Goal: Register for event/course

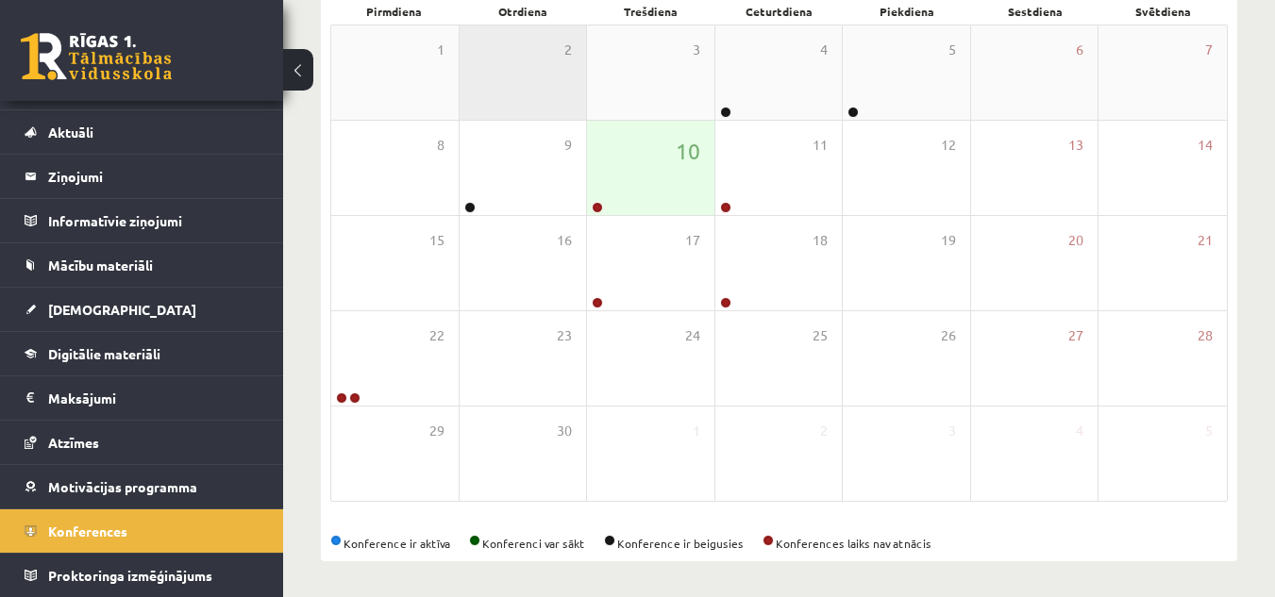
scroll to position [302, 0]
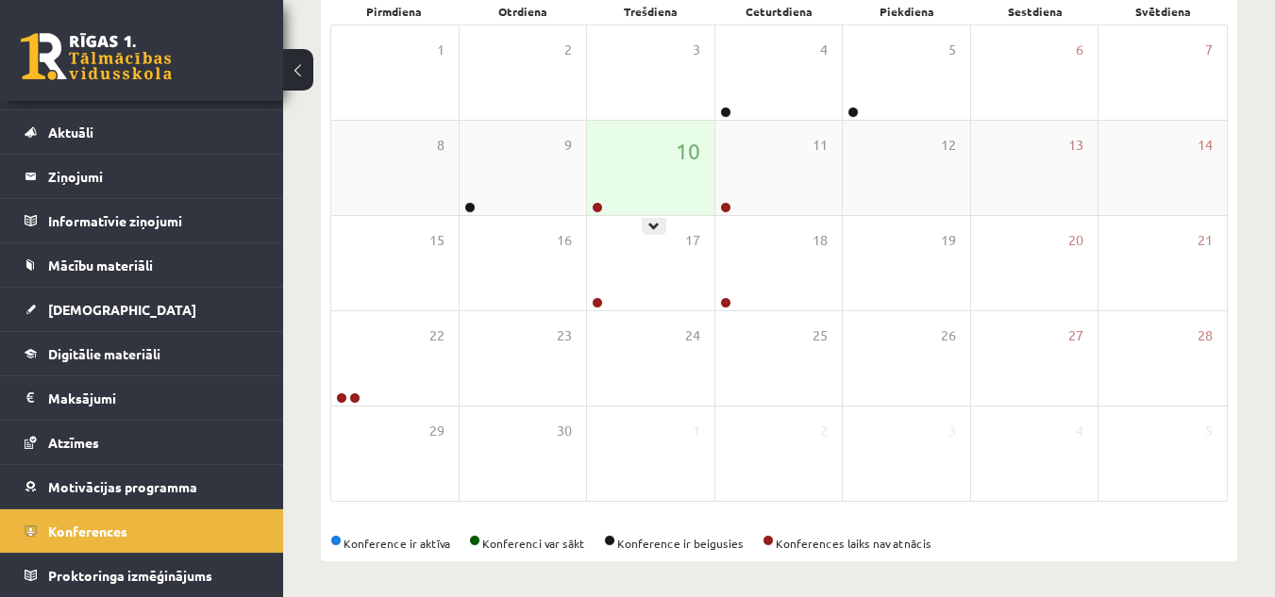
click at [595, 199] on div "10" at bounding box center [650, 168] width 127 height 94
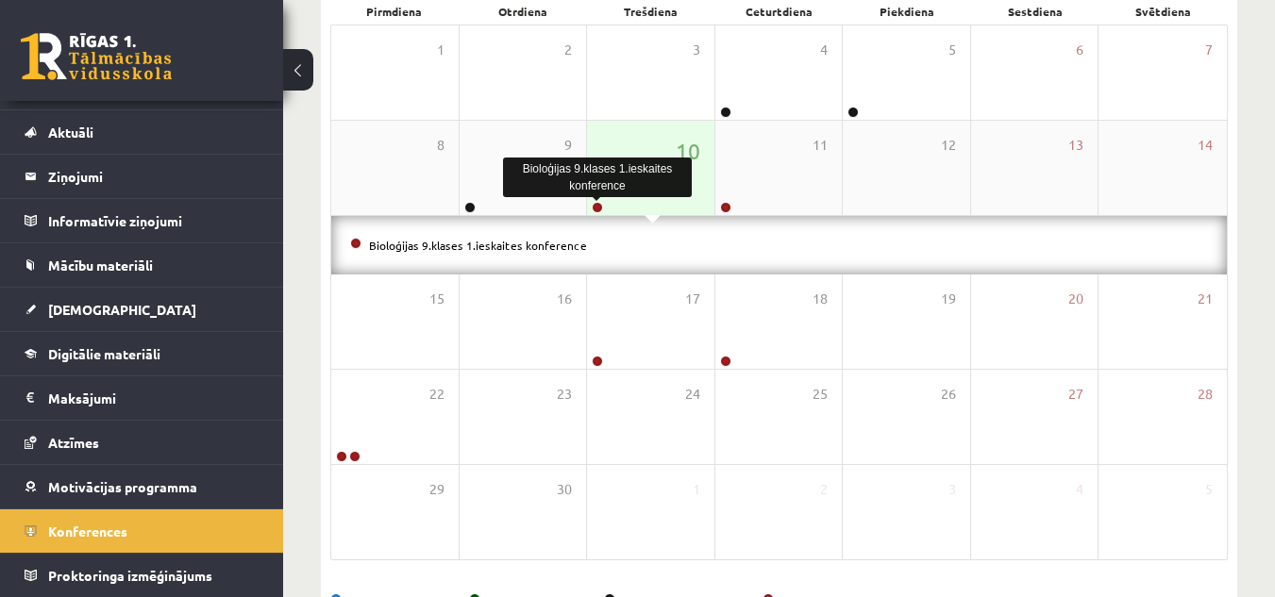
click at [595, 203] on link at bounding box center [597, 207] width 11 height 11
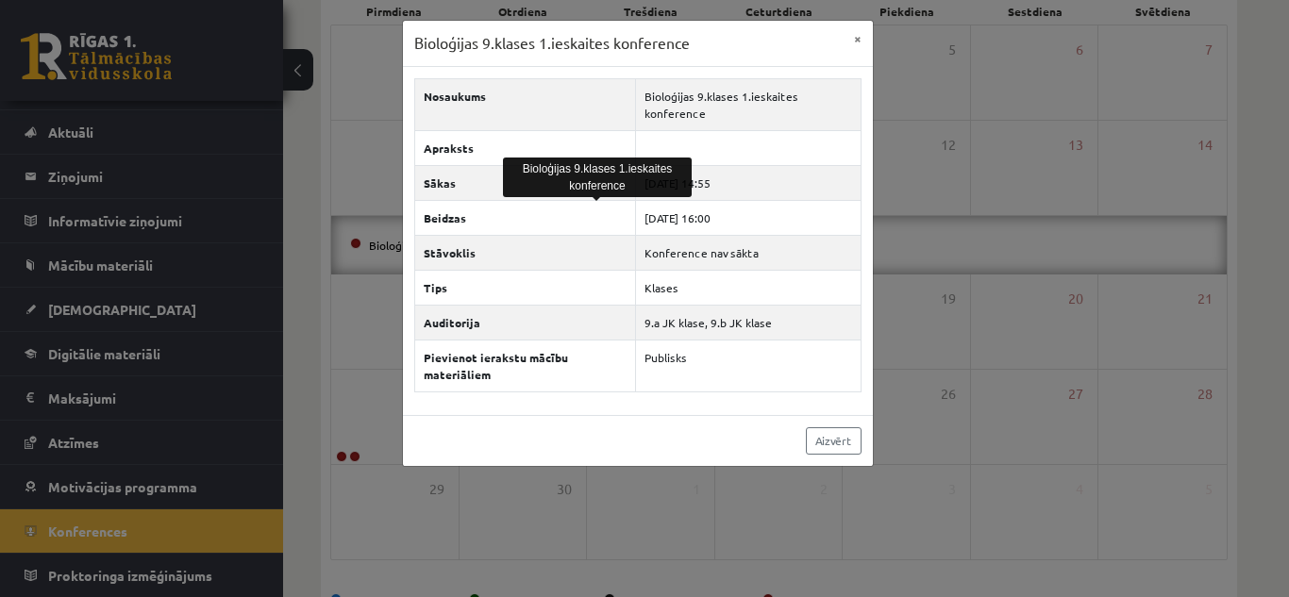
click at [991, 325] on div "Bioloģijas 9.klases 1.ieskaites konference × Nosaukums Bioloģijas 9.klases 1.ie…" at bounding box center [644, 298] width 1289 height 597
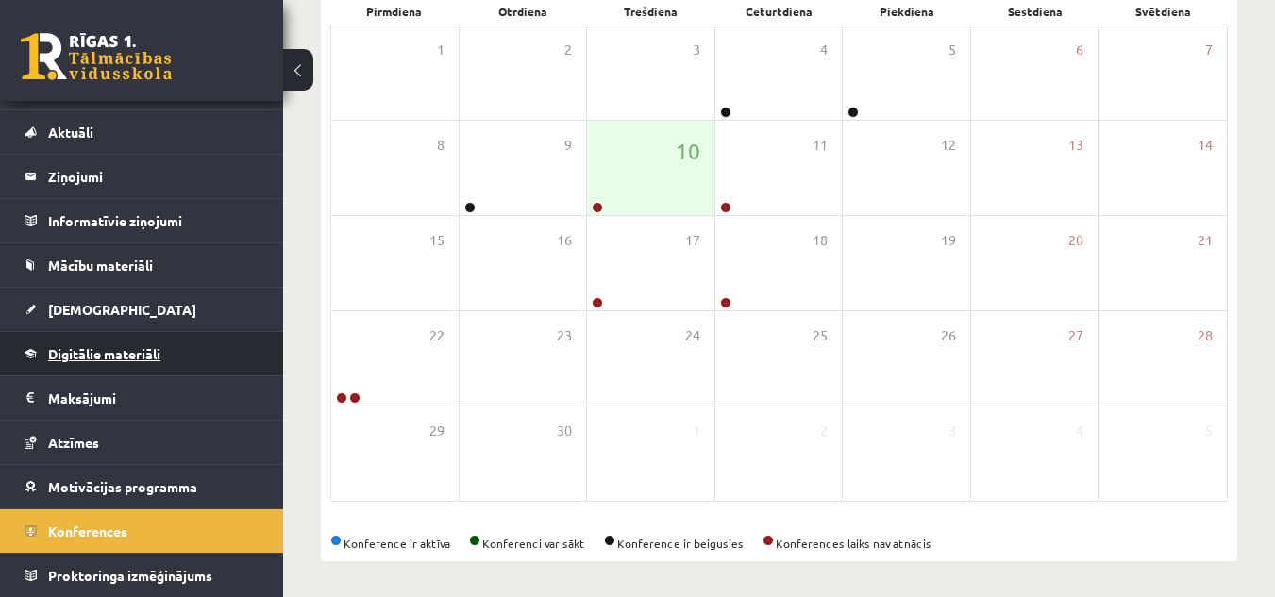
click at [162, 350] on link "Digitālie materiāli" at bounding box center [142, 353] width 235 height 43
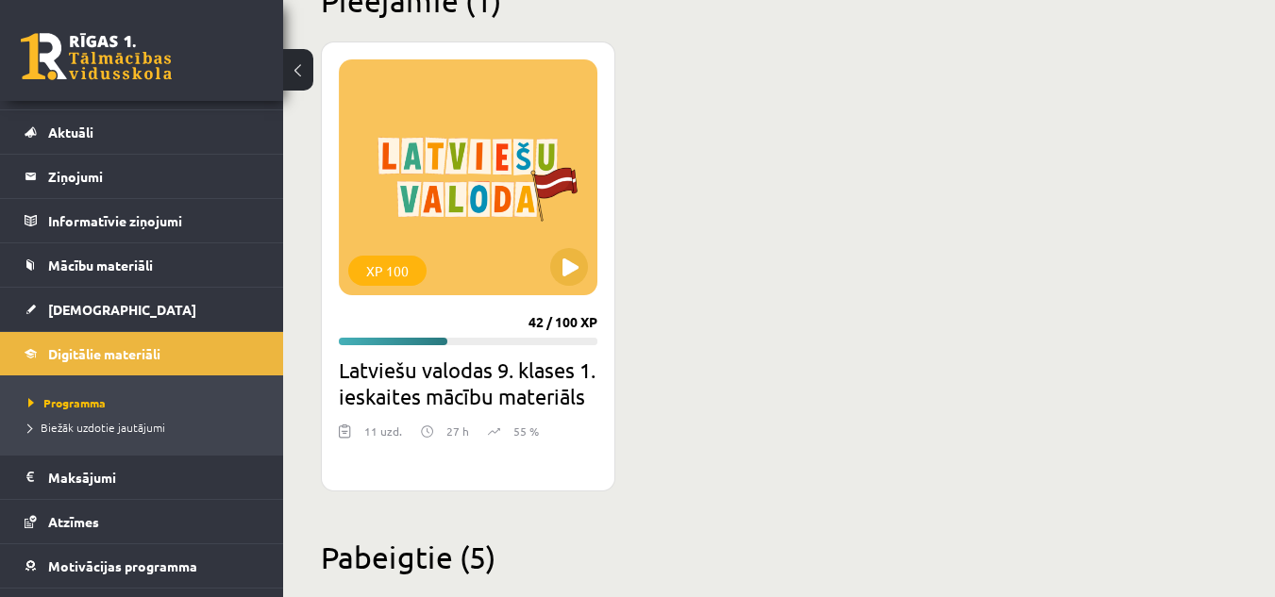
scroll to position [502, 0]
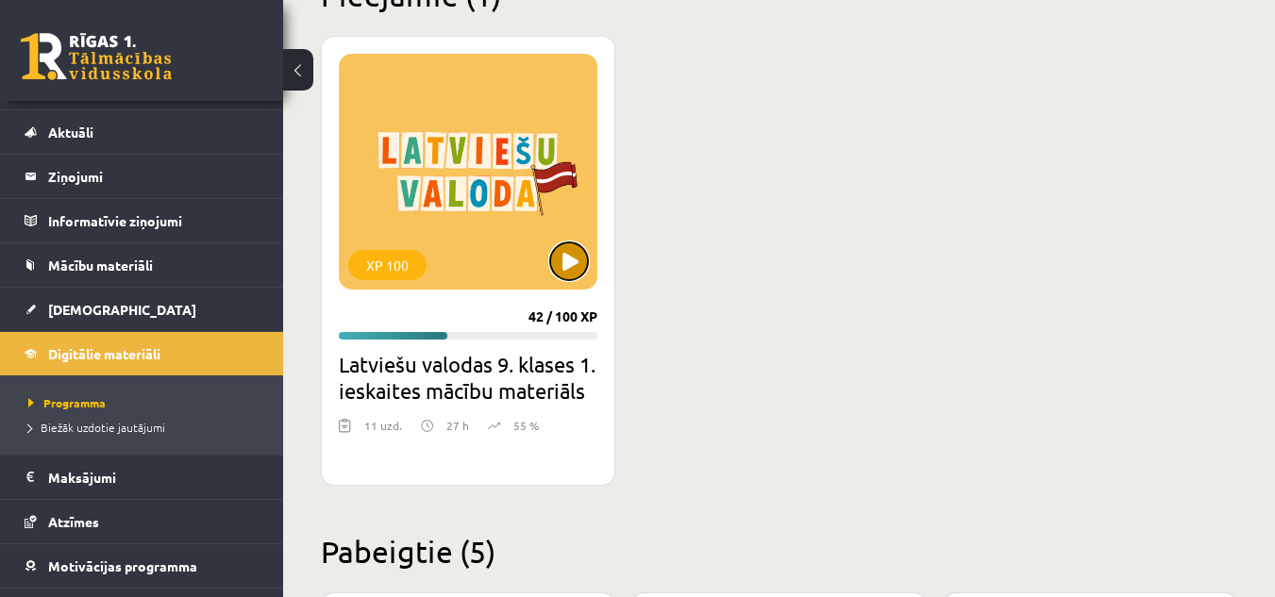
click at [571, 266] on button at bounding box center [569, 261] width 38 height 38
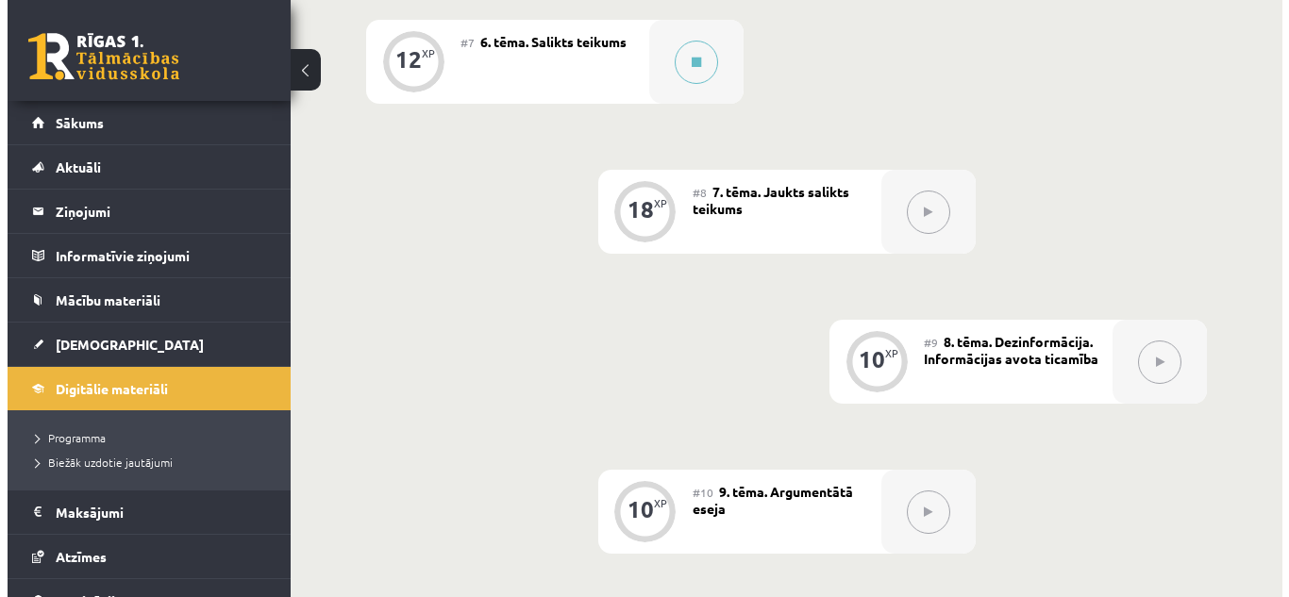
scroll to position [1390, 0]
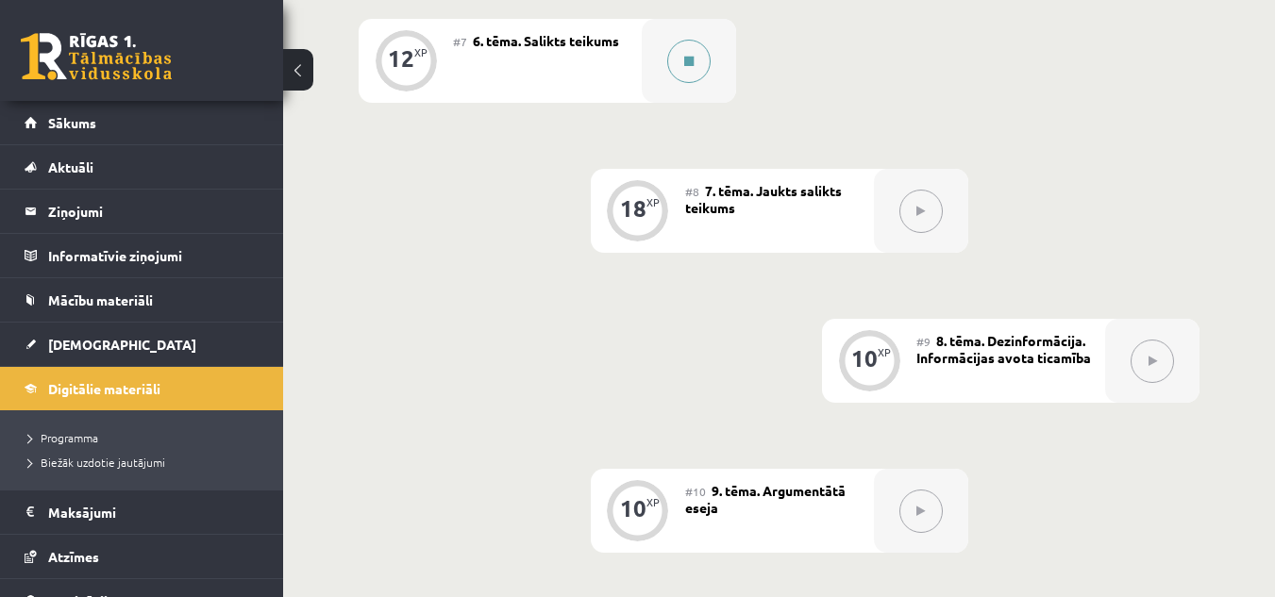
click at [693, 67] on button at bounding box center [688, 61] width 43 height 43
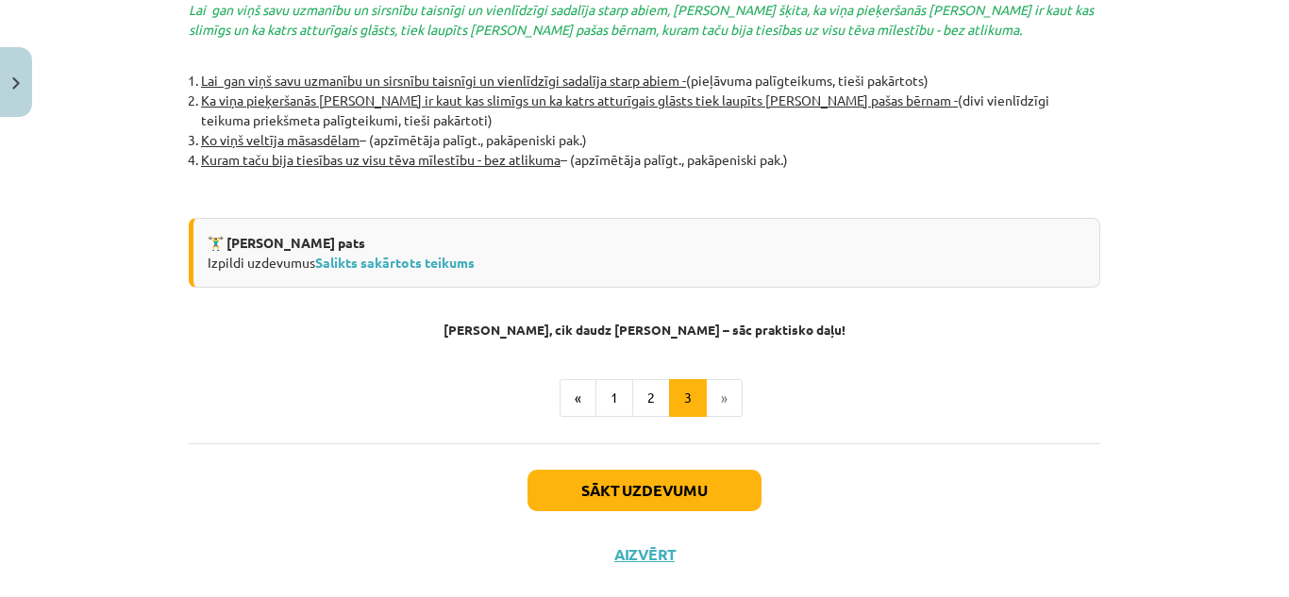
scroll to position [4269, 0]
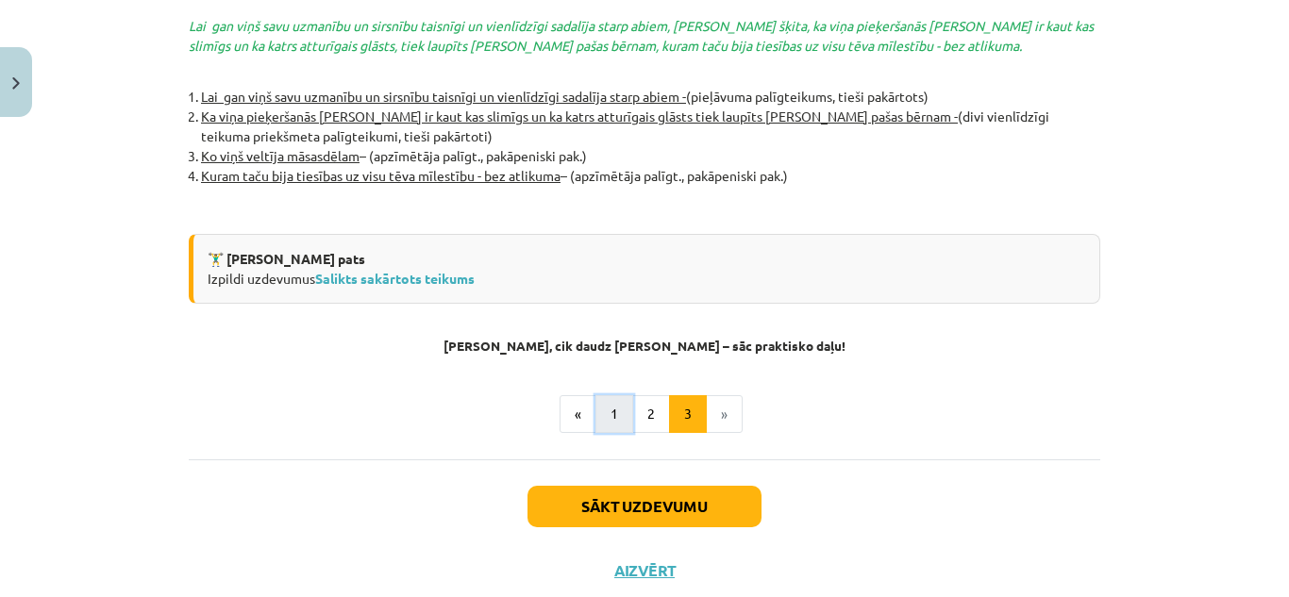
click at [609, 395] on button "1" at bounding box center [614, 414] width 38 height 38
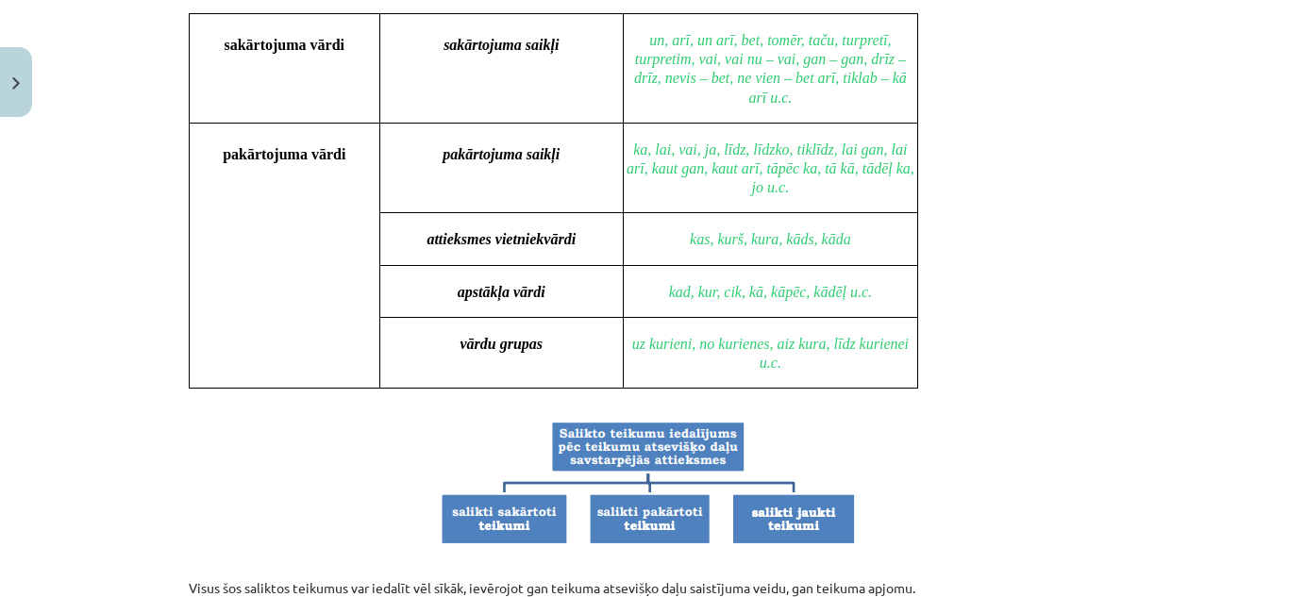
scroll to position [1611, 0]
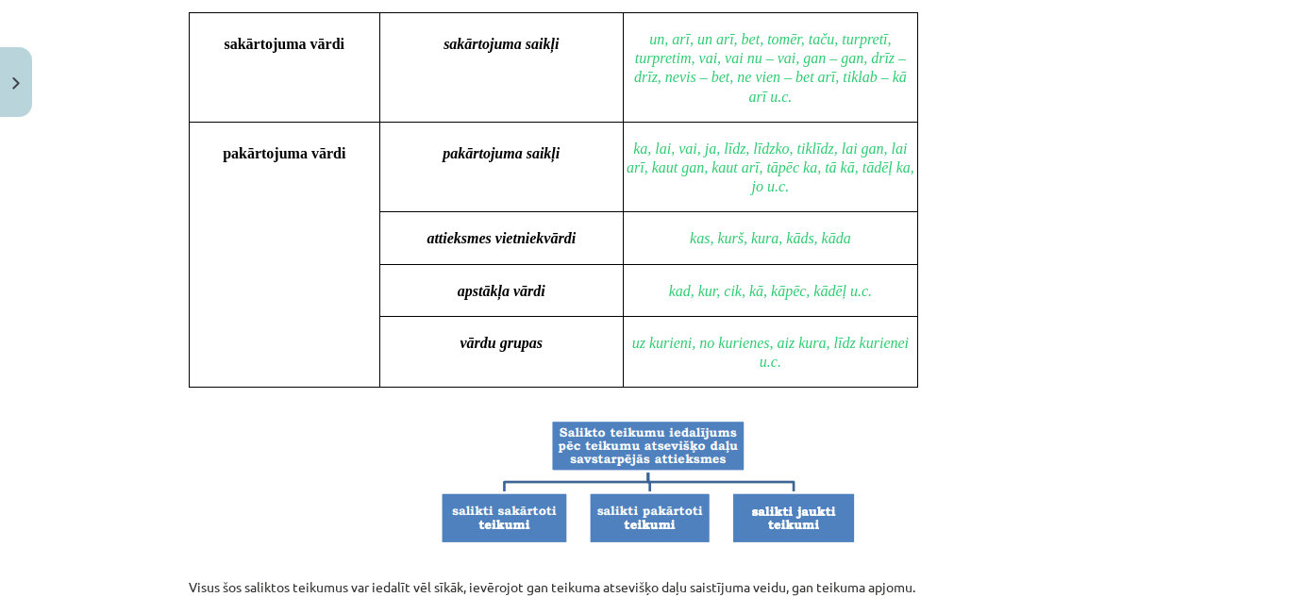
click at [205, 256] on td "pakārtojuma vārdi" at bounding box center [285, 254] width 191 height 265
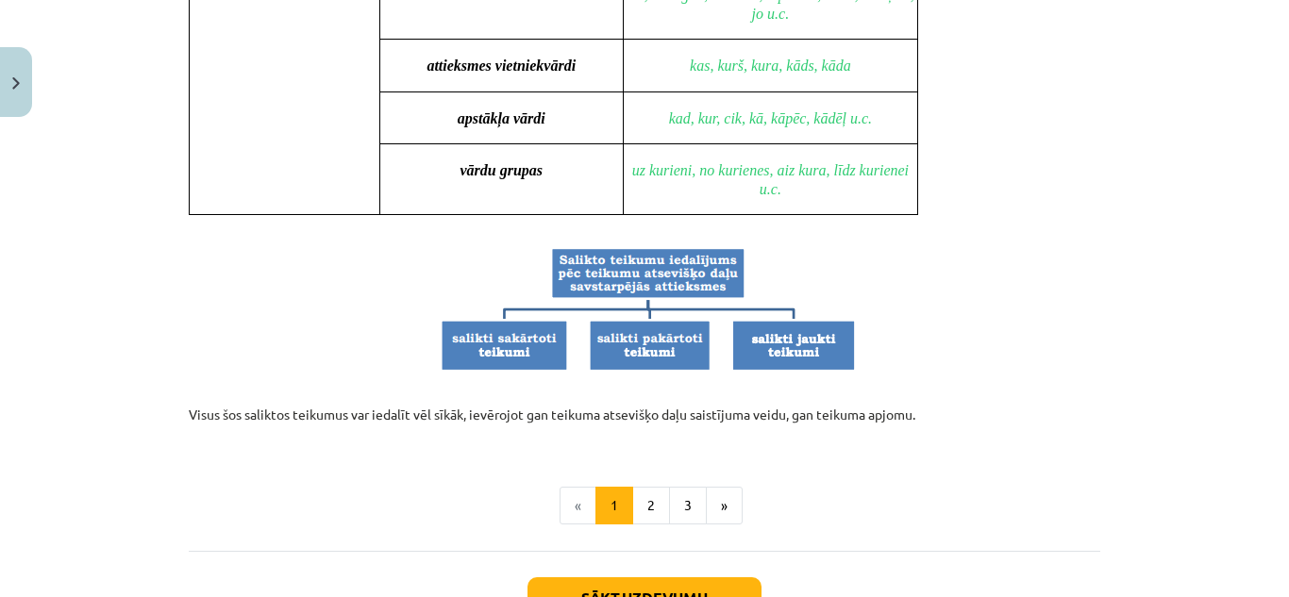
scroll to position [1919, 0]
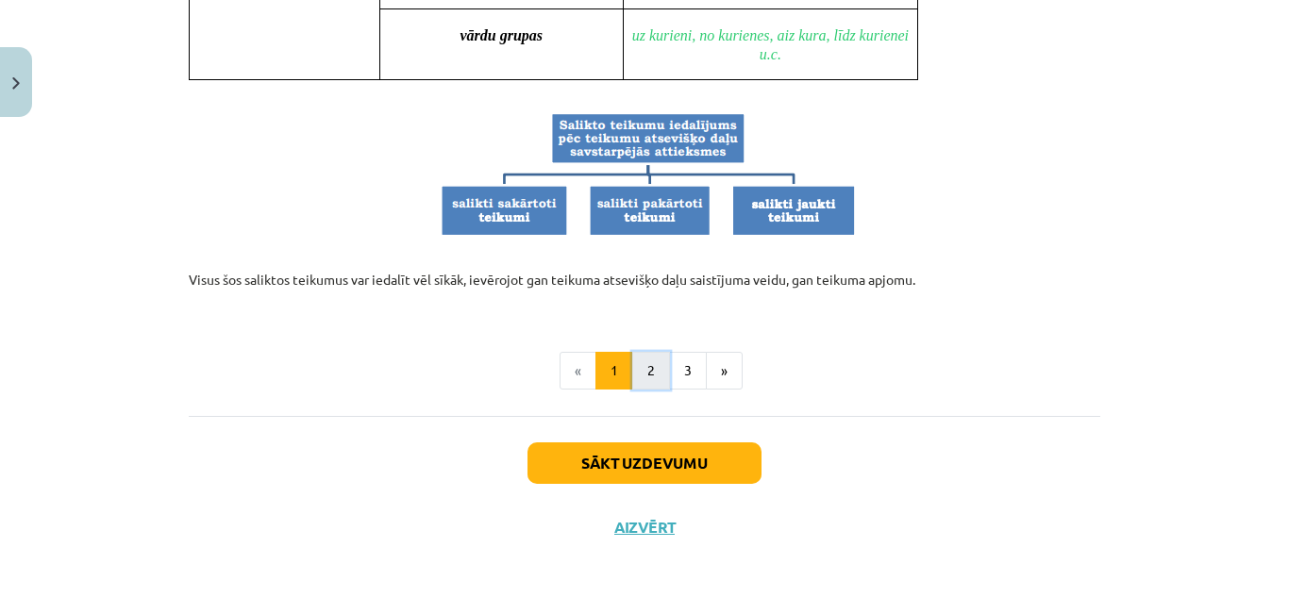
click at [636, 360] on button "2" at bounding box center [651, 371] width 38 height 38
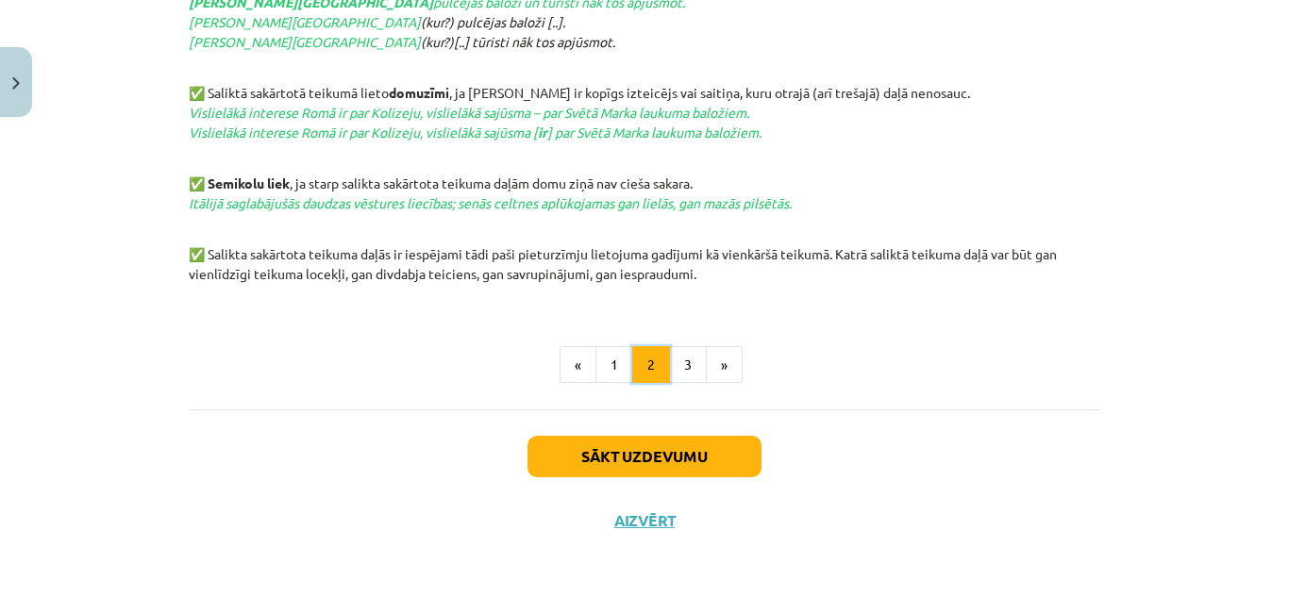
scroll to position [1080, 0]
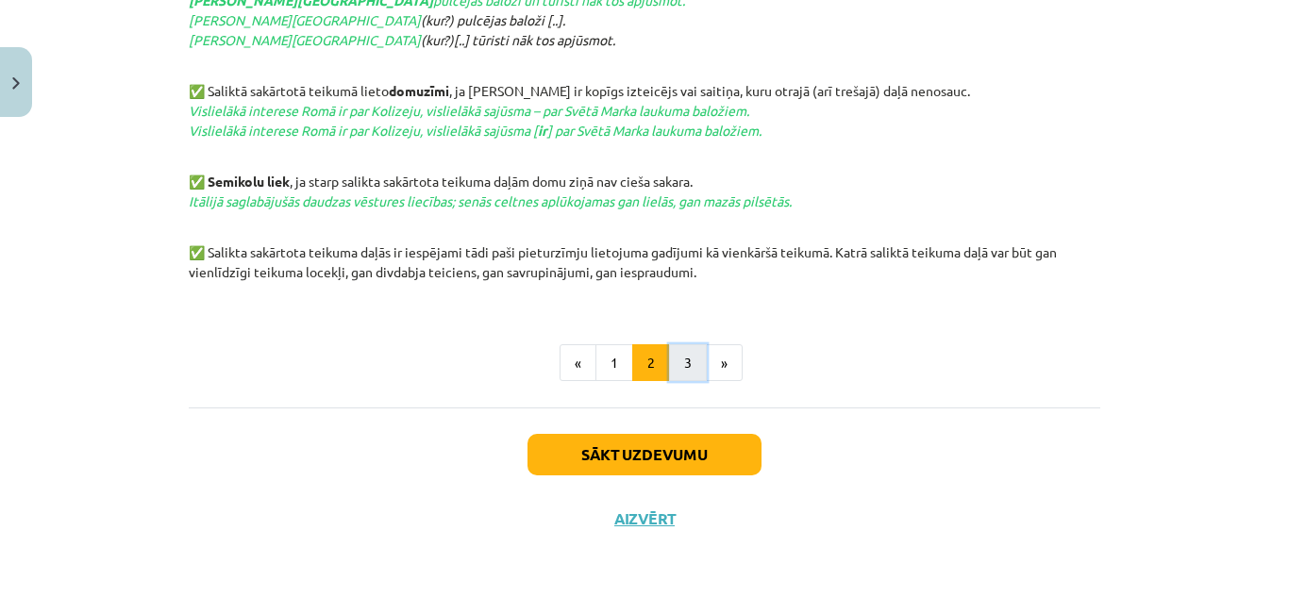
click at [670, 357] on button "3" at bounding box center [688, 363] width 38 height 38
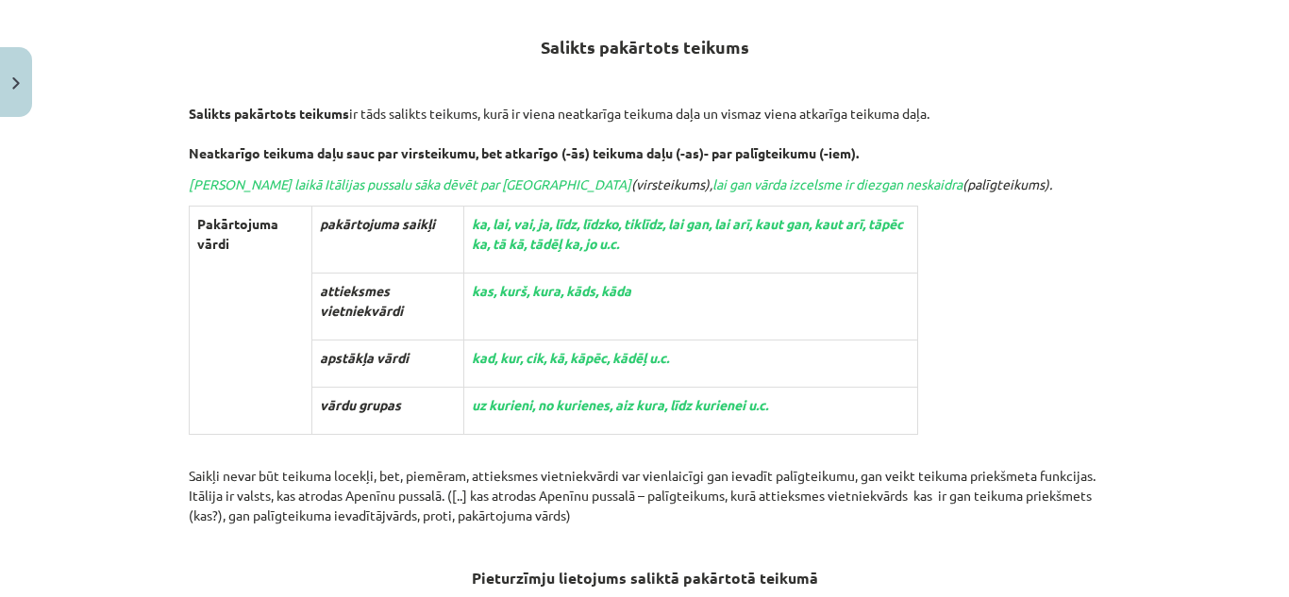
scroll to position [338, 0]
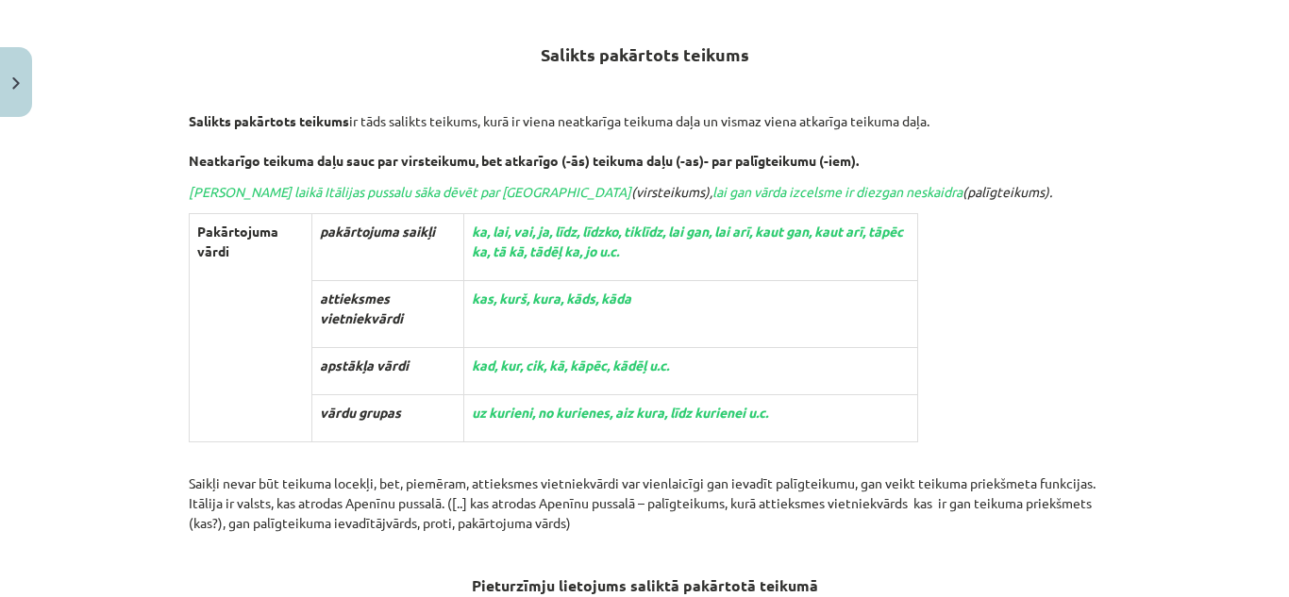
click at [254, 11] on h2 "Salikts pakārtots teikums" at bounding box center [644, 33] width 911 height 66
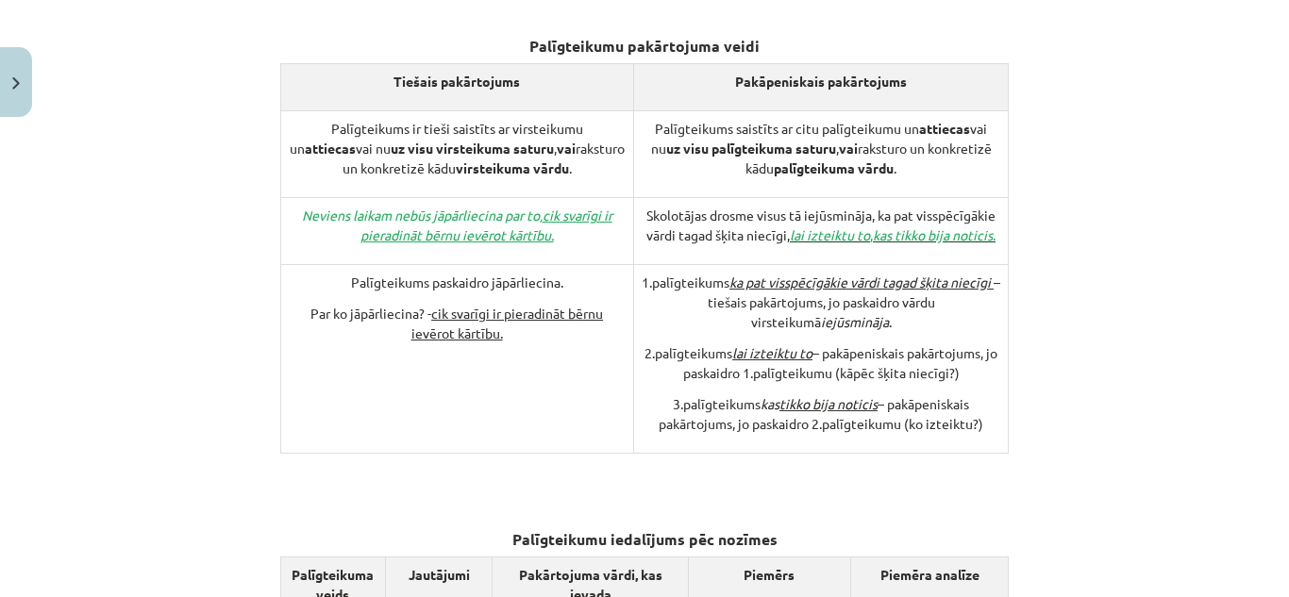
scroll to position [1711, 0]
click at [244, 23] on h3 "Palīgteikumu pakārtojuma veidi" at bounding box center [644, 40] width 911 height 35
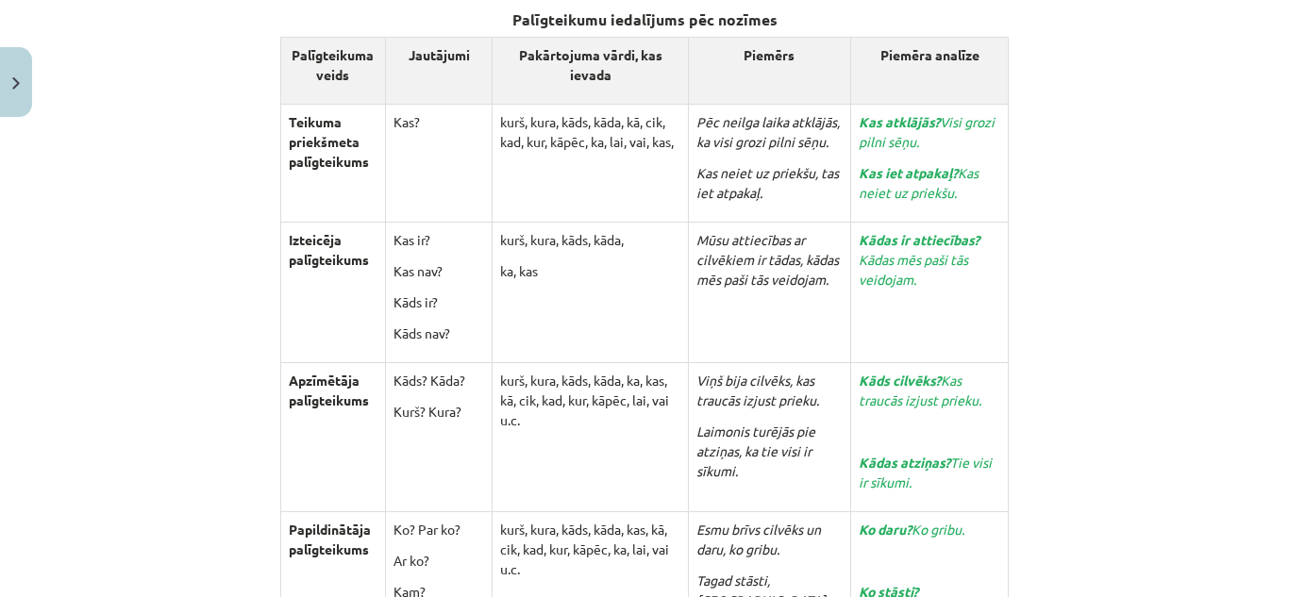
scroll to position [2230, 0]
click at [220, 187] on div "Salikts pakārtots teikums Salikts pakārtots teikums ir tāds salikts teikums, ku…" at bounding box center [644, 249] width 911 height 4284
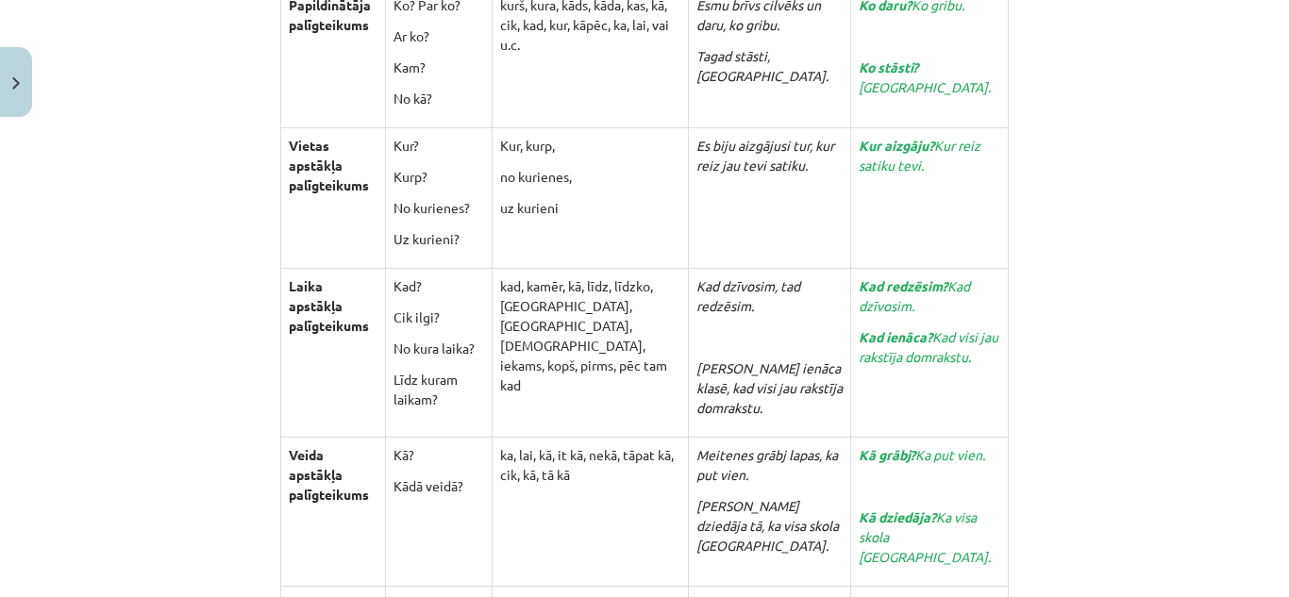
scroll to position [2753, 0]
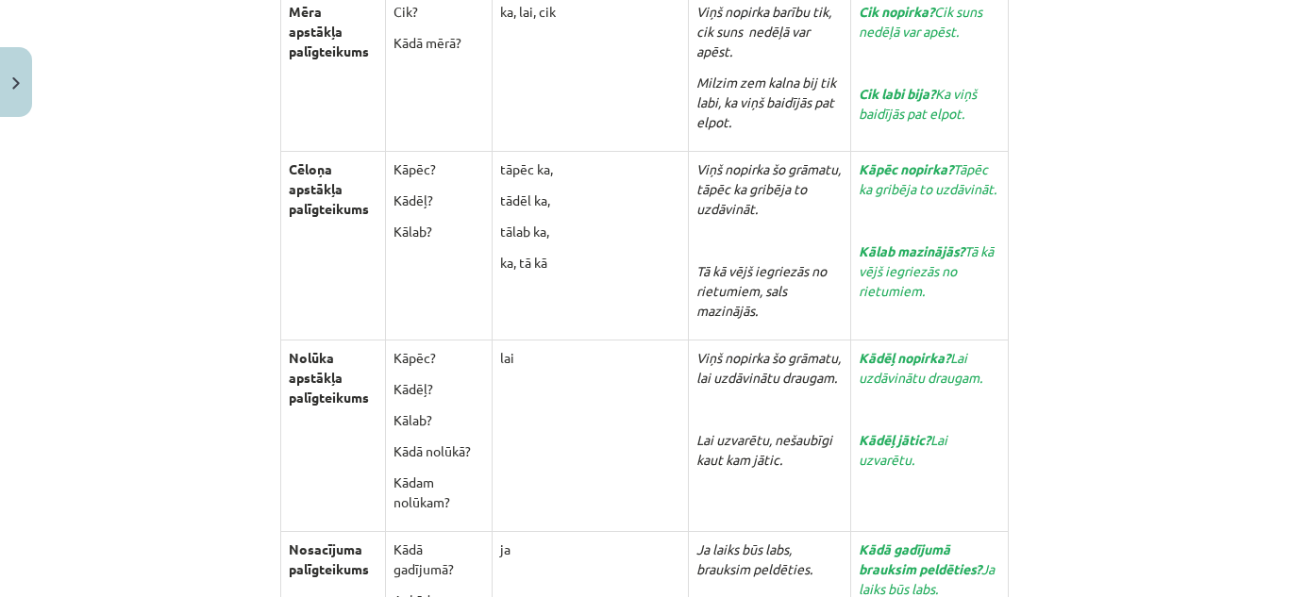
scroll to position [3349, 0]
click at [161, 236] on div "Mācību tēma: Latviešu valodas 9. klases 1. ieskaites mācību materiāls #7 6. tēm…" at bounding box center [644, 298] width 1289 height 597
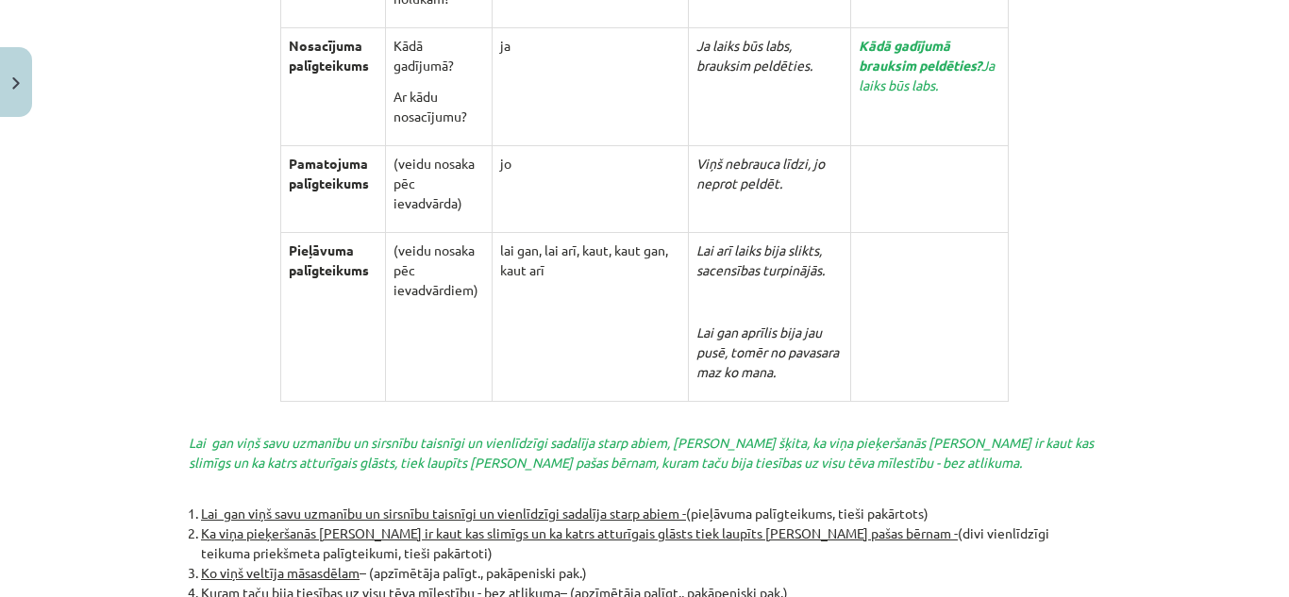
scroll to position [3853, 0]
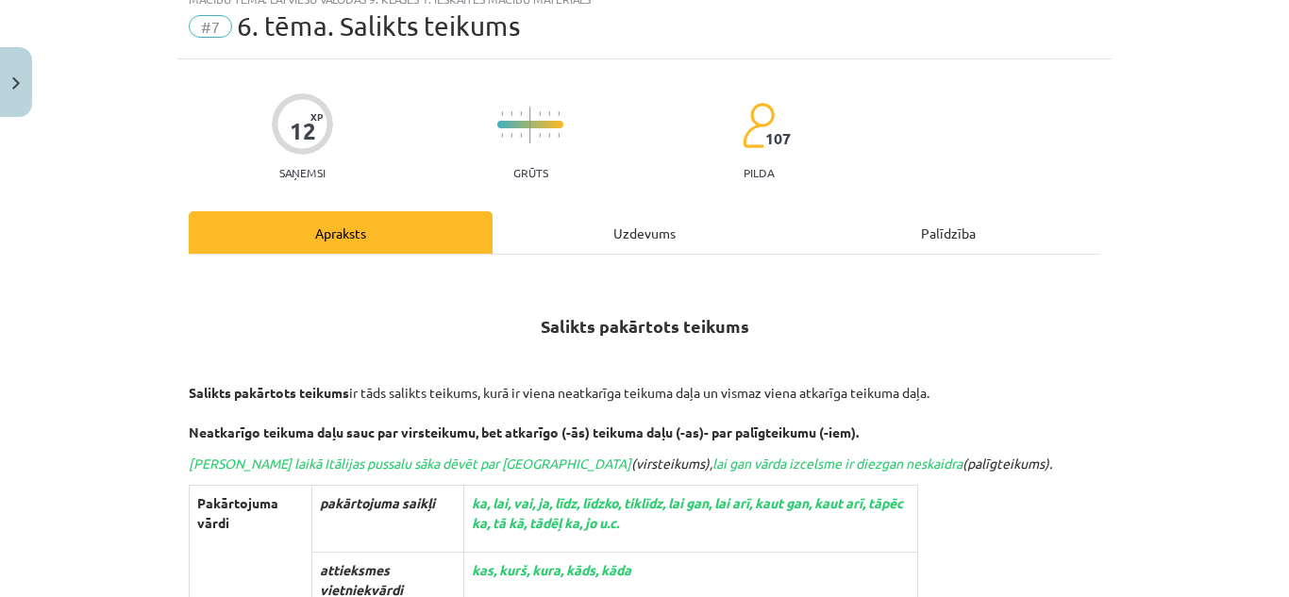
scroll to position [64, 0]
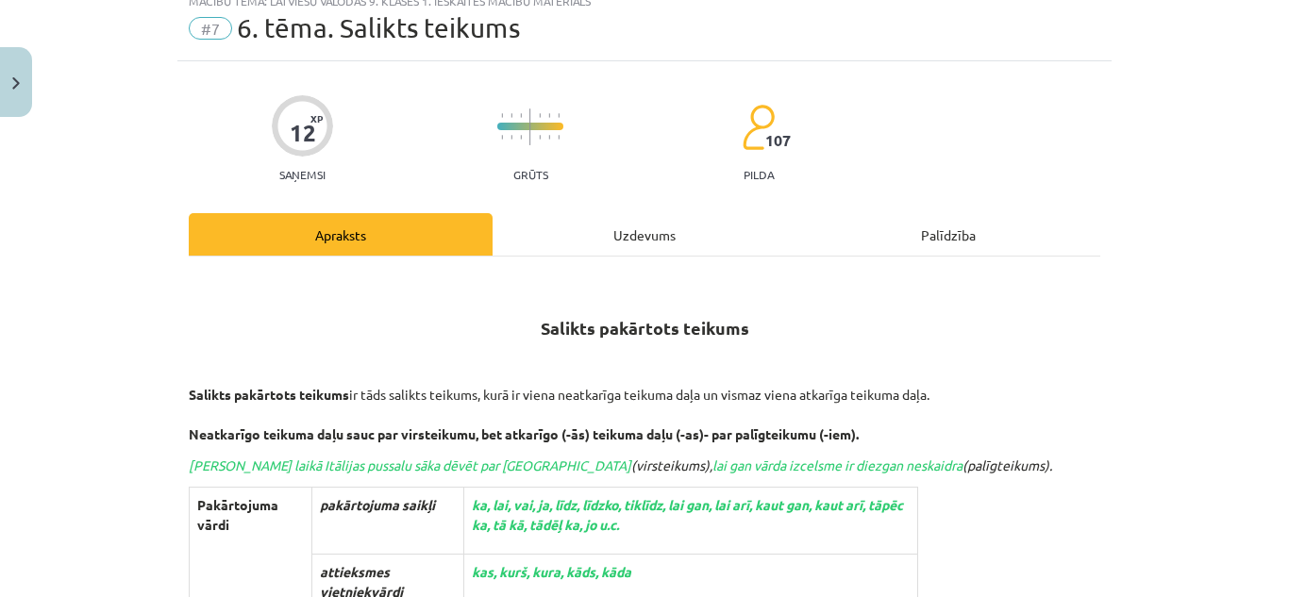
click at [628, 244] on div "Uzdevums" at bounding box center [644, 234] width 304 height 42
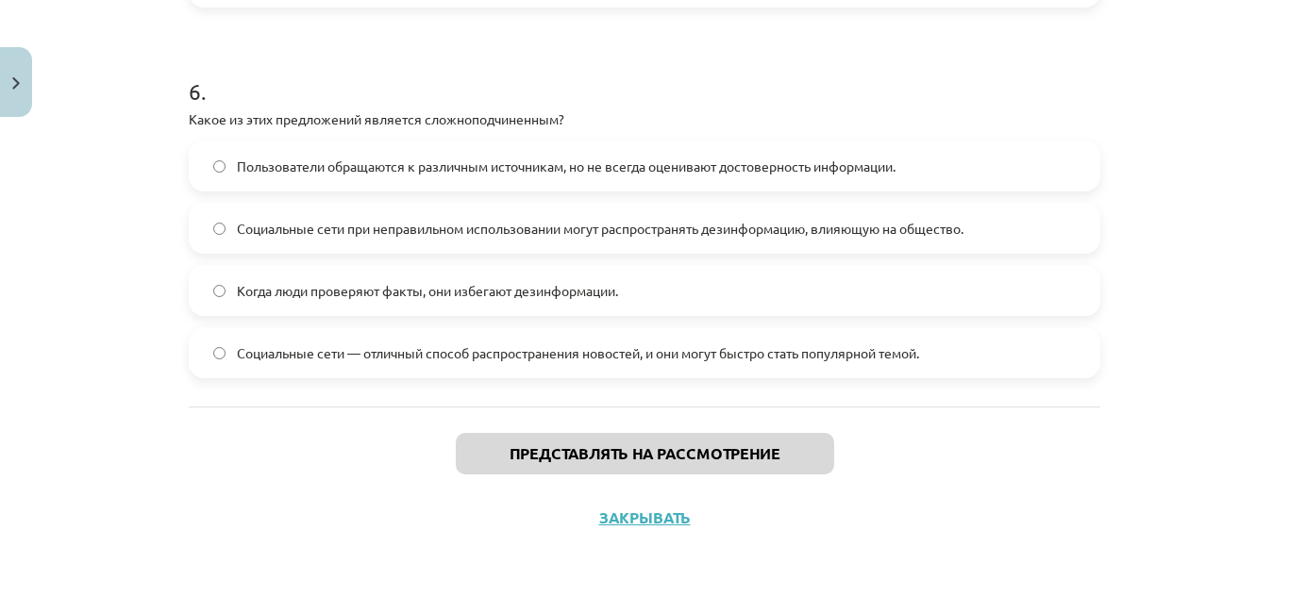
scroll to position [1424, 0]
click at [882, 142] on div "Пользователи обращаются к различным источникам, но не всегда оценивают достовер…" at bounding box center [644, 166] width 911 height 51
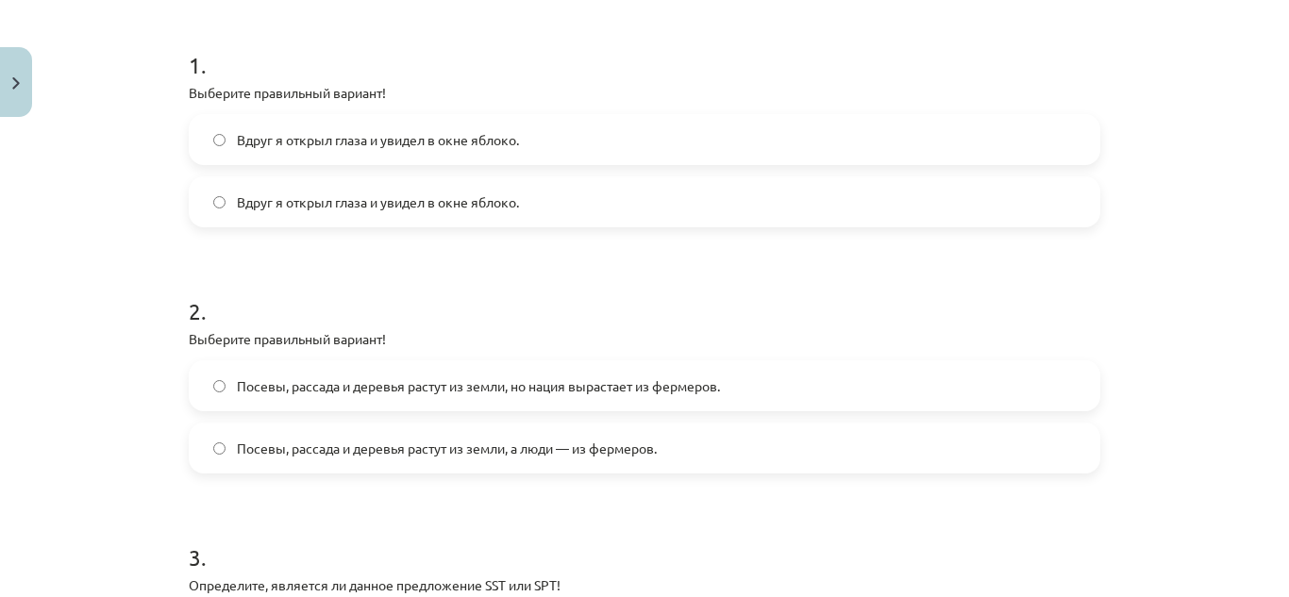
scroll to position [1390, 0]
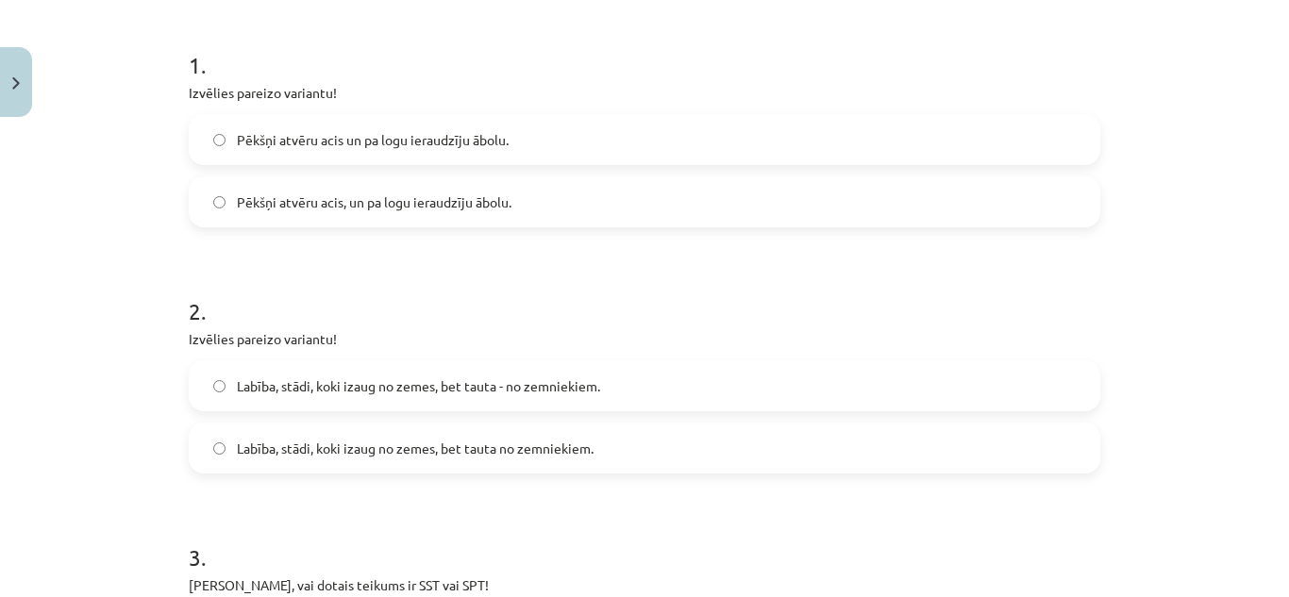
click at [492, 180] on label "Pēkšņi atvēru acis, un pa logu ieraudzīju ābolu." at bounding box center [645, 201] width 908 height 47
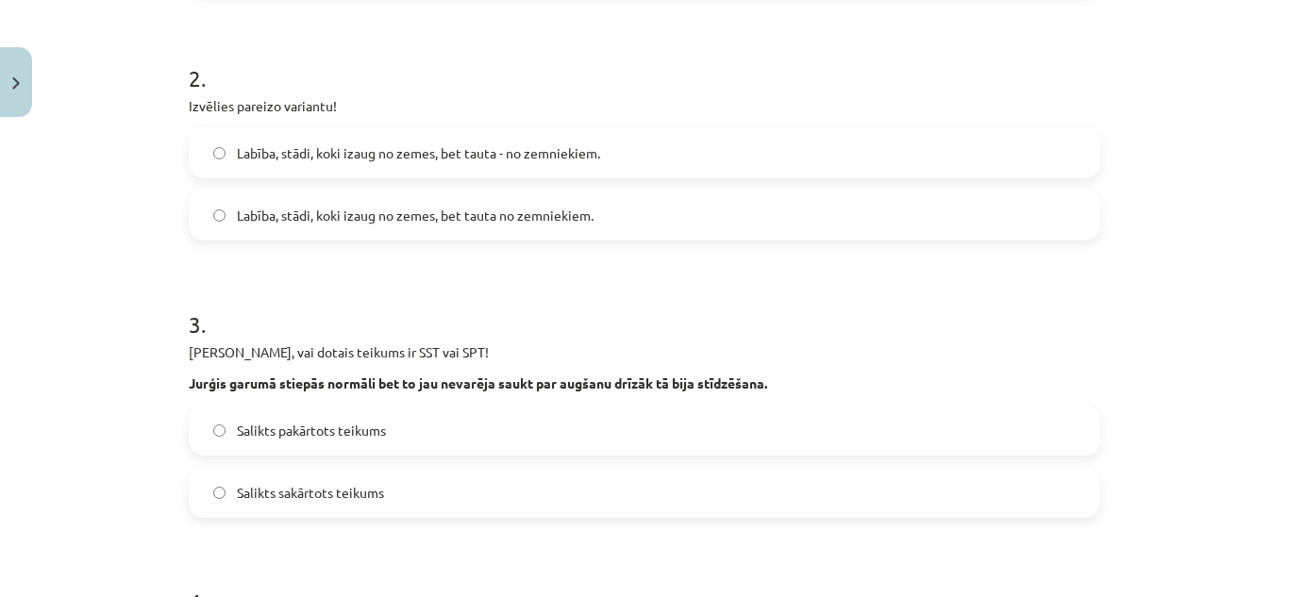
scroll to position [591, 0]
click at [548, 156] on span "Labība, stādi, koki izaug no zemes, bet tauta - no zemniekiem." at bounding box center [418, 152] width 363 height 20
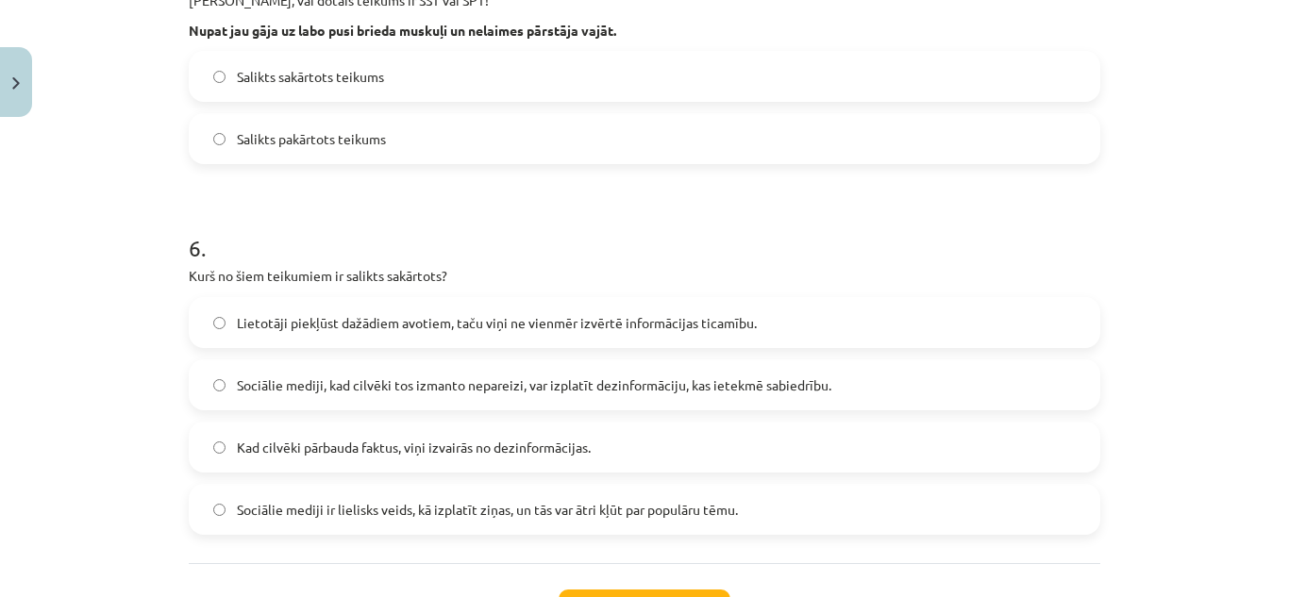
scroll to position [1622, 0]
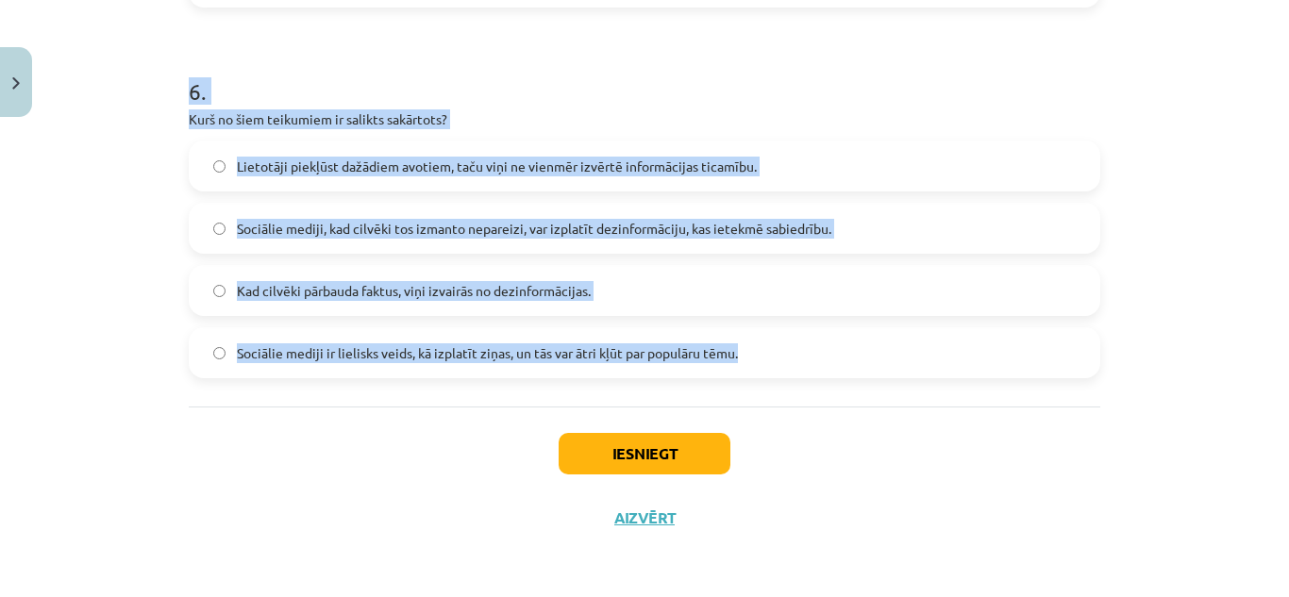
drag, startPoint x: 169, startPoint y: 143, endPoint x: 738, endPoint y: 345, distance: 603.7
click at [738, 345] on div "Mācību tēma: Latviešu valodas 9. klases 1. ieskaites mācību materiāls #7 6. tēm…" at bounding box center [644, 298] width 1289 height 597
copy form "Izvēlies pareizo variantu! Pēkšņi atvēru acis un pa logu ieraudzīju ābolu. Pēkš…"
click at [599, 94] on h1 "6 ." at bounding box center [644, 74] width 911 height 58
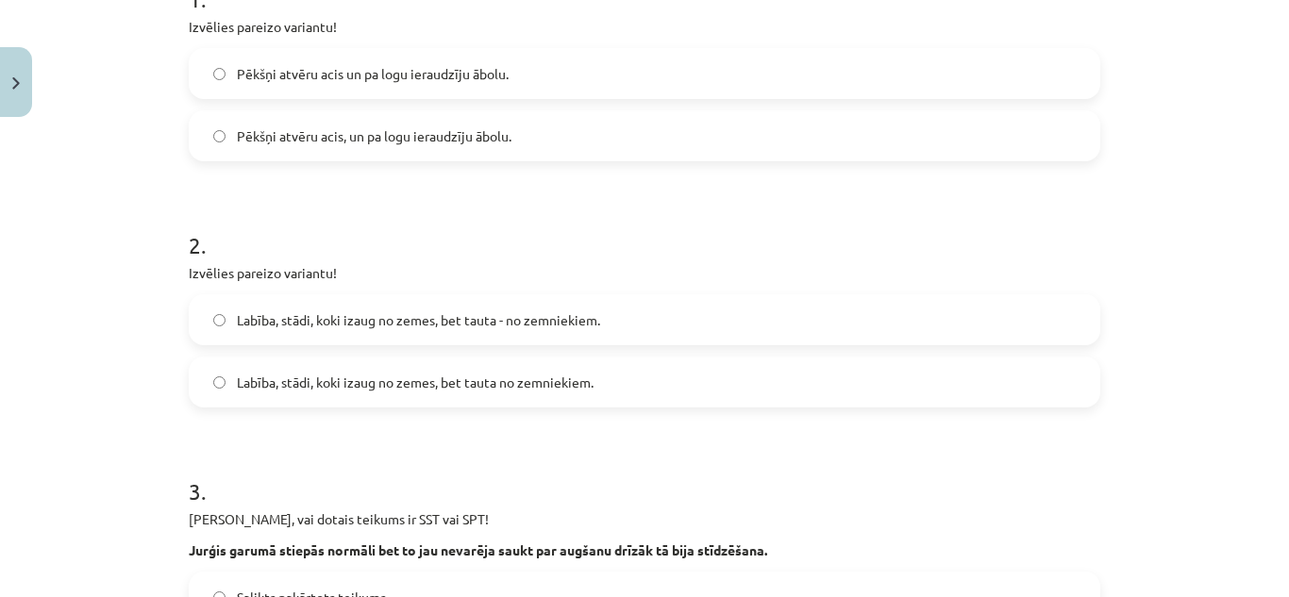
scroll to position [438, 0]
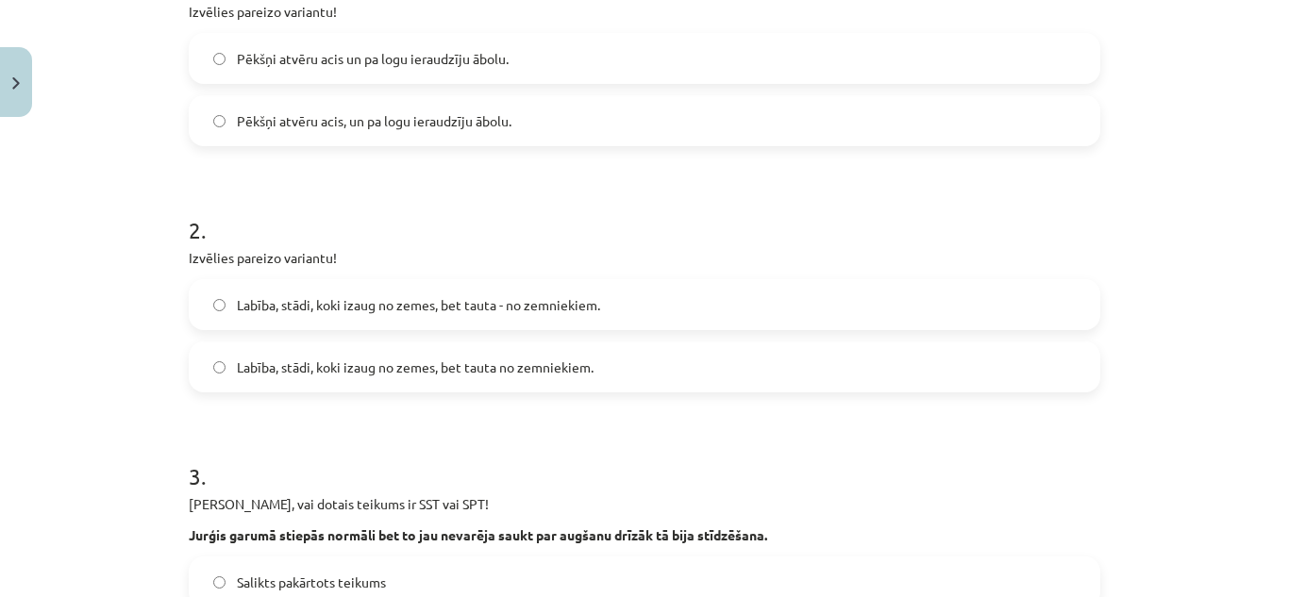
click at [627, 371] on label "Labība, stādi, koki izaug no zemes, bet tauta no zemniekiem." at bounding box center [645, 366] width 908 height 47
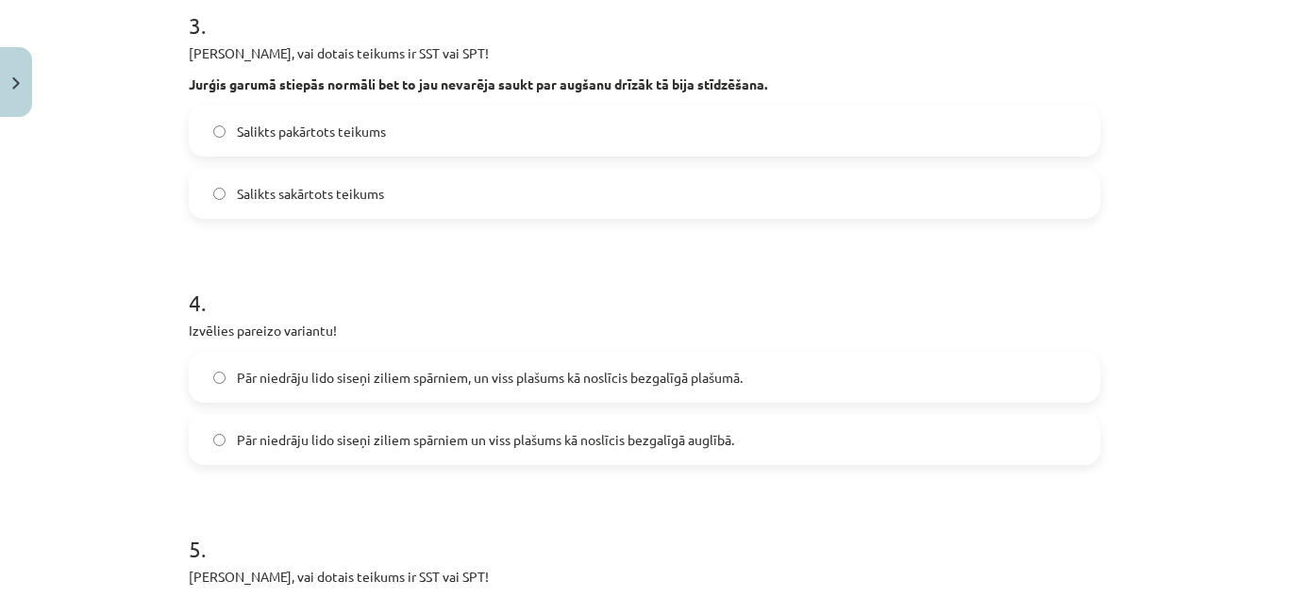
scroll to position [890, 0]
click at [417, 175] on label "Salikts sakārtots teikums" at bounding box center [645, 192] width 908 height 47
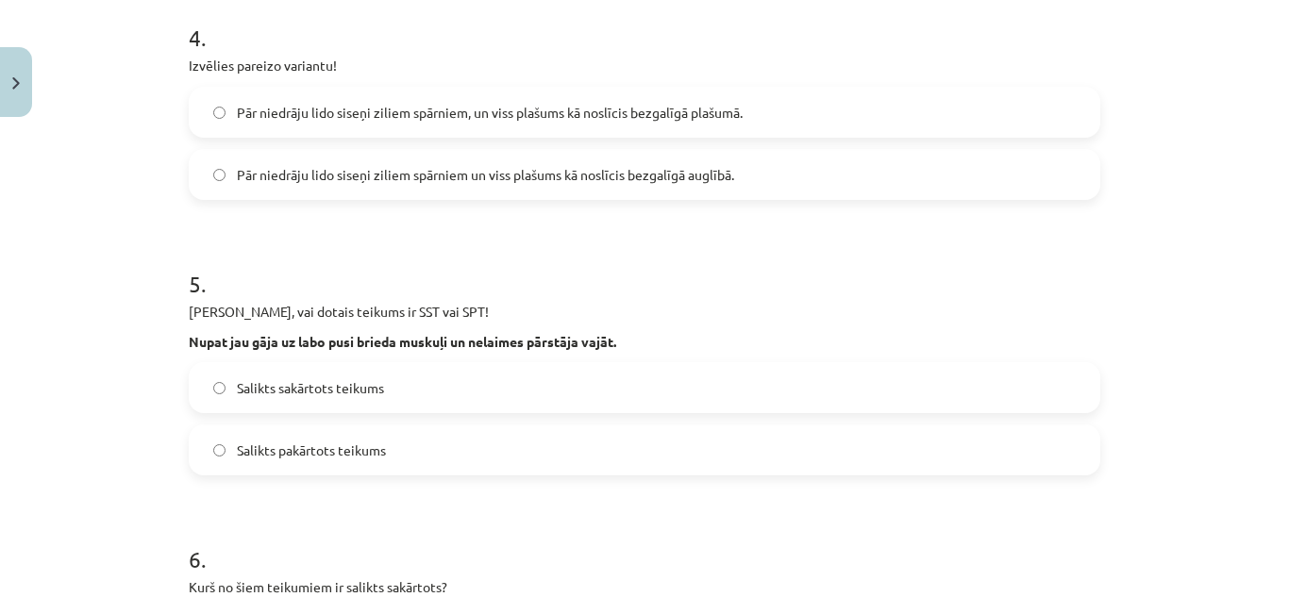
scroll to position [1155, 0]
click at [388, 392] on label "Salikts sakārtots teikums" at bounding box center [645, 386] width 908 height 47
click at [578, 108] on span "Pār niedrāju lido siseņi ziliem spārniem, un viss plašums kā noslīcis bezgalīgā…" at bounding box center [490, 112] width 506 height 20
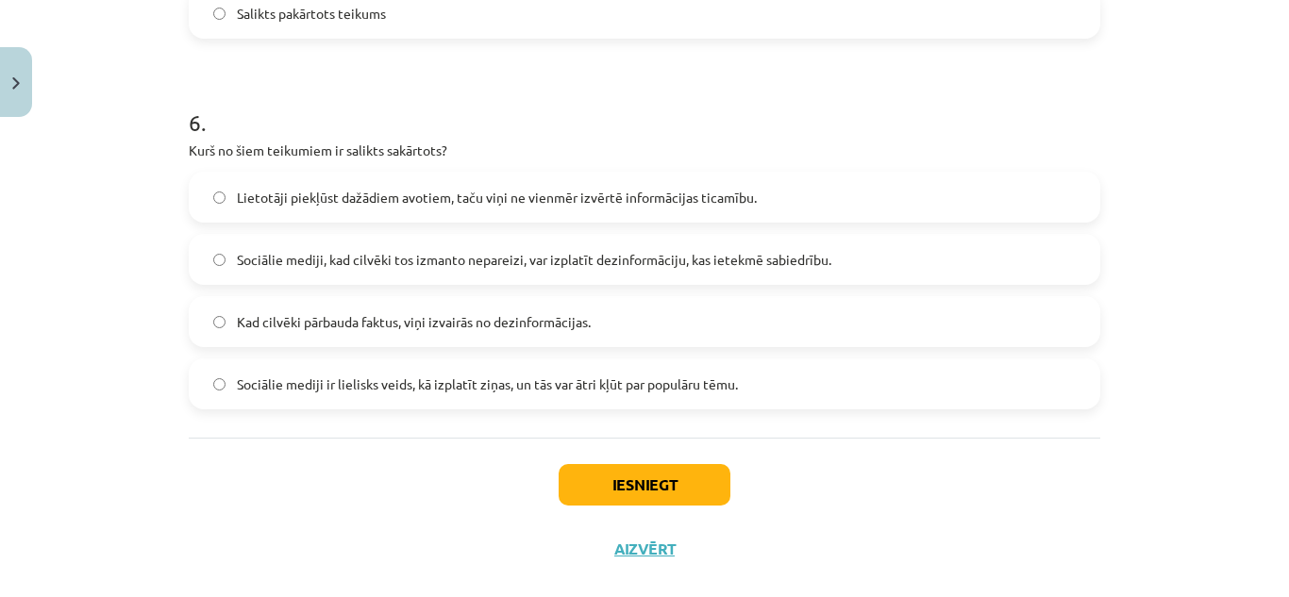
scroll to position [1622, 0]
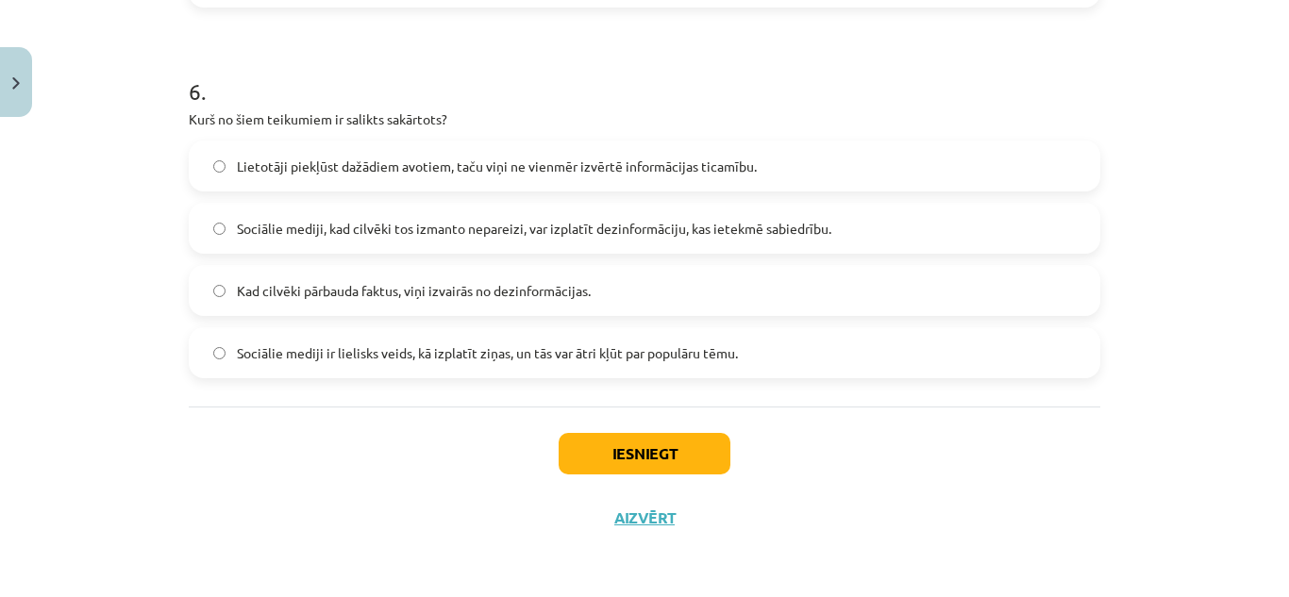
click at [507, 154] on label "Lietotāji piekļūst dažādiem avotiem, taču viņi ne vienmēr izvērtē informācijas …" at bounding box center [645, 165] width 908 height 47
click at [487, 239] on label "Sociālie mediji, kad cilvēki tos izmanto nepareizi, var izplatīt dezinformāciju…" at bounding box center [645, 228] width 908 height 47
click at [381, 159] on span "Lietotāji piekļūst dažādiem avotiem, taču viņi ne vienmēr izvērtē informācijas …" at bounding box center [497, 167] width 520 height 20
click at [623, 449] on button "Iesniegt" at bounding box center [645, 454] width 172 height 42
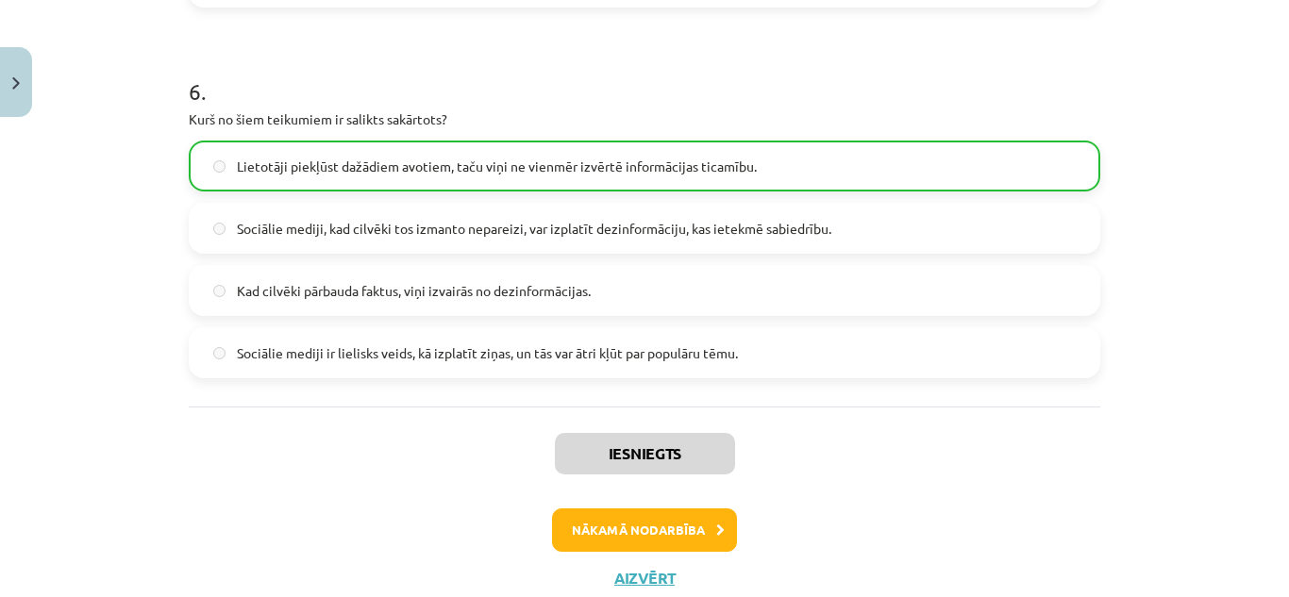
scroll to position [1682, 0]
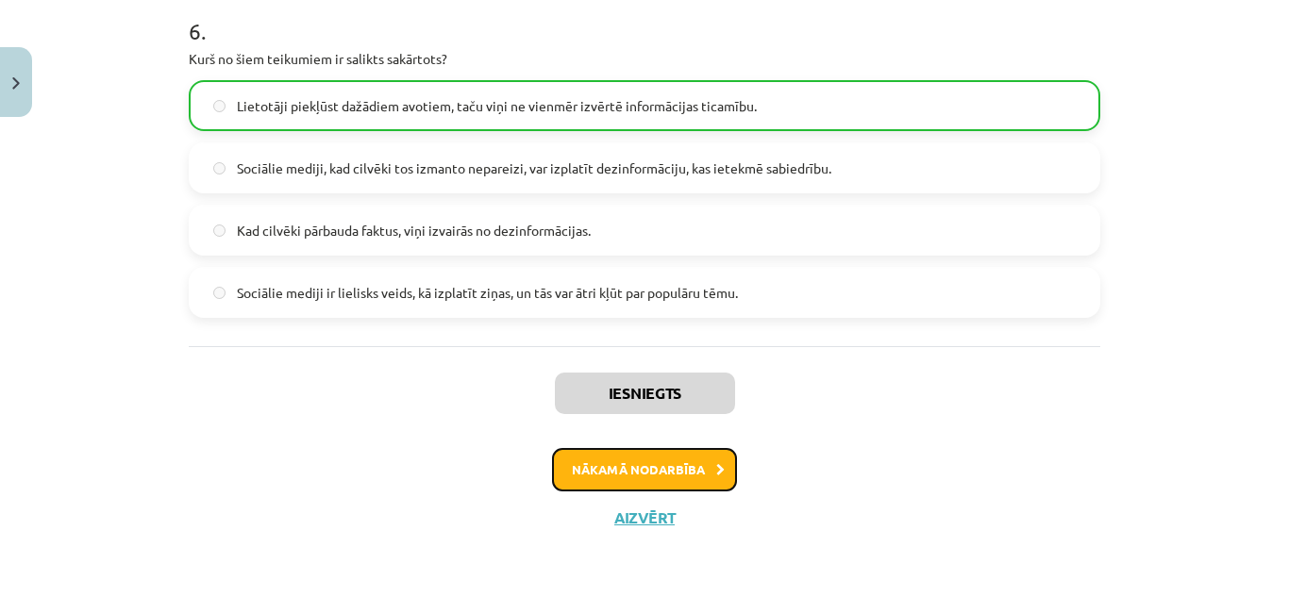
click at [695, 460] on button "Nākamā nodarbība" at bounding box center [644, 469] width 185 height 43
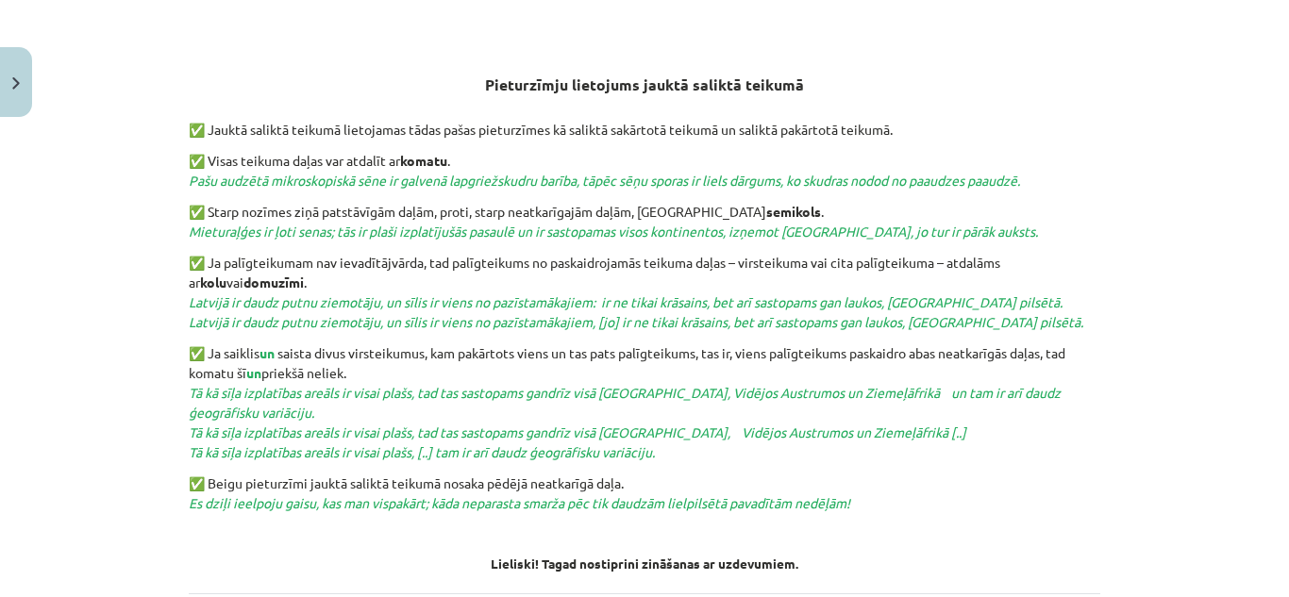
scroll to position [695, 0]
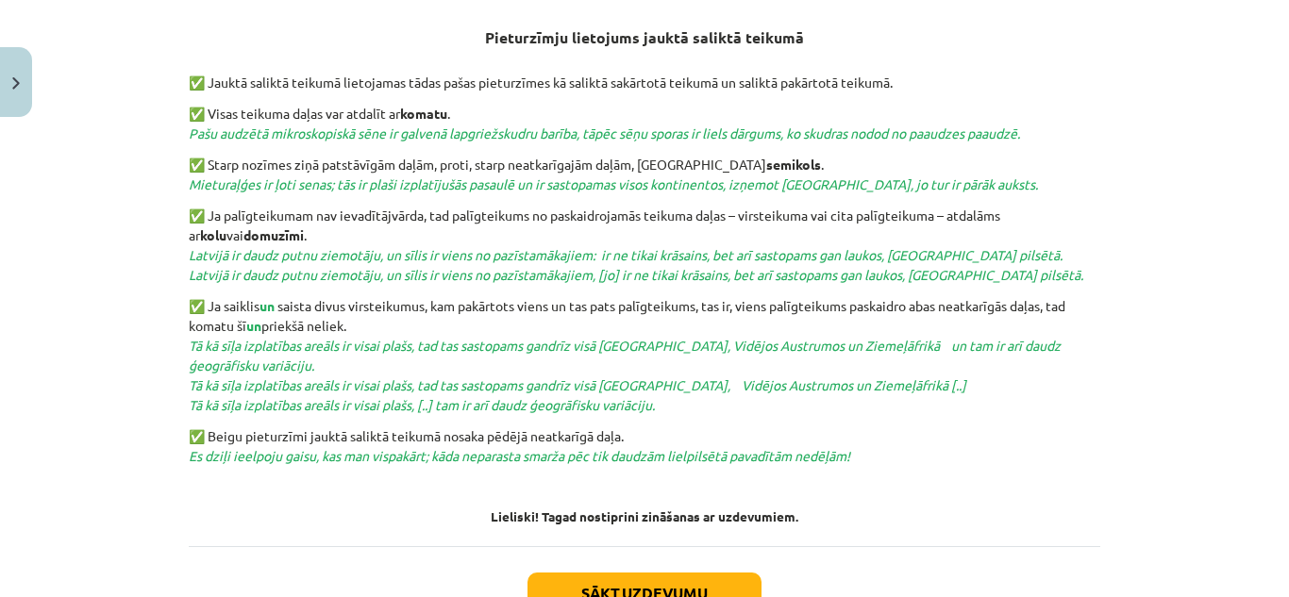
click at [138, 182] on div "Mācību tēma: Latviešu valodas 9. klases 1. ieskaites mācību materiāls #8 7. tēm…" at bounding box center [644, 298] width 1289 height 597
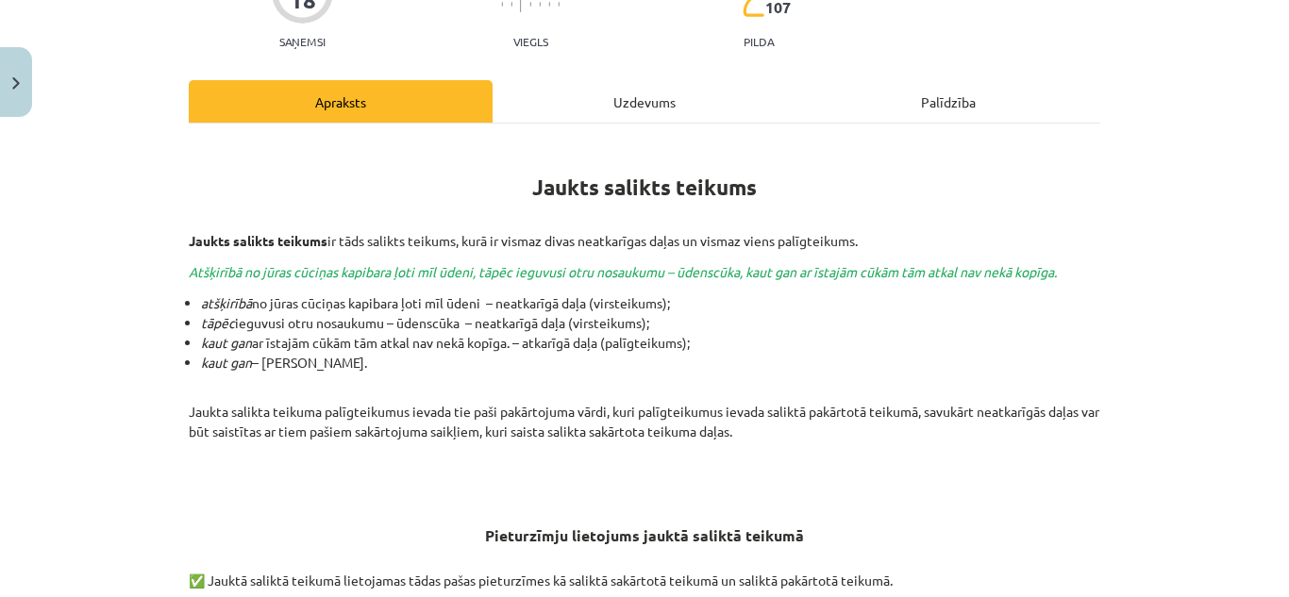
scroll to position [63, 0]
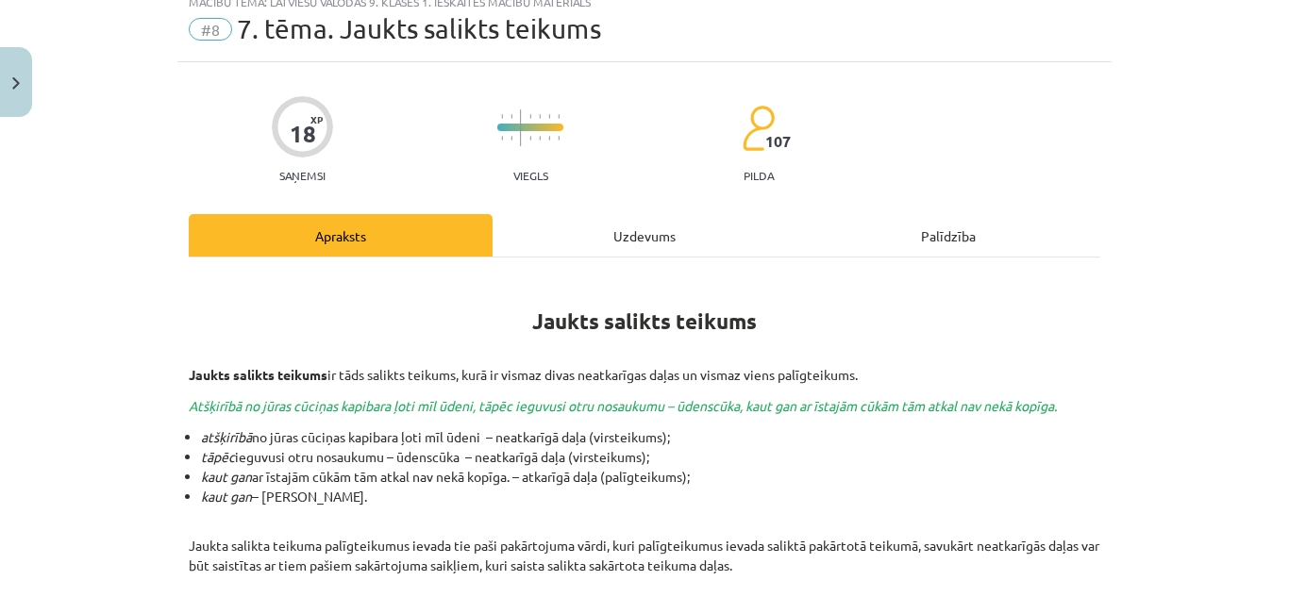
click at [684, 241] on div "Uzdevums" at bounding box center [644, 235] width 304 height 42
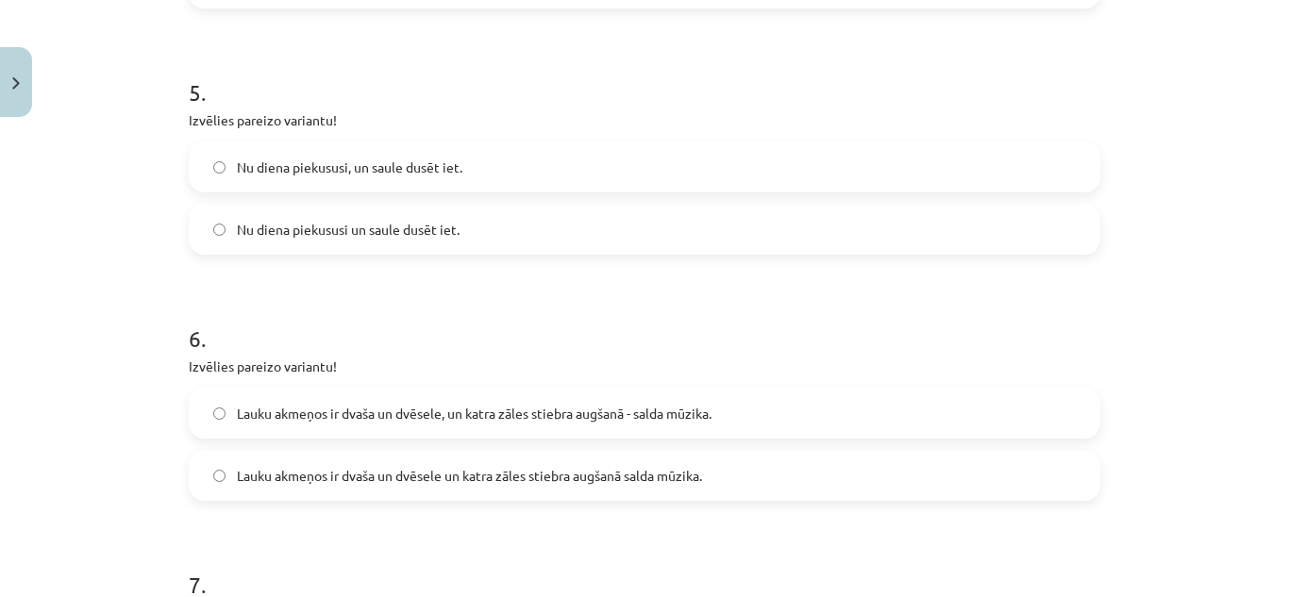
scroll to position [1706, 0]
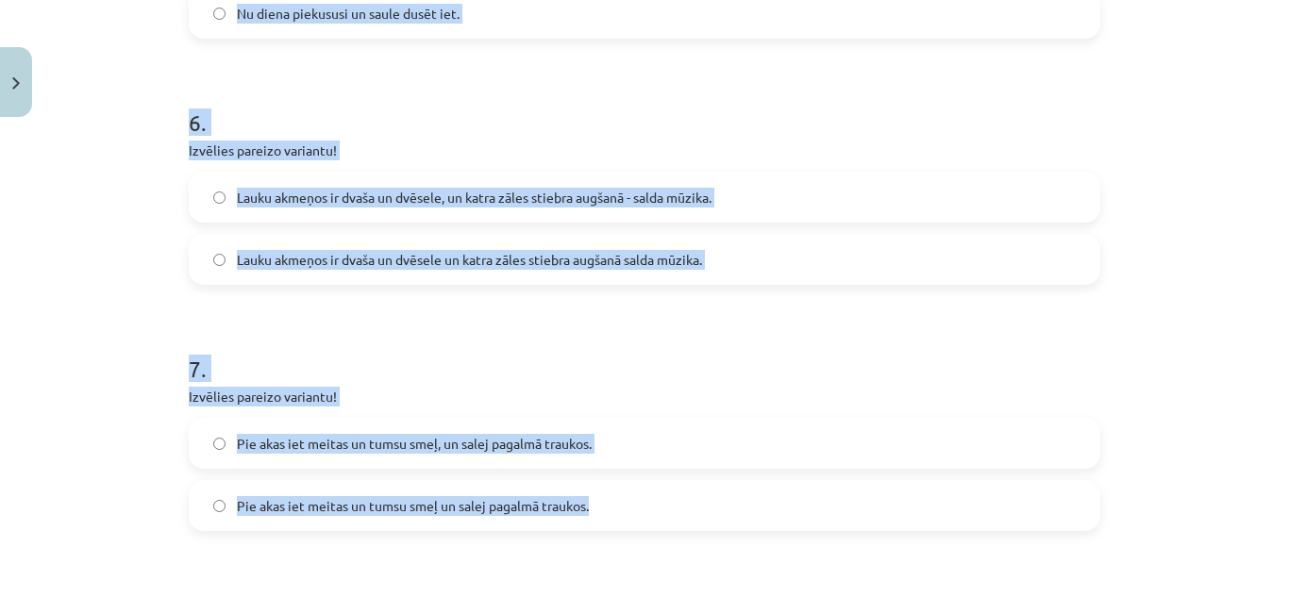
drag, startPoint x: 116, startPoint y: 60, endPoint x: 608, endPoint y: 518, distance: 671.6
click at [608, 518] on div "Mācību tēma: Latviešu valodas 9. klases 1. ieskaites mācību materiāls #8 7. tēm…" at bounding box center [644, 298] width 1289 height 597
copy form "1 . Izvēlies pareizo variantu! Un Mentīte teikusi, tas ir labi, ka Puteklis šķa…"
click at [586, 130] on h1 "6 ." at bounding box center [644, 105] width 911 height 58
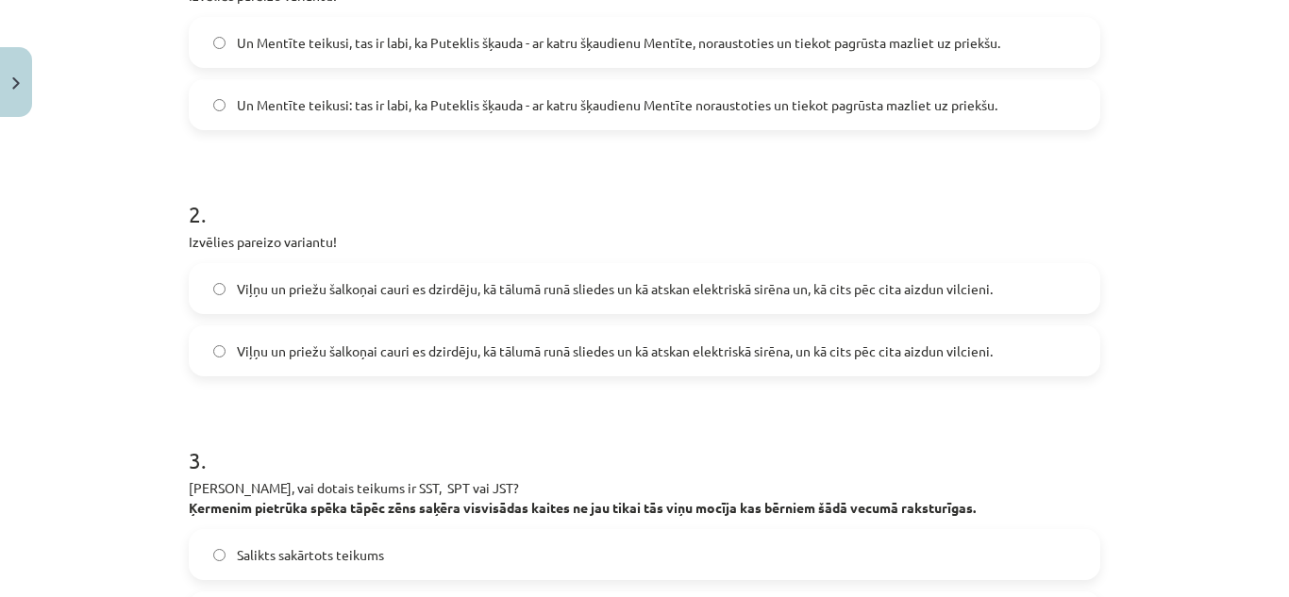
scroll to position [452, 0]
click at [532, 84] on label "Un Mentīte teikusi: tas ir labi, ka Puteklis šķauda - ar katru šķaudienu Mentīt…" at bounding box center [645, 106] width 908 height 47
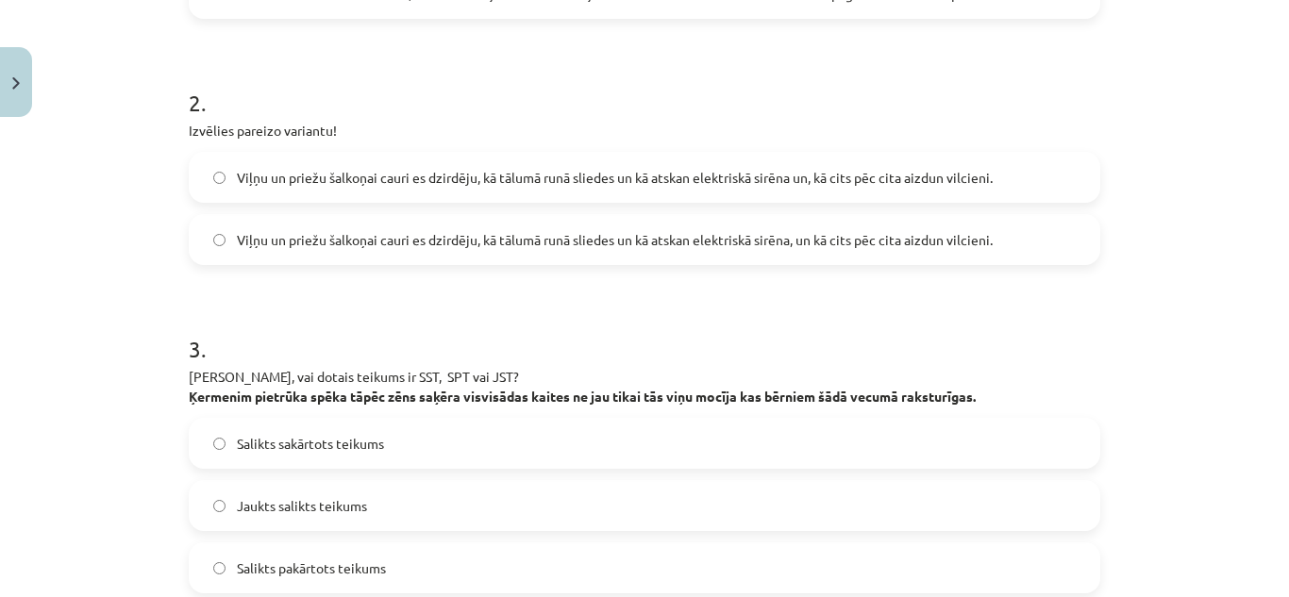
scroll to position [628, 0]
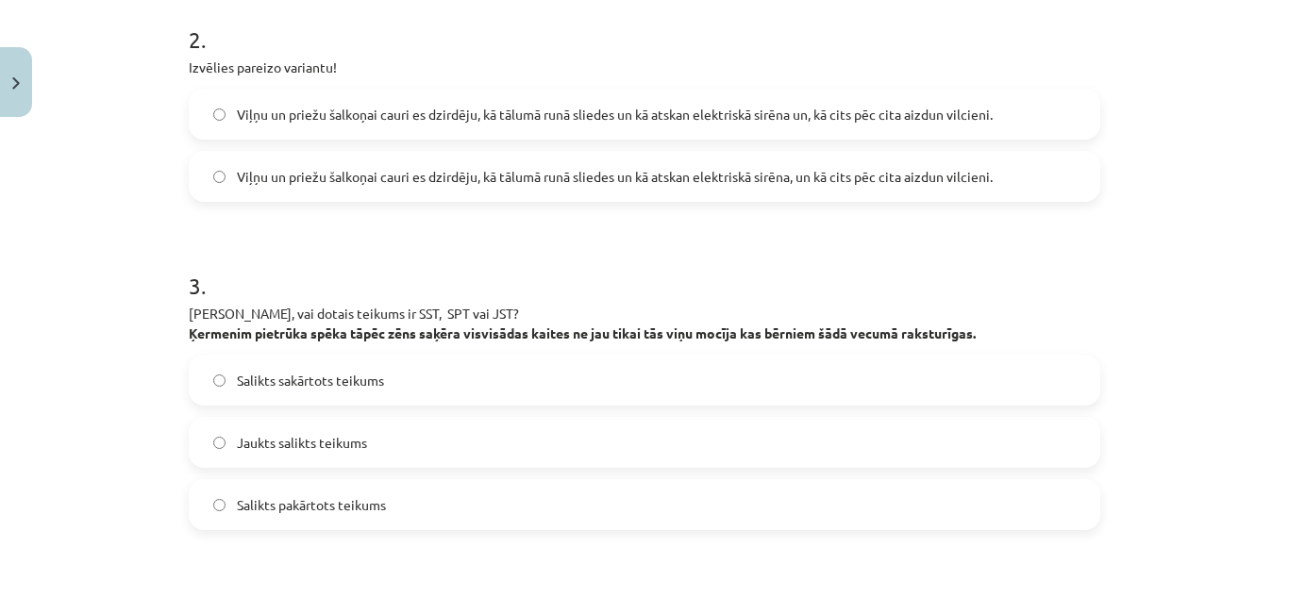
click at [832, 122] on span "Viļņu un priežu šalkoņai cauri es dzirdēju, kā tālumā runā sliedes un kā atskan…" at bounding box center [615, 115] width 756 height 20
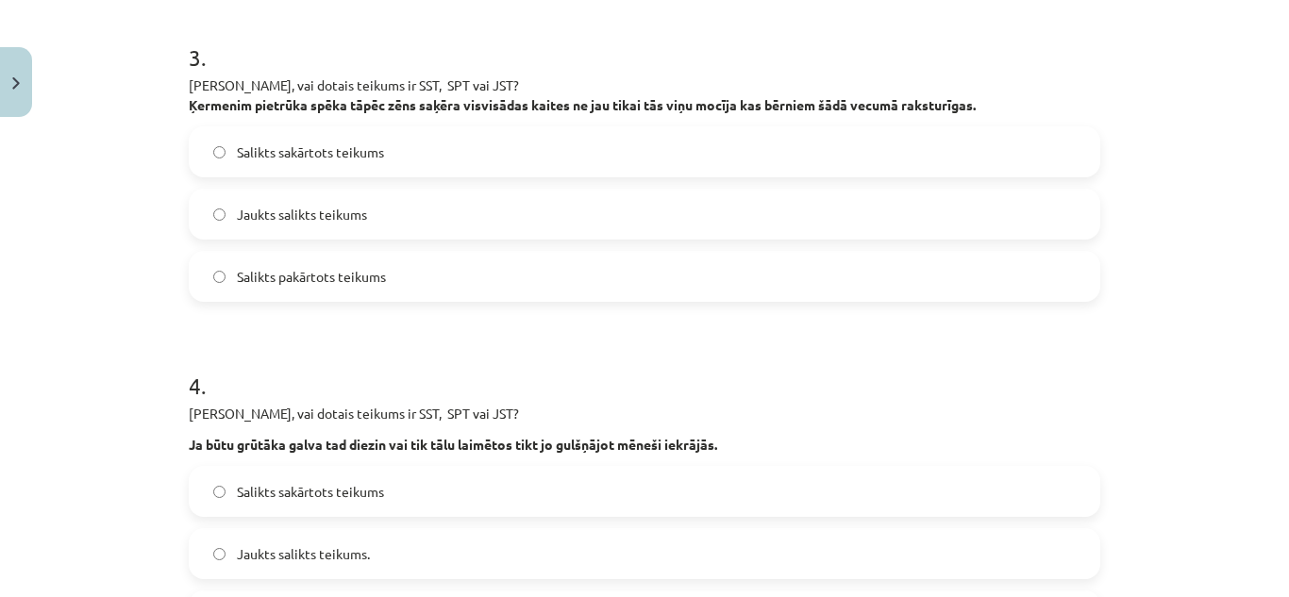
scroll to position [879, 0]
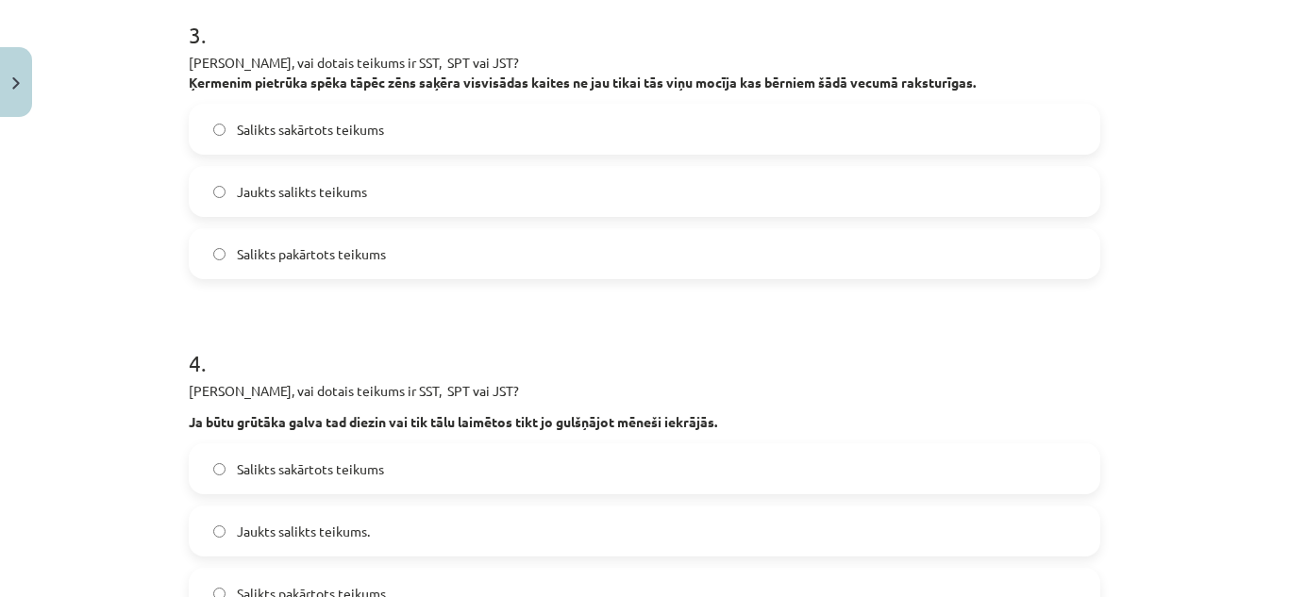
click at [412, 194] on label "Jaukts salikts teikums" at bounding box center [645, 191] width 908 height 47
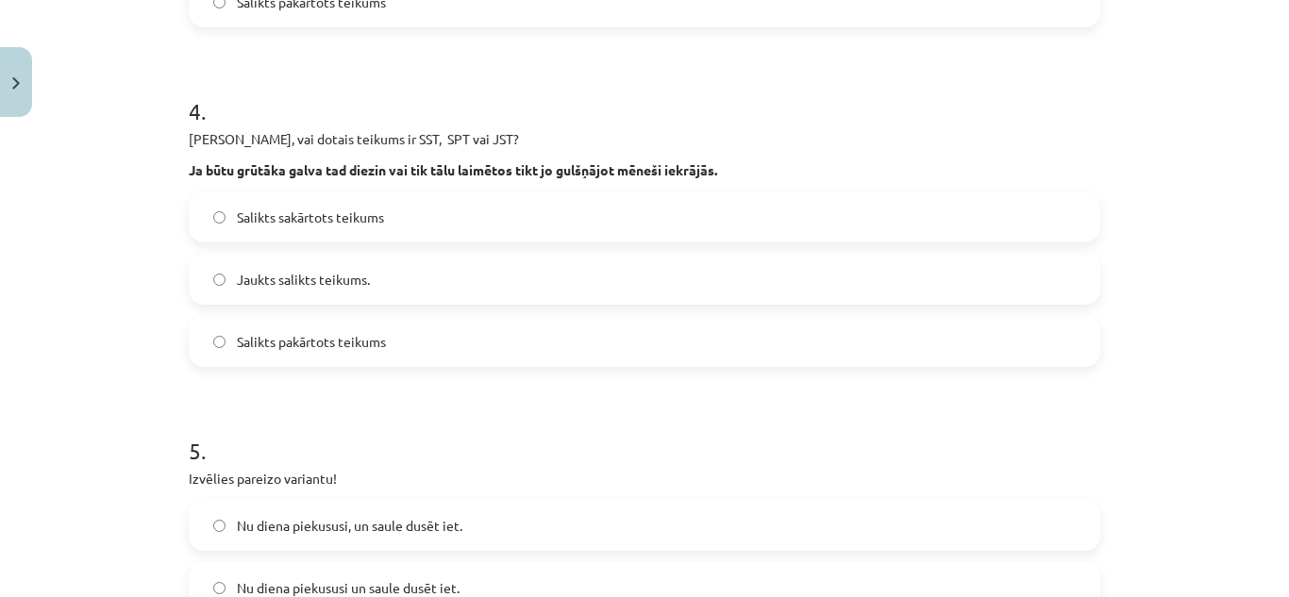
scroll to position [1132, 0]
click at [281, 343] on span "Salikts pakārtots teikums" at bounding box center [311, 341] width 149 height 20
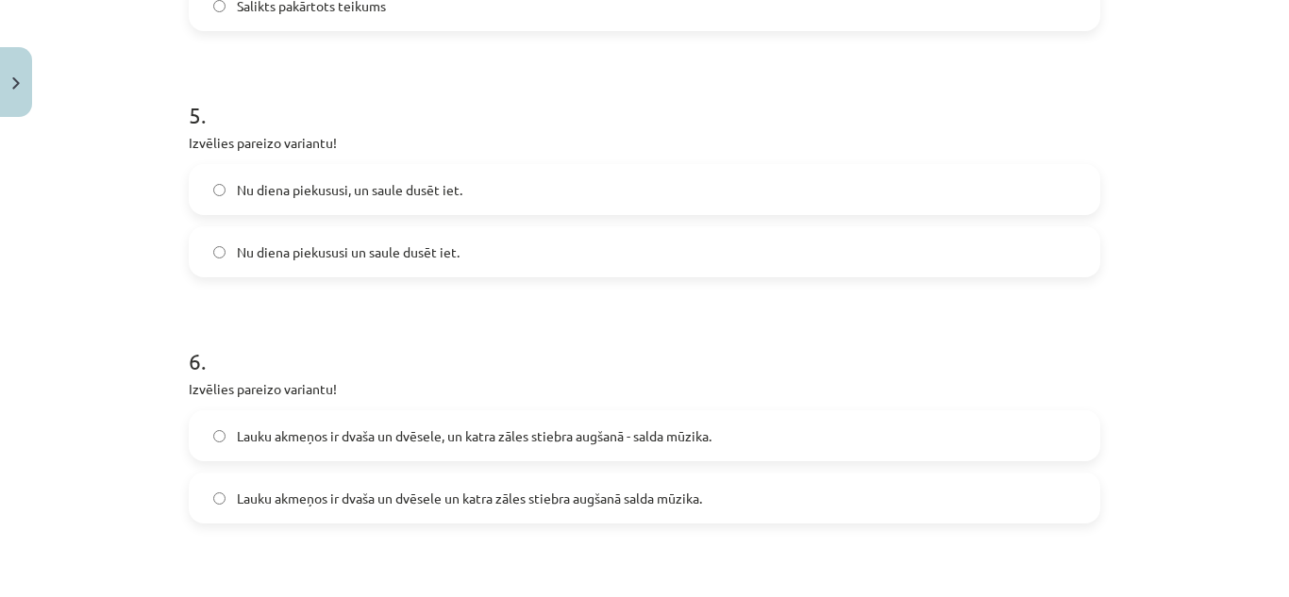
scroll to position [1508, 0]
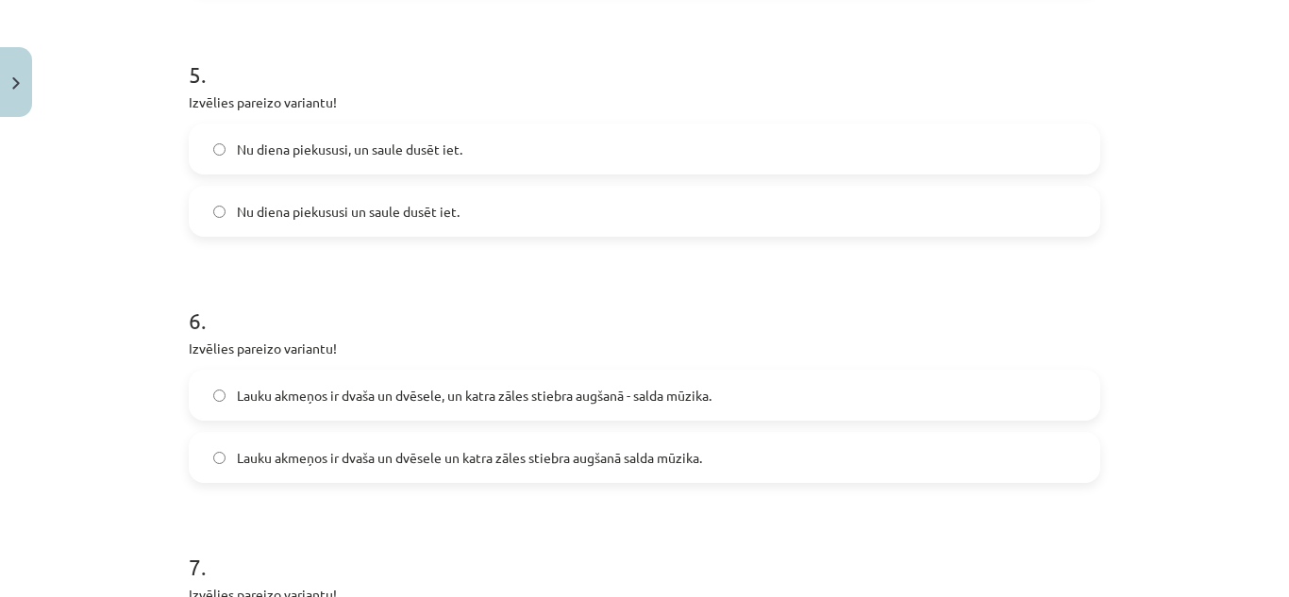
click at [370, 153] on span "Nu diena piekususi, un saule dusēt iet." at bounding box center [349, 150] width 225 height 20
click at [625, 384] on label "Lauku akmeņos ir dvaša un dvēsele, un katra zāles stiebra augšanā - salda mūzik…" at bounding box center [645, 395] width 908 height 47
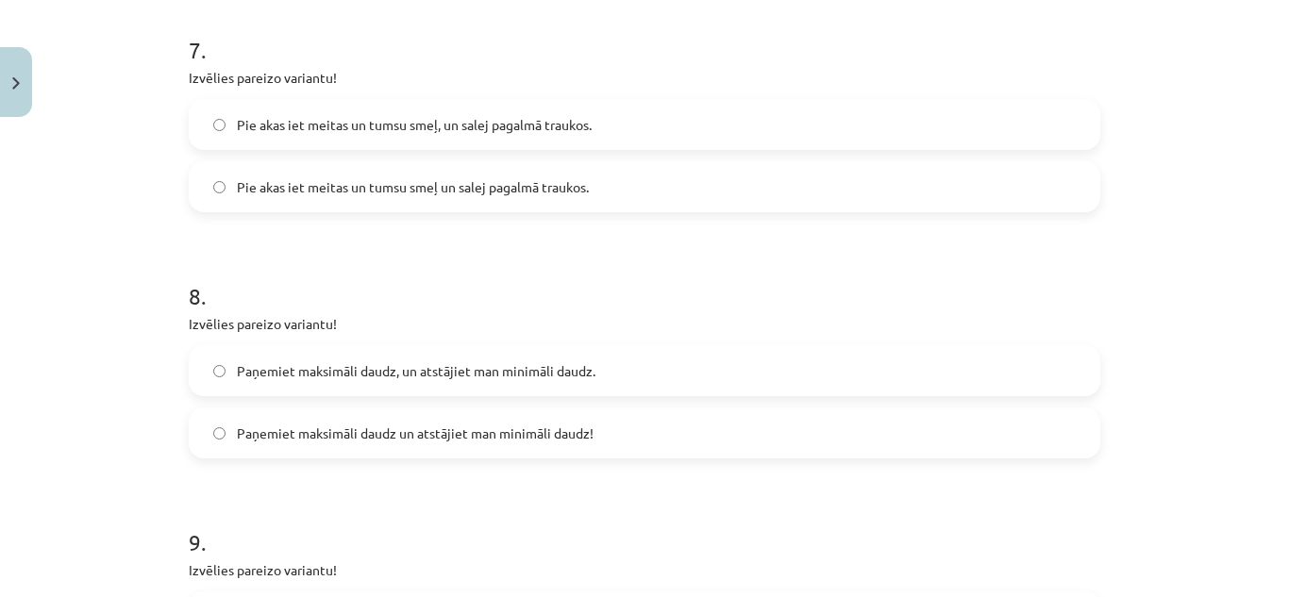
scroll to position [2024, 0]
click at [541, 129] on span "Pie akas iet meitas un tumsu smeļ, un salej pagalmā traukos." at bounding box center [414, 126] width 355 height 20
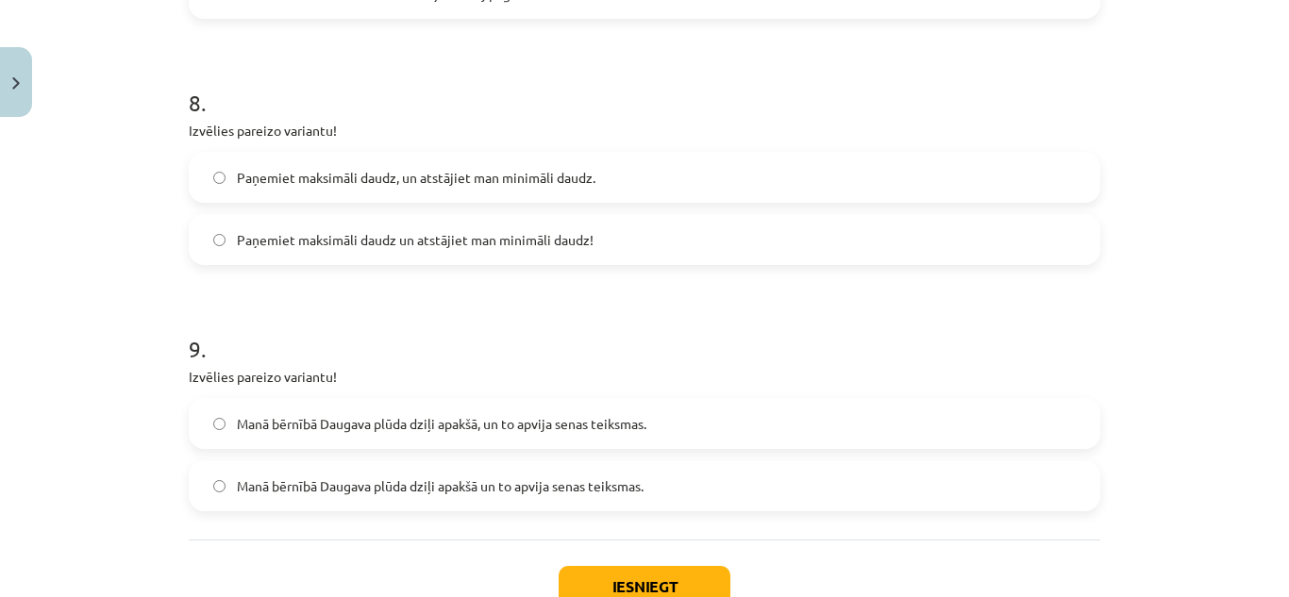
scroll to position [2218, 0]
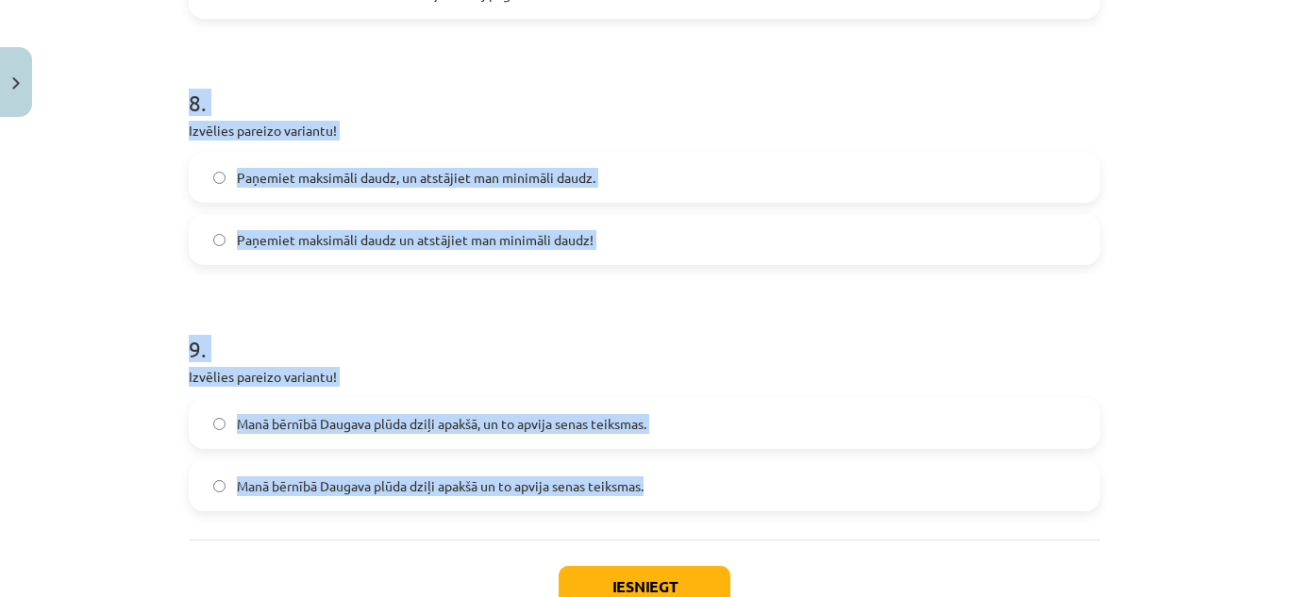
drag, startPoint x: 170, startPoint y: 62, endPoint x: 809, endPoint y: 486, distance: 766.4
copy form "8 . Izvēlies pareizo variantu! Paņemiet maksimāli daudz, un atstājiet man minim…"
click at [647, 183] on label "Paņemiet maksimāli daudz, un atstājiet man minimāli daudz." at bounding box center [645, 177] width 908 height 47
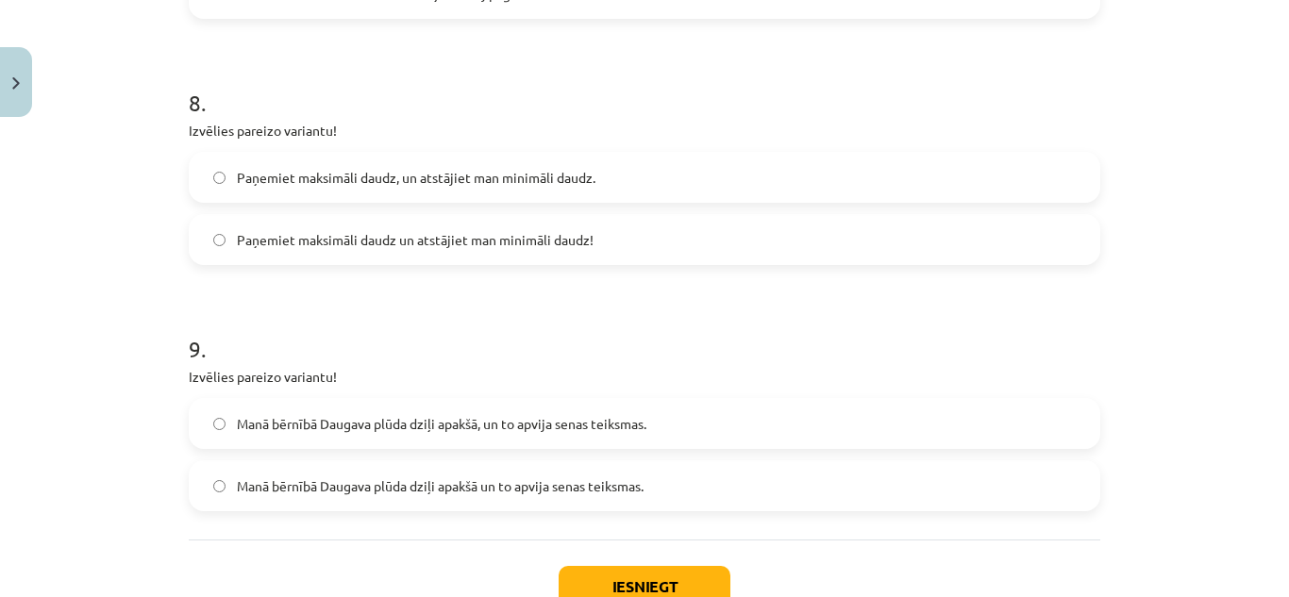
click at [649, 226] on label "Paņemiet maksimāli daudz un atstājiet man minimāli daudz!" at bounding box center [645, 239] width 908 height 47
click at [577, 429] on span "Manā bērnībā Daugava plūda dziļi apakšā, un to apvija senas teiksmas." at bounding box center [441, 424] width 409 height 20
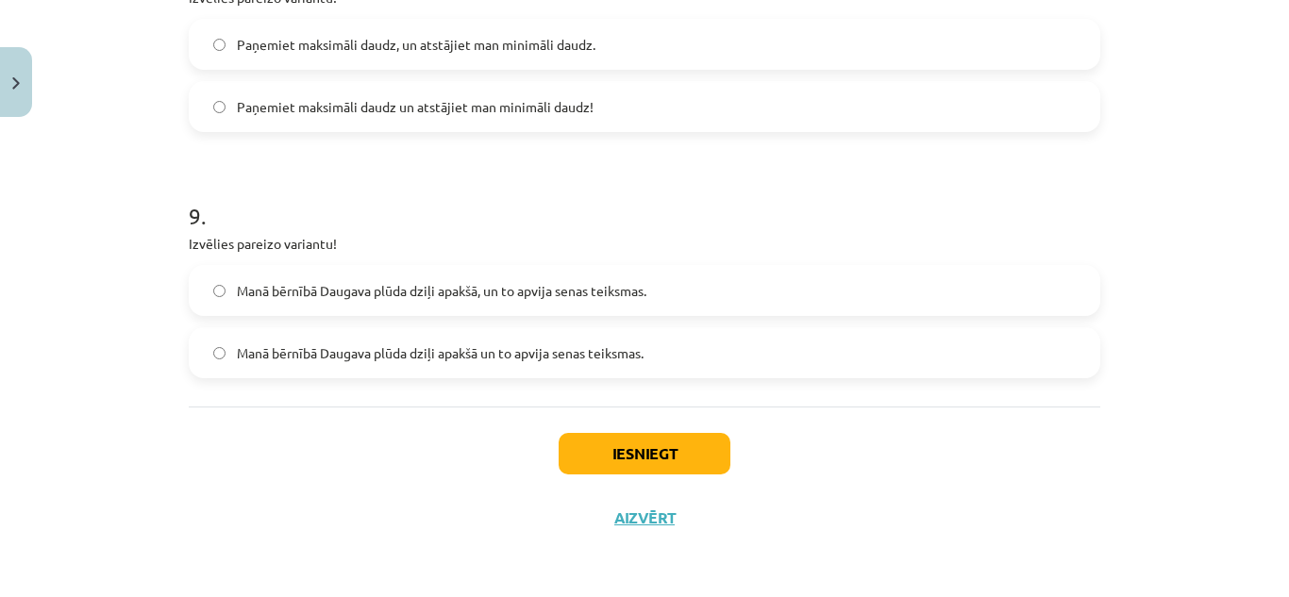
scroll to position [2351, 0]
click at [640, 454] on button "Iesniegt" at bounding box center [645, 454] width 172 height 42
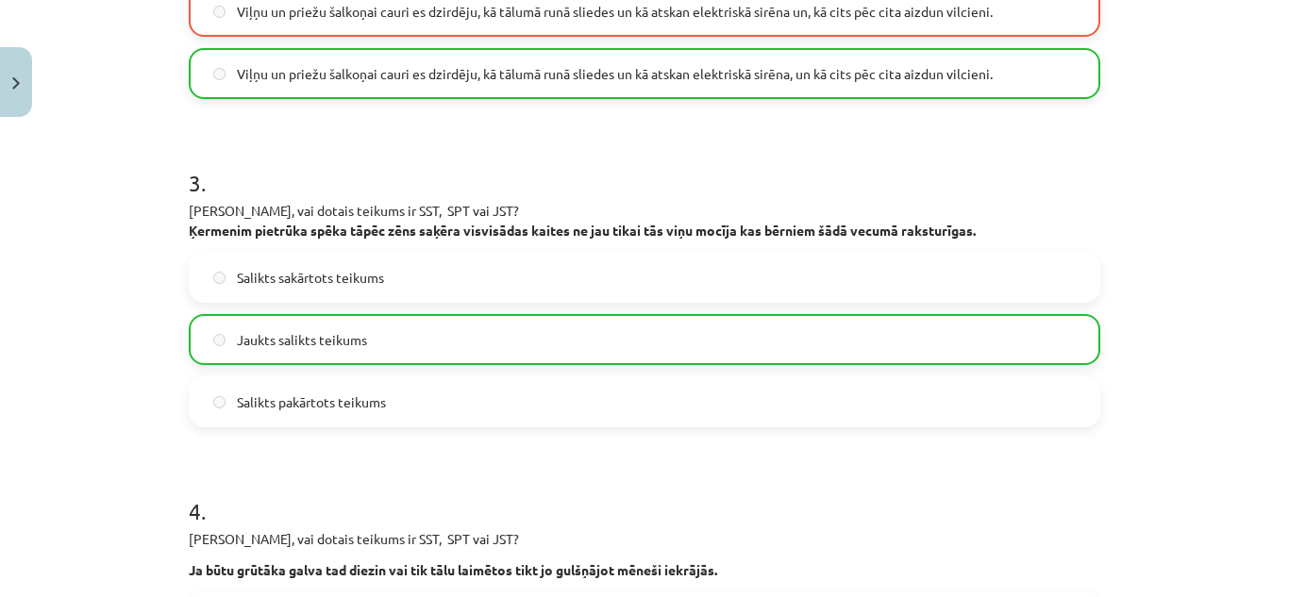
scroll to position [697, 0]
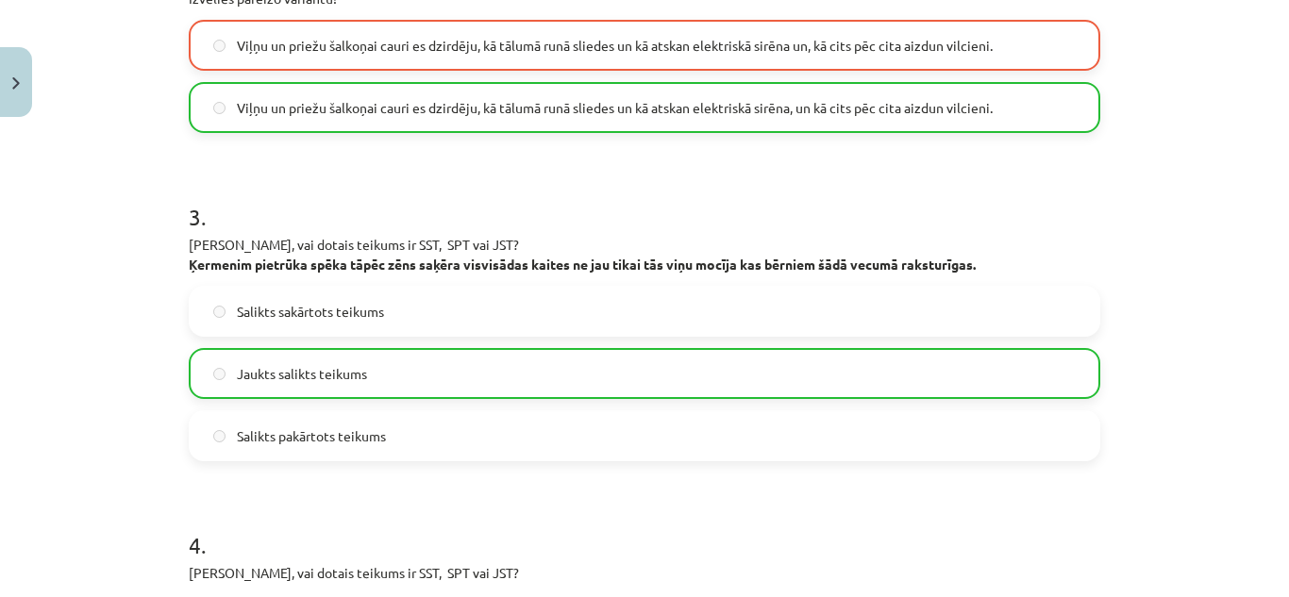
drag, startPoint x: 640, startPoint y: 454, endPoint x: 566, endPoint y: 187, distance: 277.0
click at [566, 187] on h1 "3 ." at bounding box center [644, 200] width 911 height 58
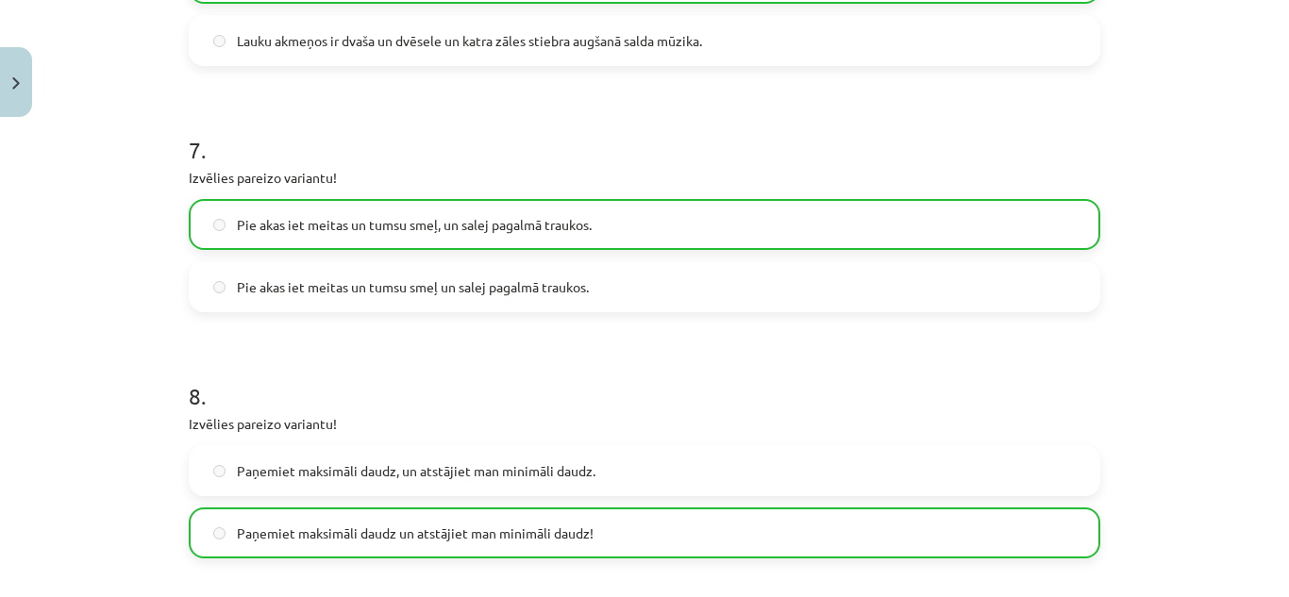
scroll to position [2411, 0]
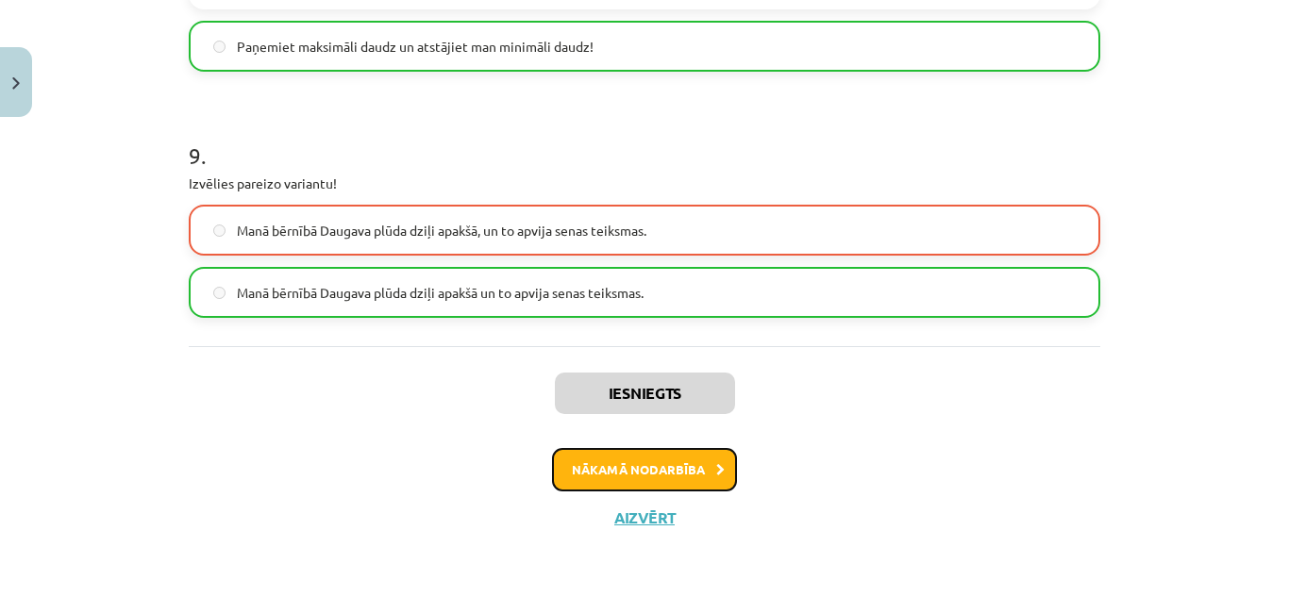
click at [646, 476] on button "Nākamā nodarbība" at bounding box center [644, 469] width 185 height 43
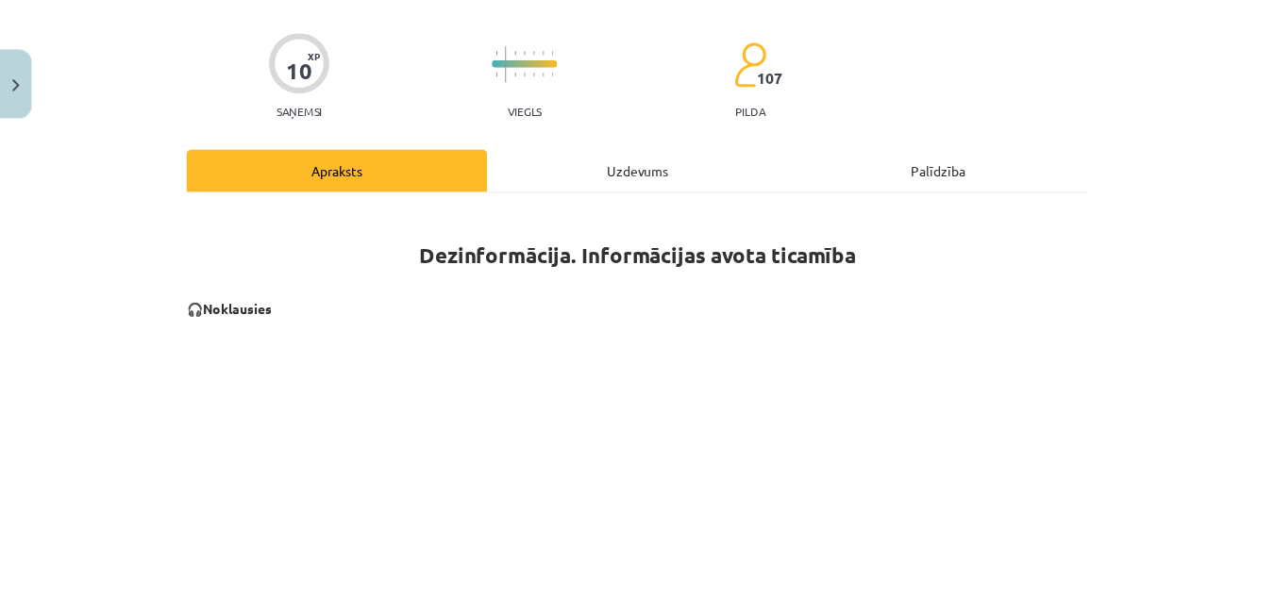
scroll to position [47, 0]
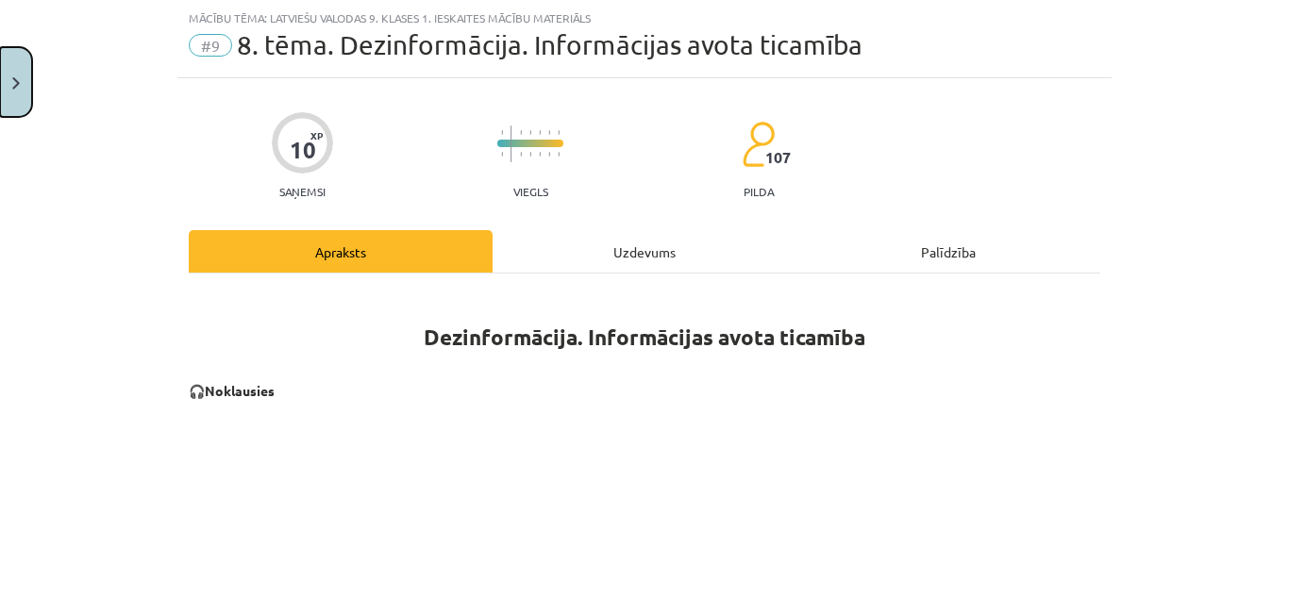
click at [11, 73] on button "Close" at bounding box center [16, 82] width 32 height 70
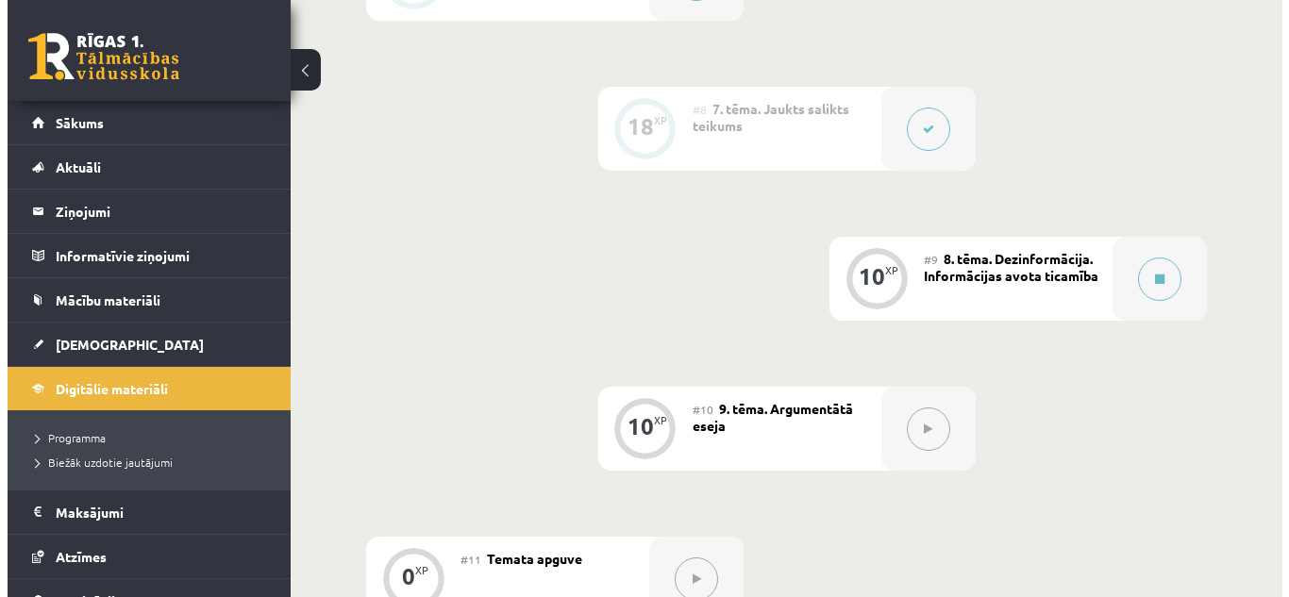
scroll to position [1442, 0]
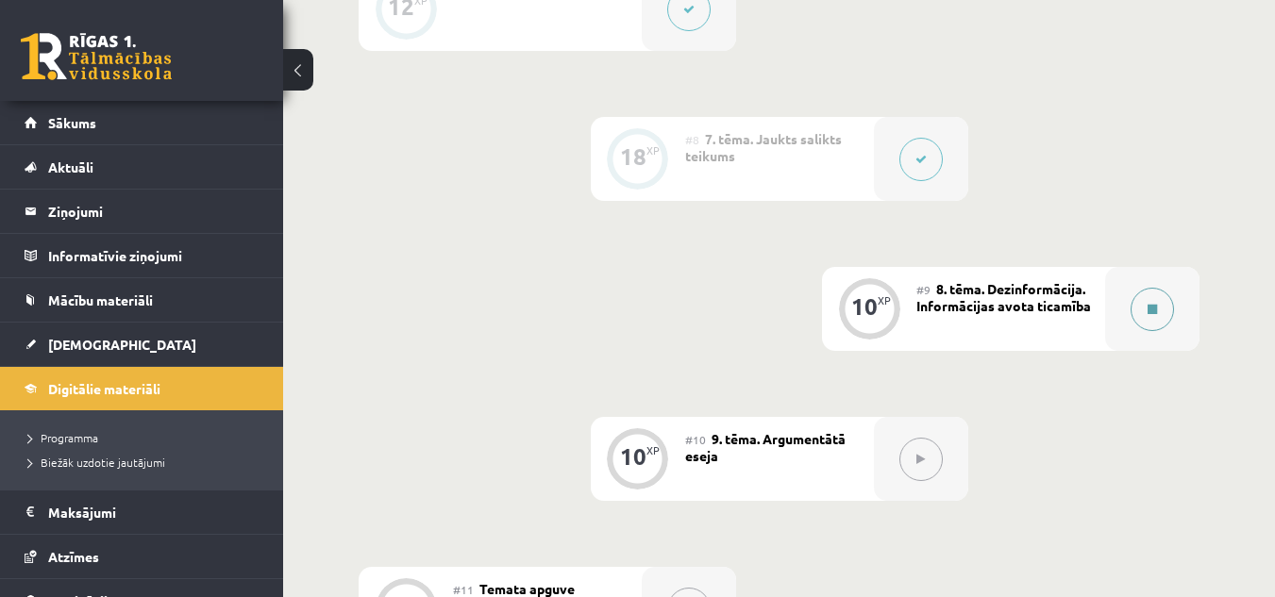
click at [1164, 301] on button at bounding box center [1151, 309] width 43 height 43
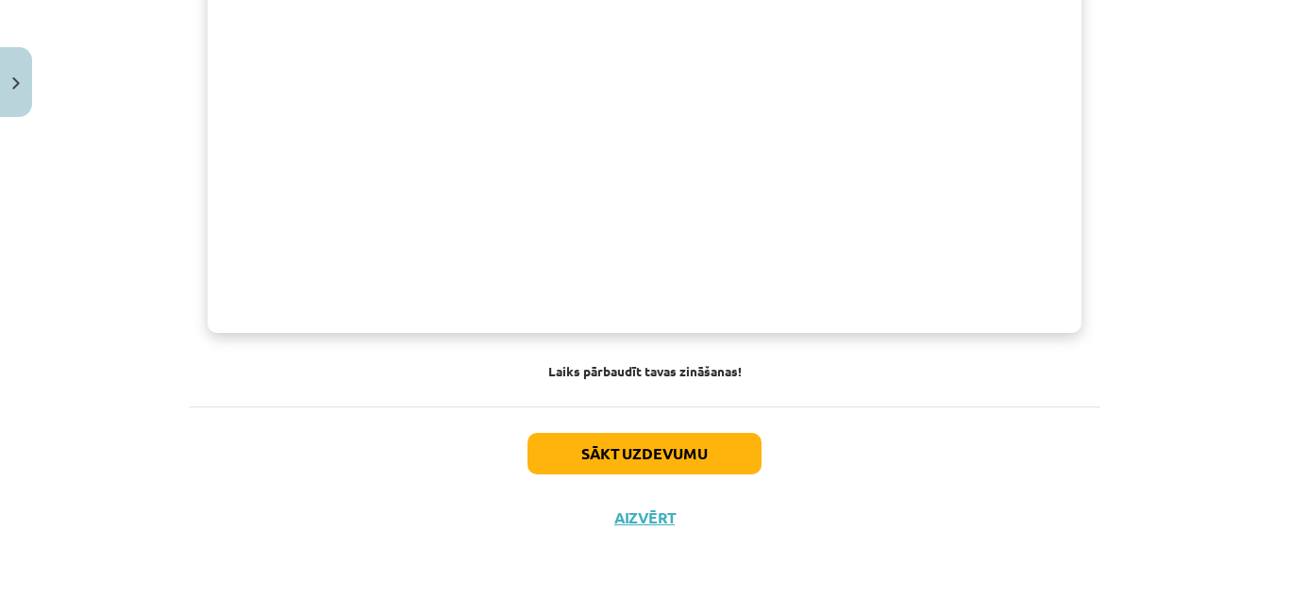
scroll to position [0, 0]
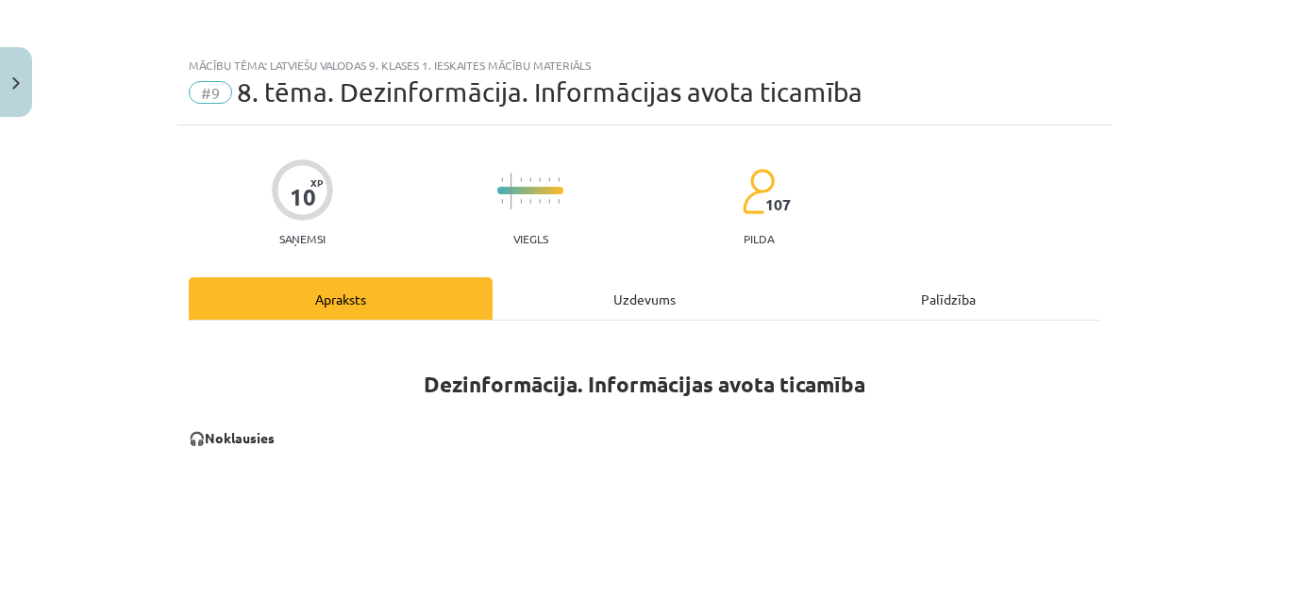
click at [625, 304] on div "Uzdevums" at bounding box center [644, 298] width 304 height 42
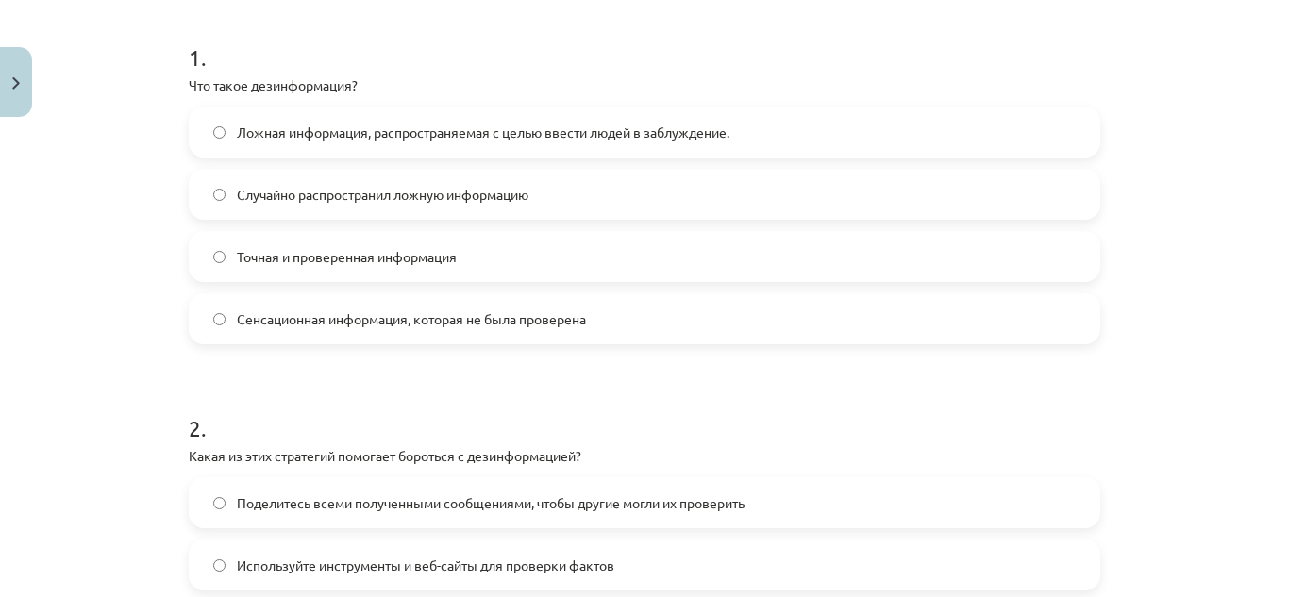
scroll to position [1476, 0]
click at [512, 29] on h1 "1 ." at bounding box center [644, 40] width 911 height 58
click at [545, 146] on label "Ложная информация, распространяемая с целью ввести людей в заблуждение." at bounding box center [645, 131] width 908 height 47
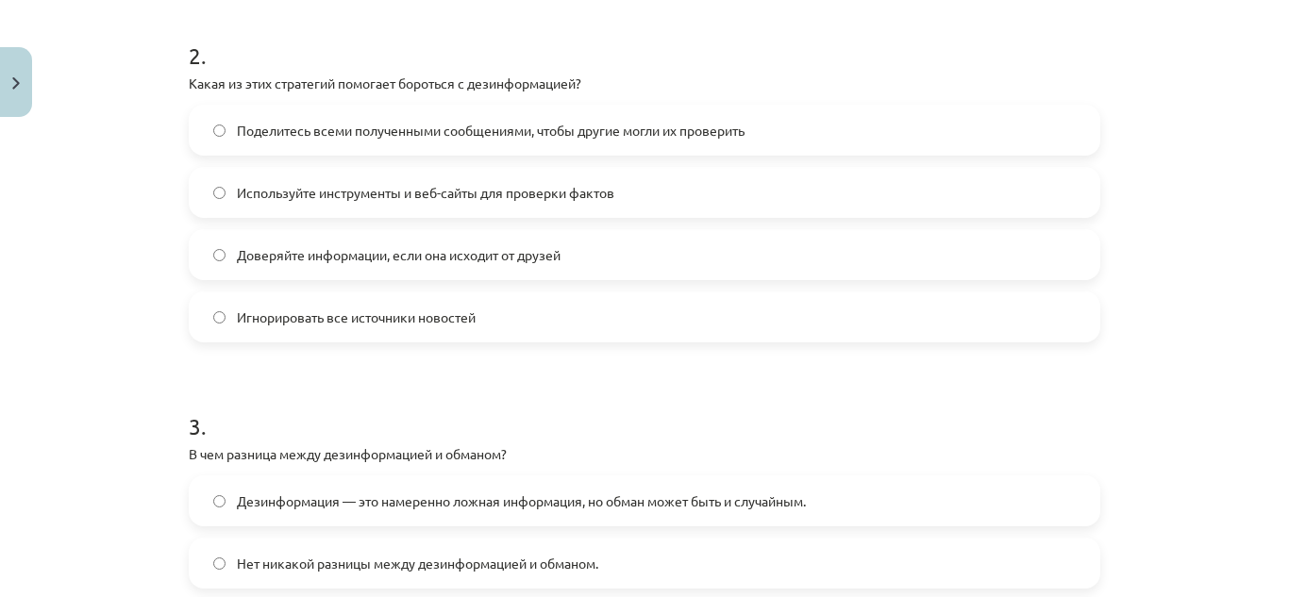
scroll to position [738, 0]
click at [496, 175] on label "Используйте инструменты и веб-сайты для проверки фактов" at bounding box center [645, 191] width 908 height 47
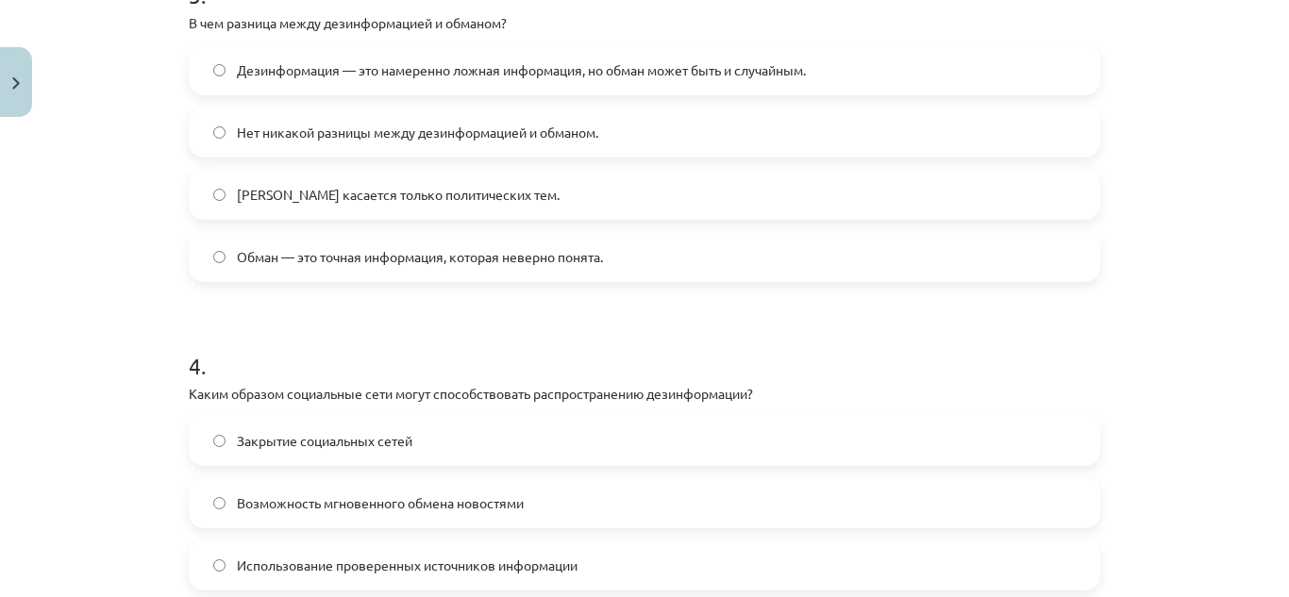
scroll to position [1167, 0]
click at [452, 68] on font "Дезинформация — это намеренно ложная информация, но обман может быть и случайны…" at bounding box center [521, 70] width 569 height 17
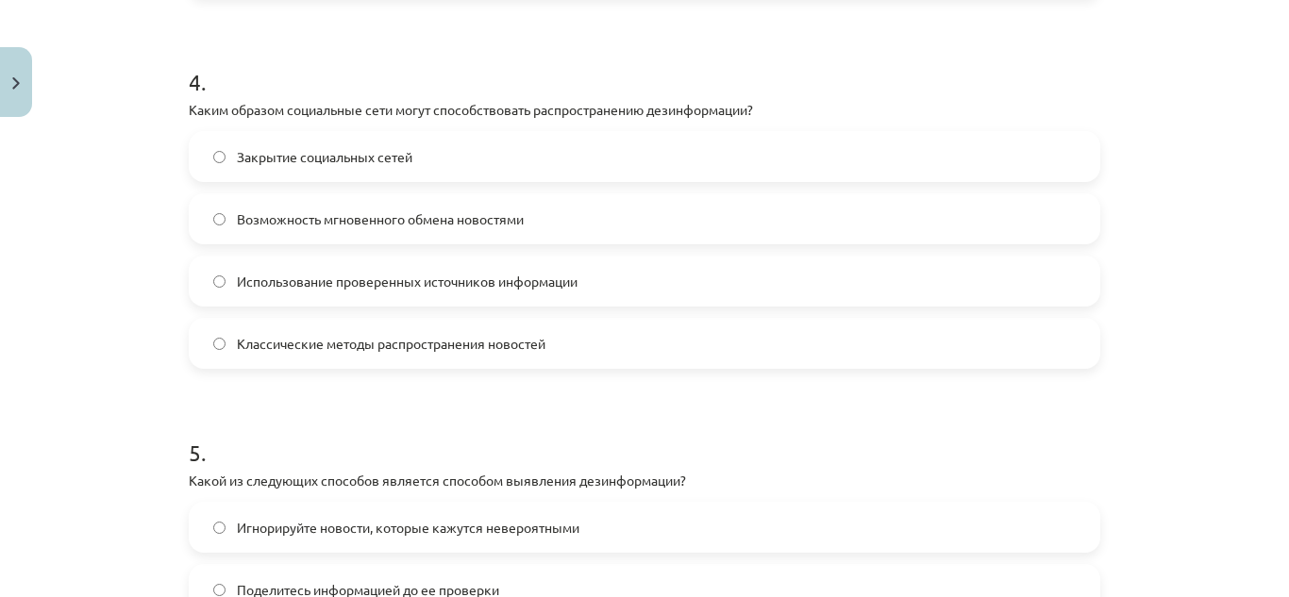
scroll to position [1460, 0]
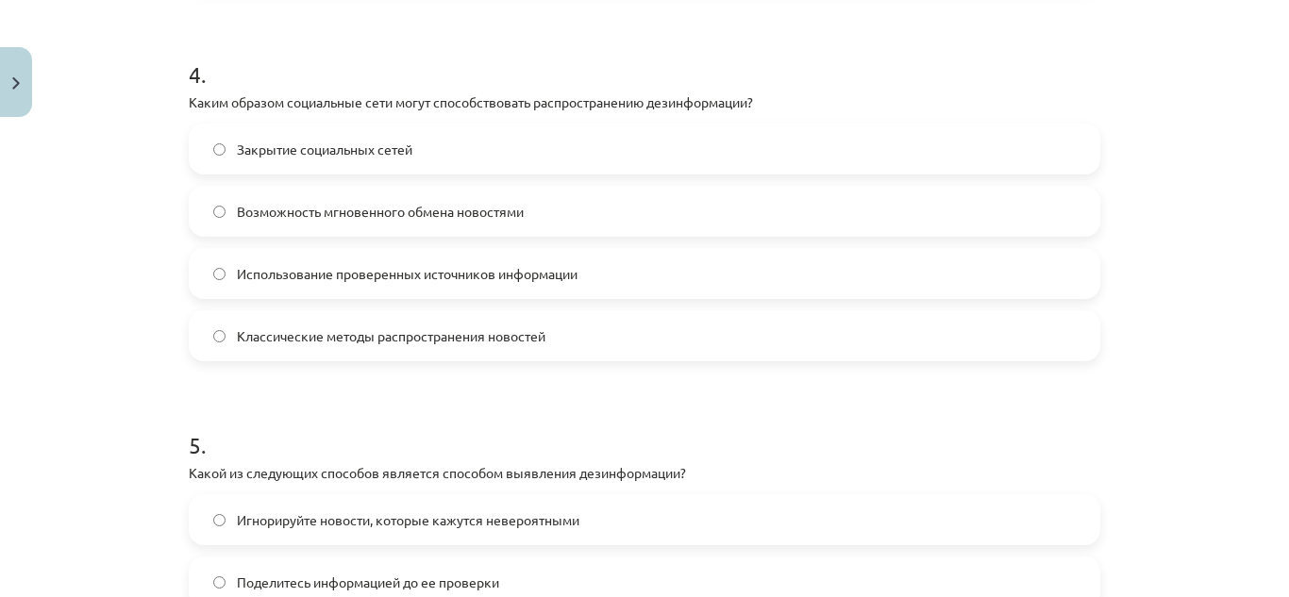
click at [464, 325] on label "Классические методы распространения новостей" at bounding box center [645, 335] width 908 height 47
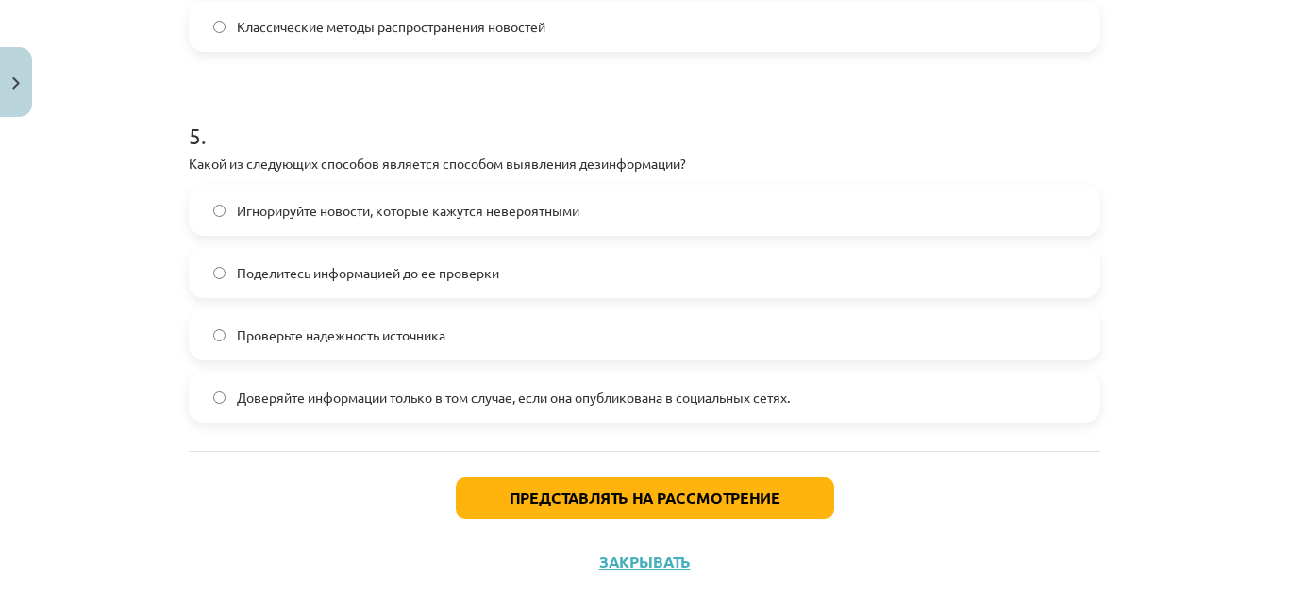
scroll to position [1774, 0]
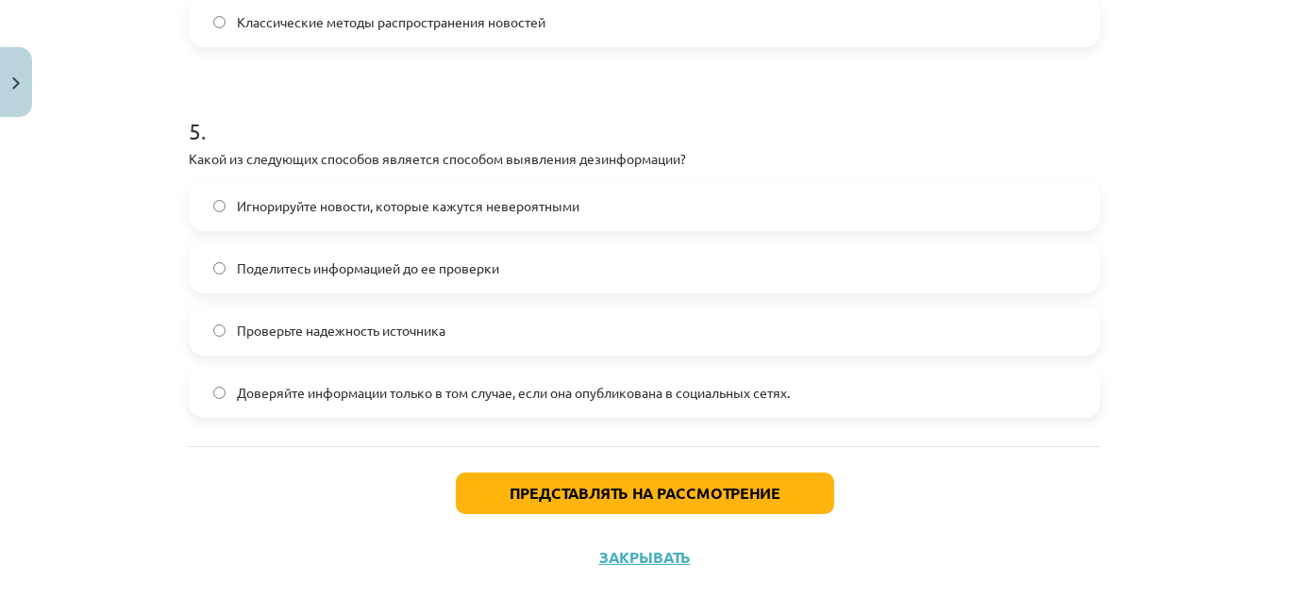
click at [487, 339] on label "Проверьте надежность источника" at bounding box center [645, 330] width 908 height 47
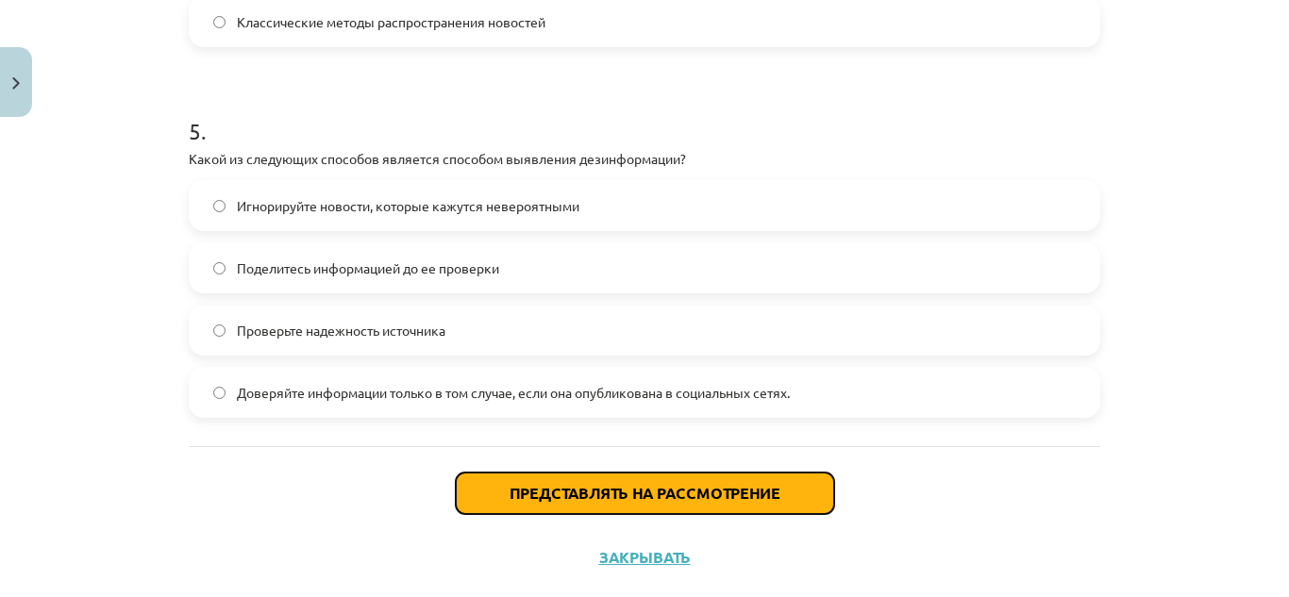
click at [599, 487] on font "Представлять на рассмотрение" at bounding box center [644, 493] width 271 height 20
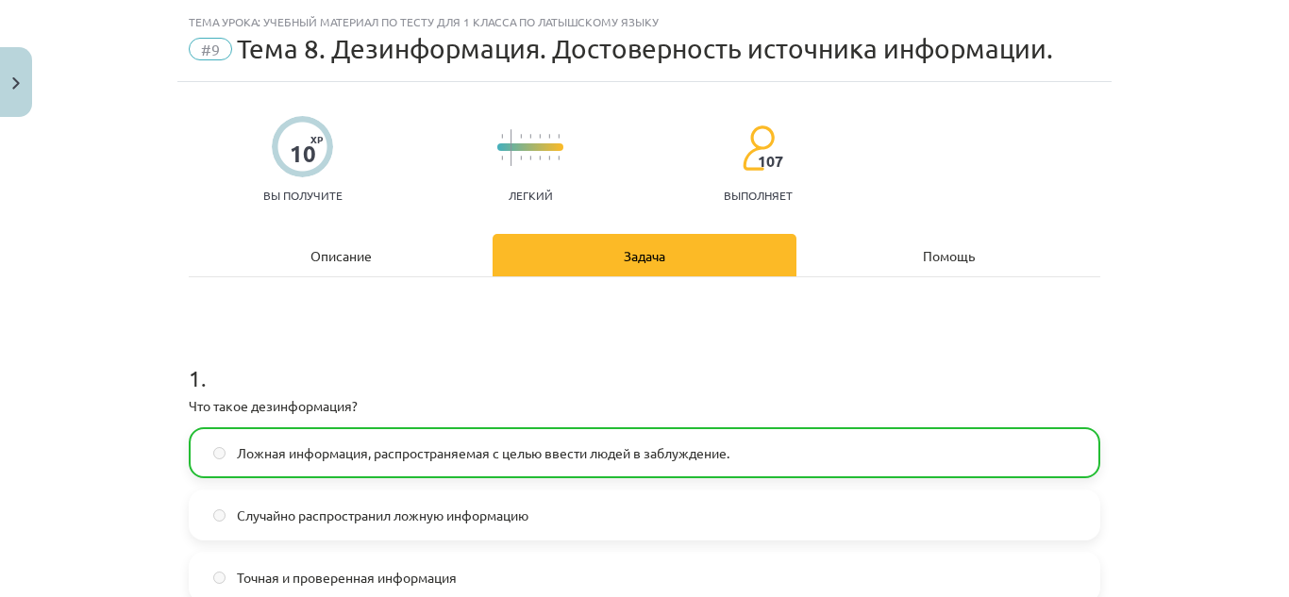
scroll to position [0, 0]
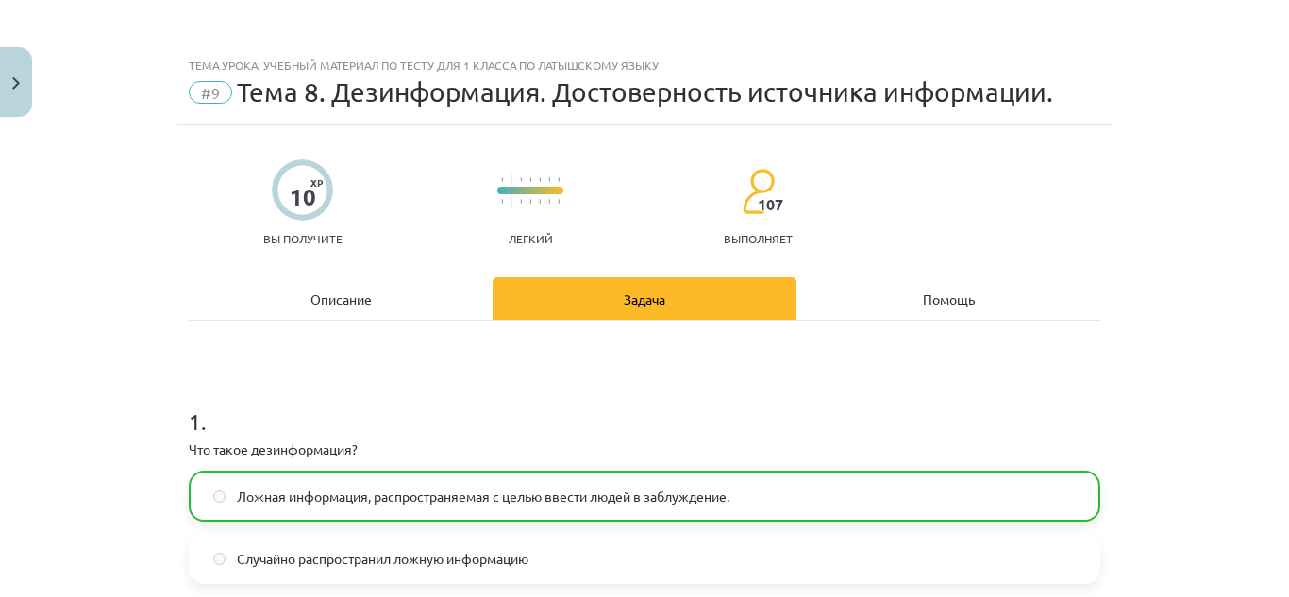
click at [402, 296] on div "Описание" at bounding box center [341, 298] width 304 height 42
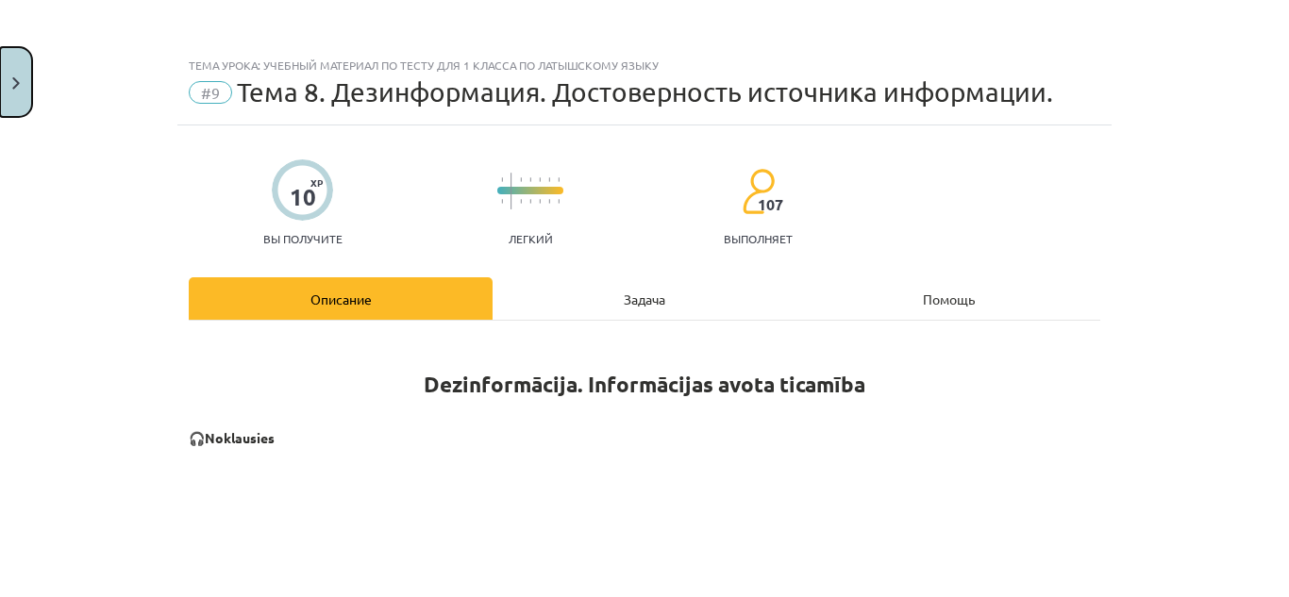
click at [6, 95] on button "Закрывать" at bounding box center [16, 82] width 32 height 70
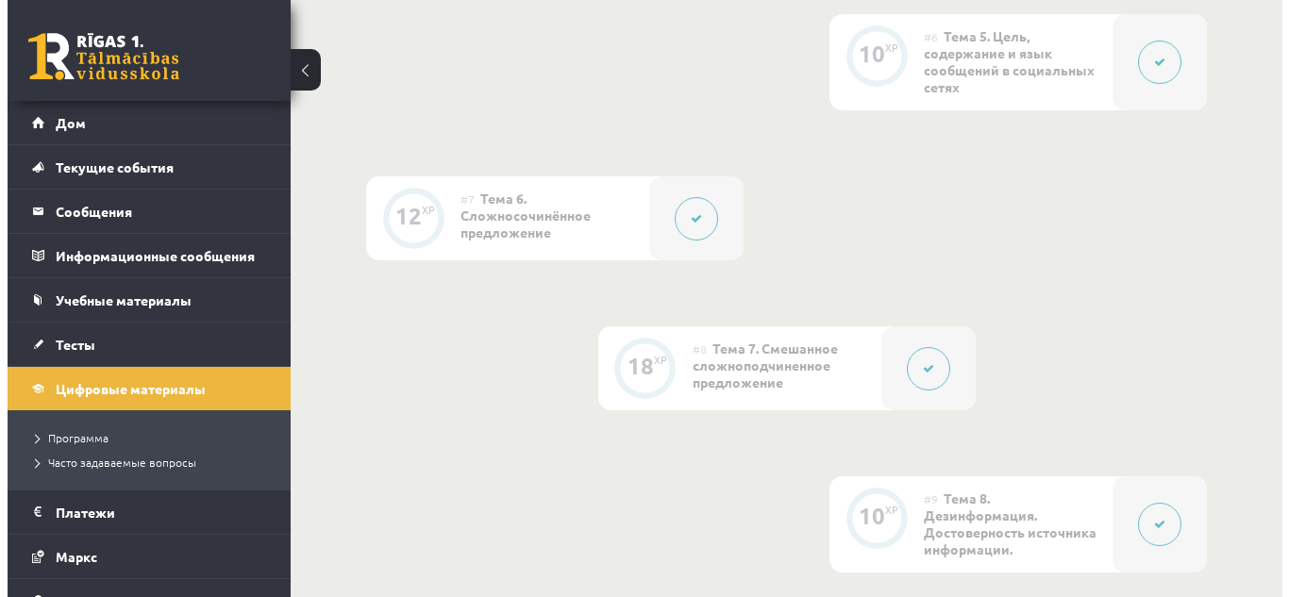
scroll to position [1265, 0]
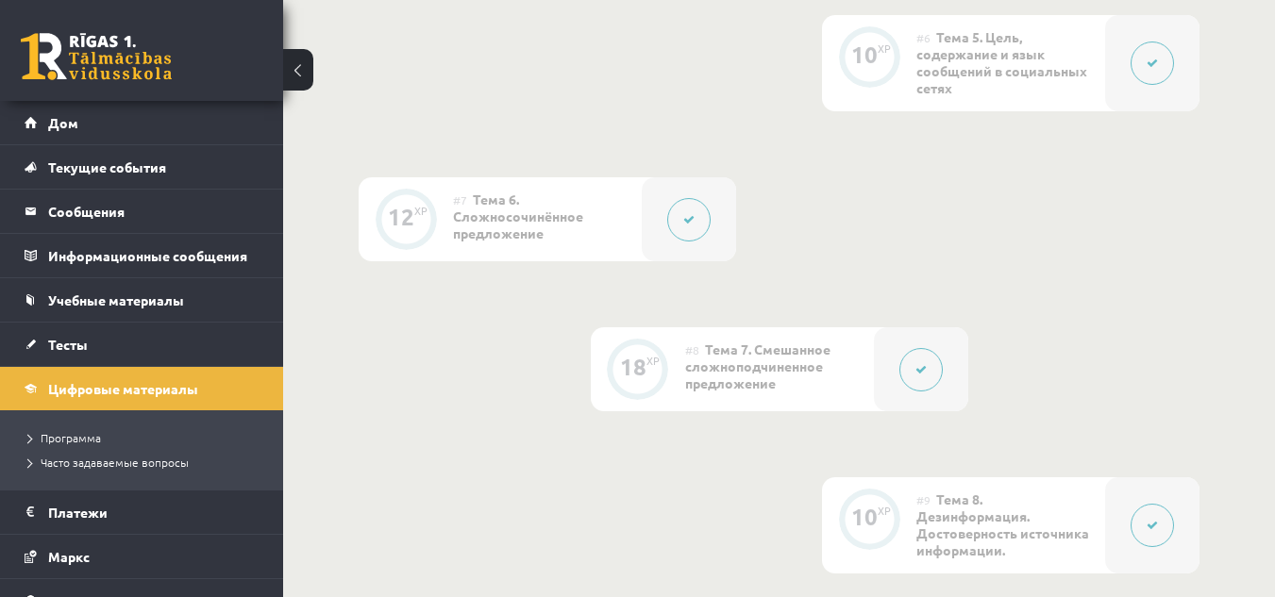
click at [681, 223] on button at bounding box center [688, 219] width 43 height 43
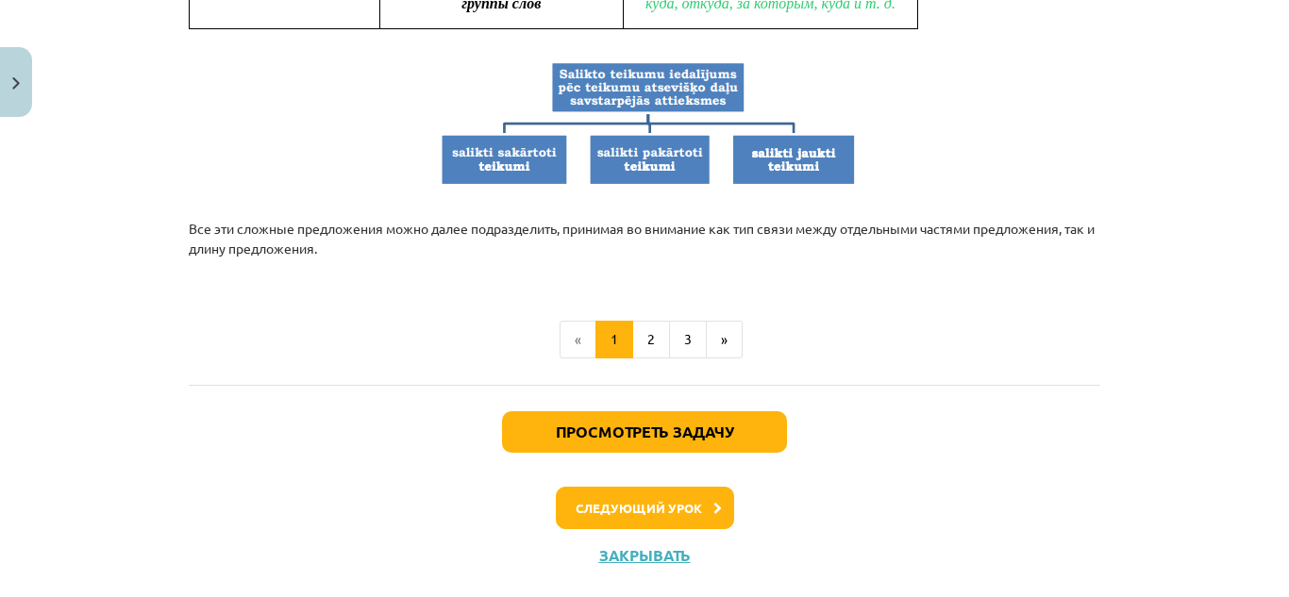
scroll to position [2056, 0]
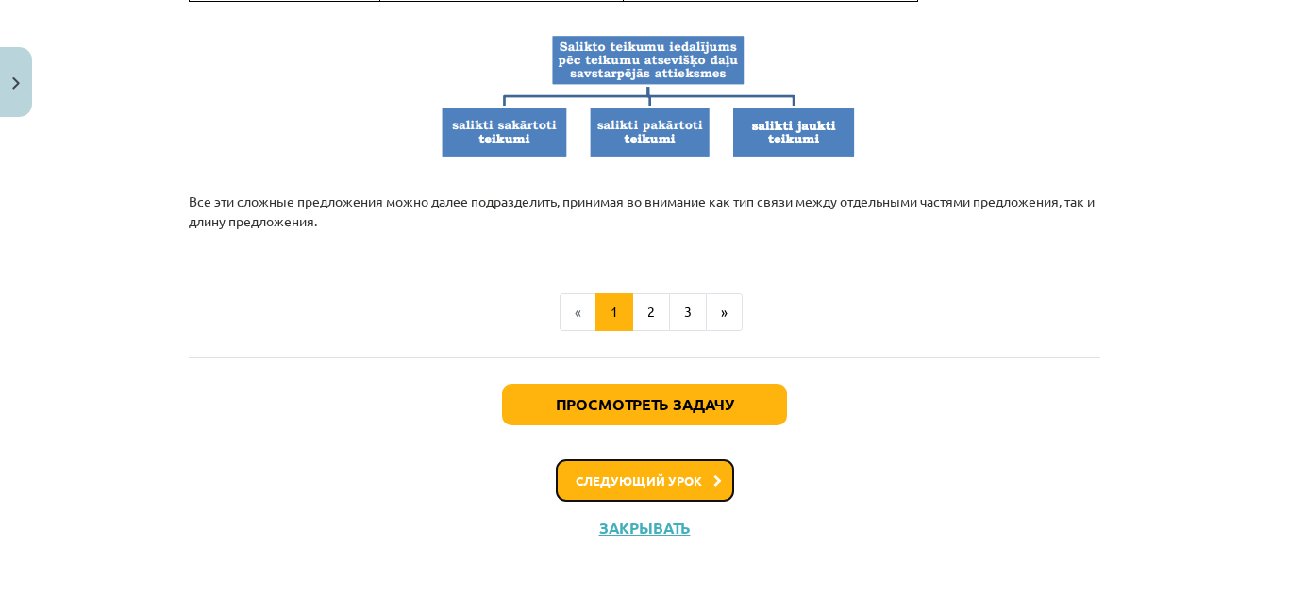
click at [583, 459] on button "Следующий урок" at bounding box center [645, 480] width 178 height 43
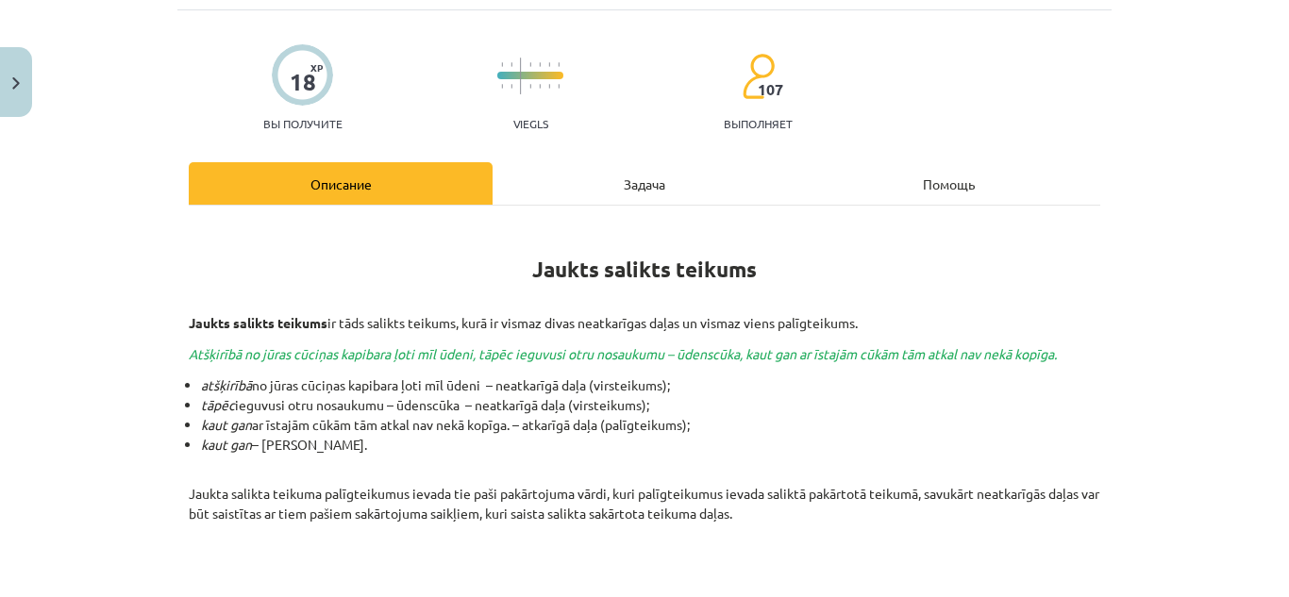
scroll to position [47, 0]
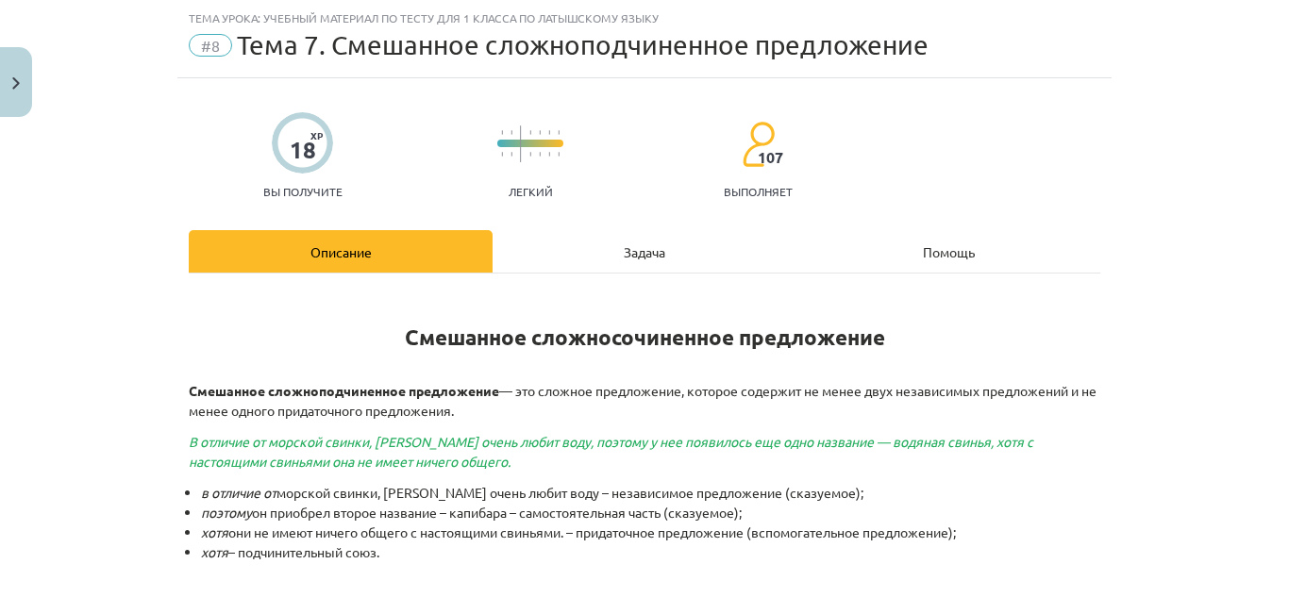
click at [583, 456] on p "В отличие от морской свинки, капибара очень любит воду, поэтому у нее появилось…" at bounding box center [644, 452] width 911 height 40
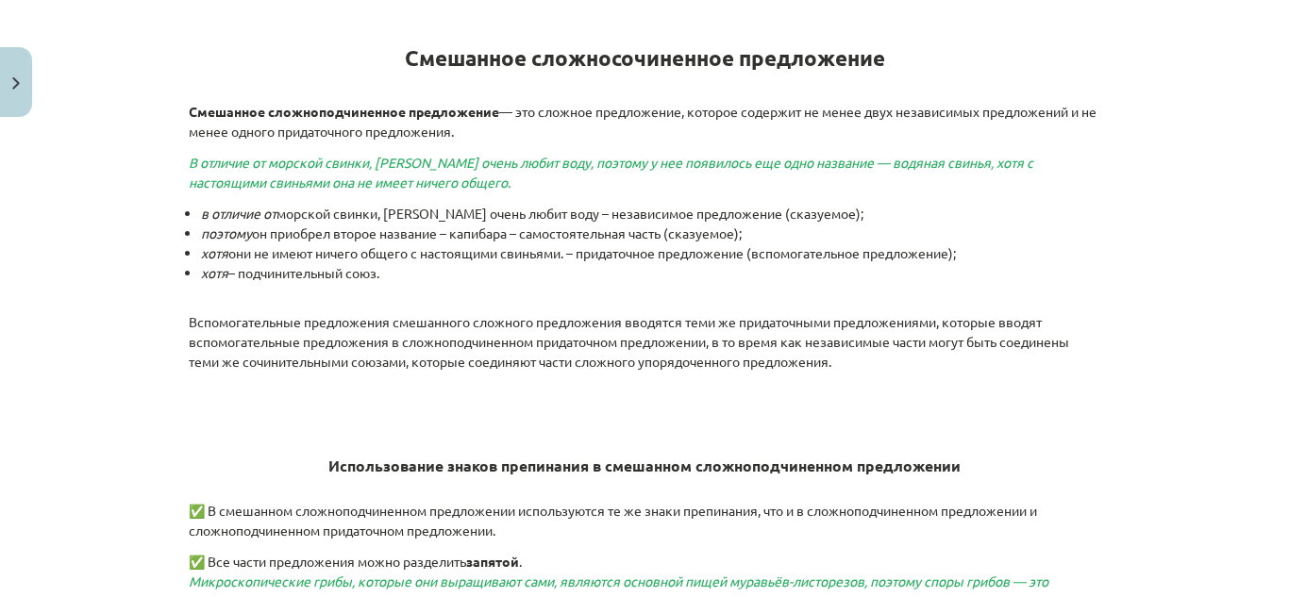
scroll to position [325, 0]
click at [17, 93] on button "Закрывать" at bounding box center [16, 82] width 32 height 70
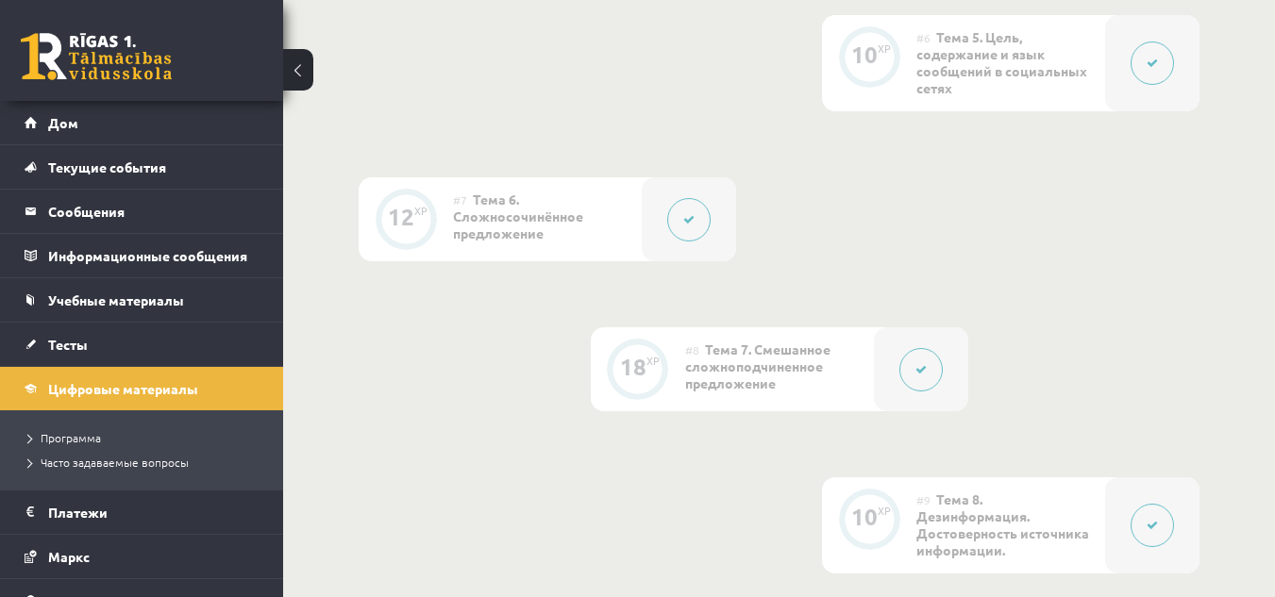
click at [695, 222] on button at bounding box center [688, 219] width 43 height 43
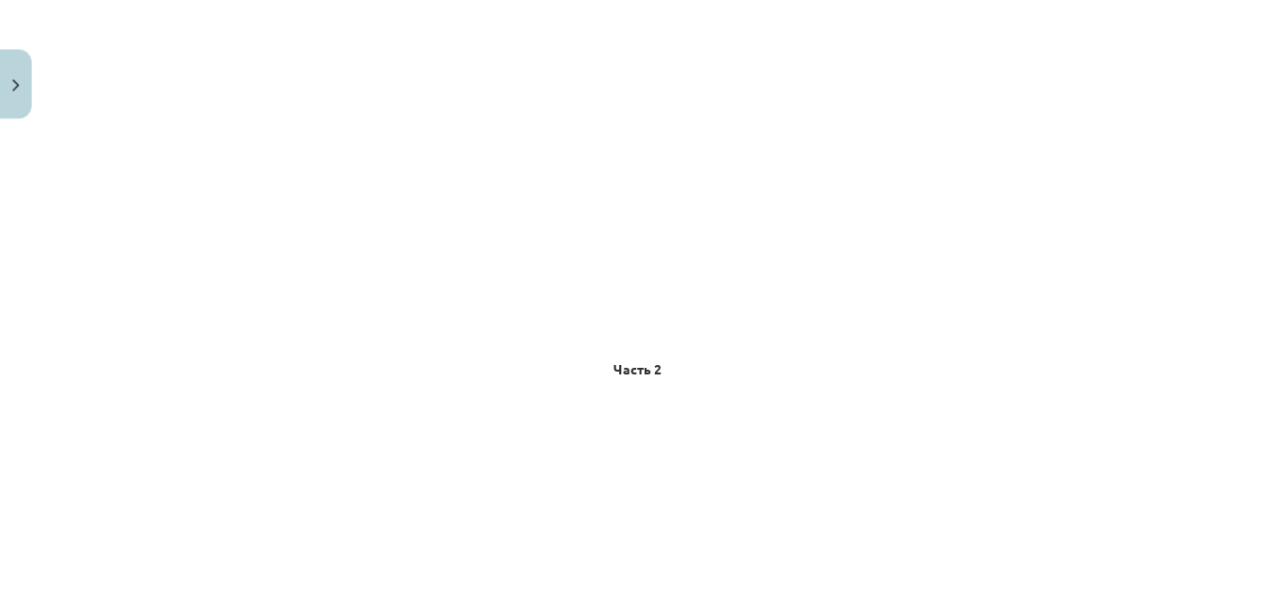
scroll to position [516, 0]
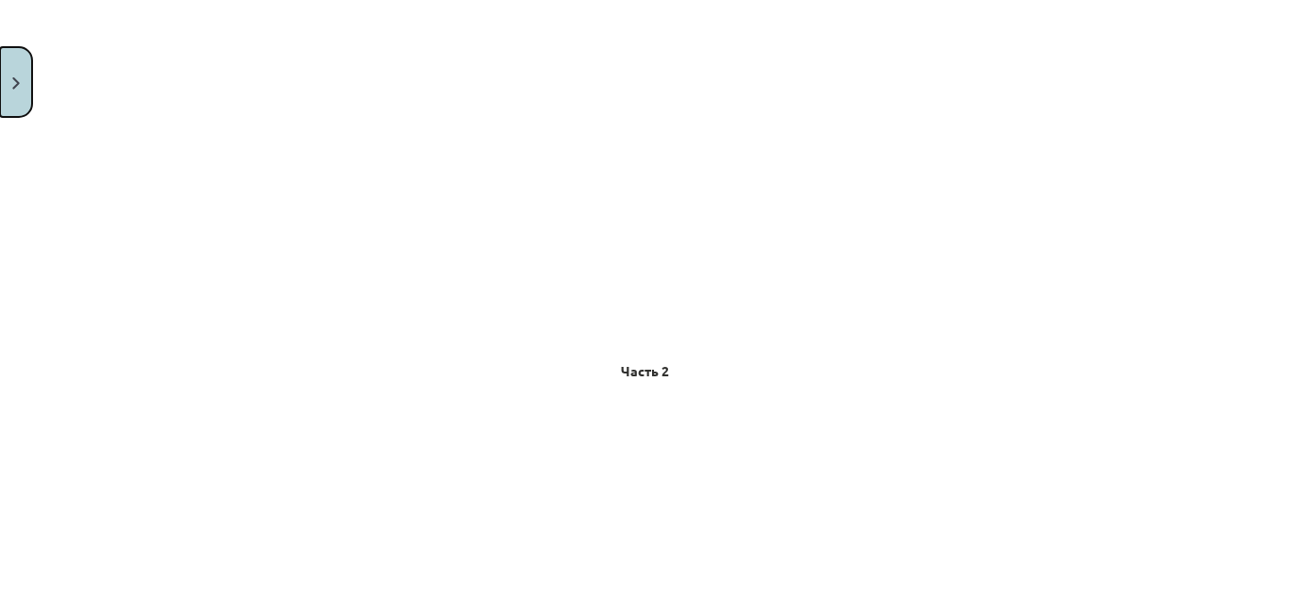
click at [22, 75] on button "Закрывать" at bounding box center [16, 82] width 32 height 70
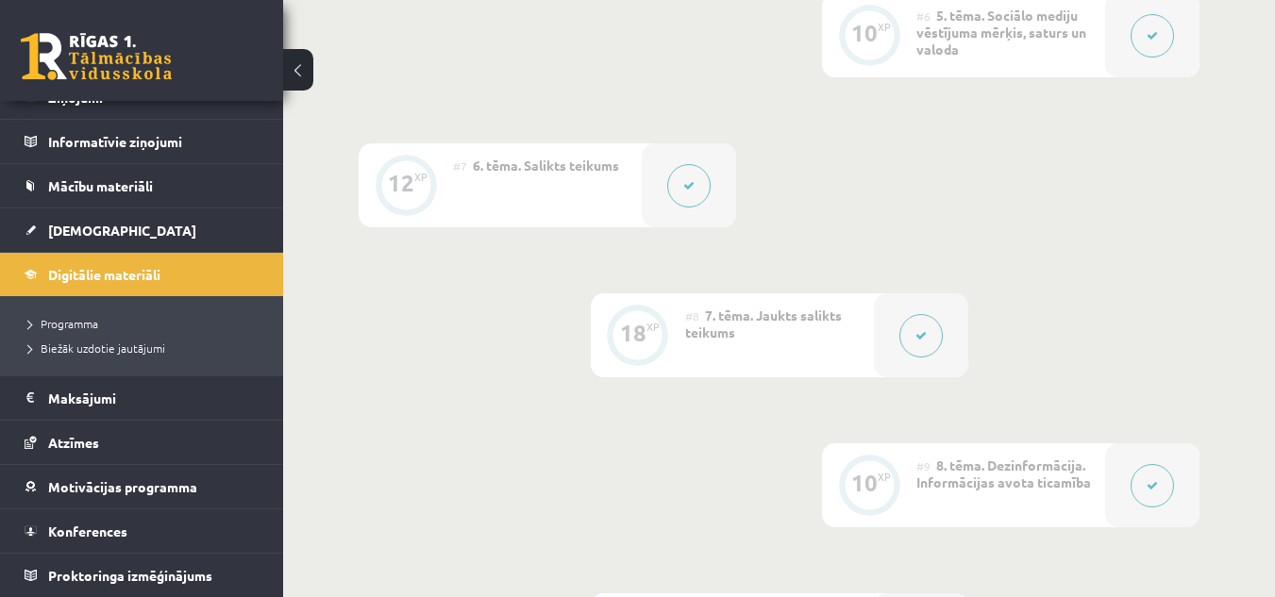
scroll to position [114, 0]
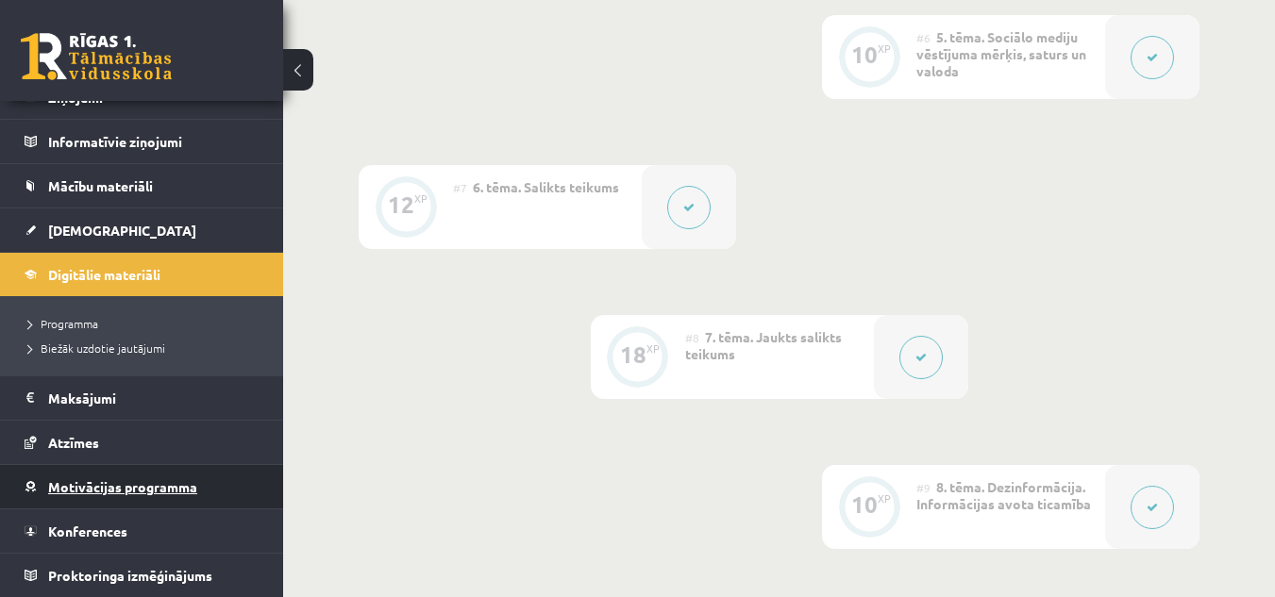
click at [167, 486] on span "Motivācijas programma" at bounding box center [122, 486] width 149 height 17
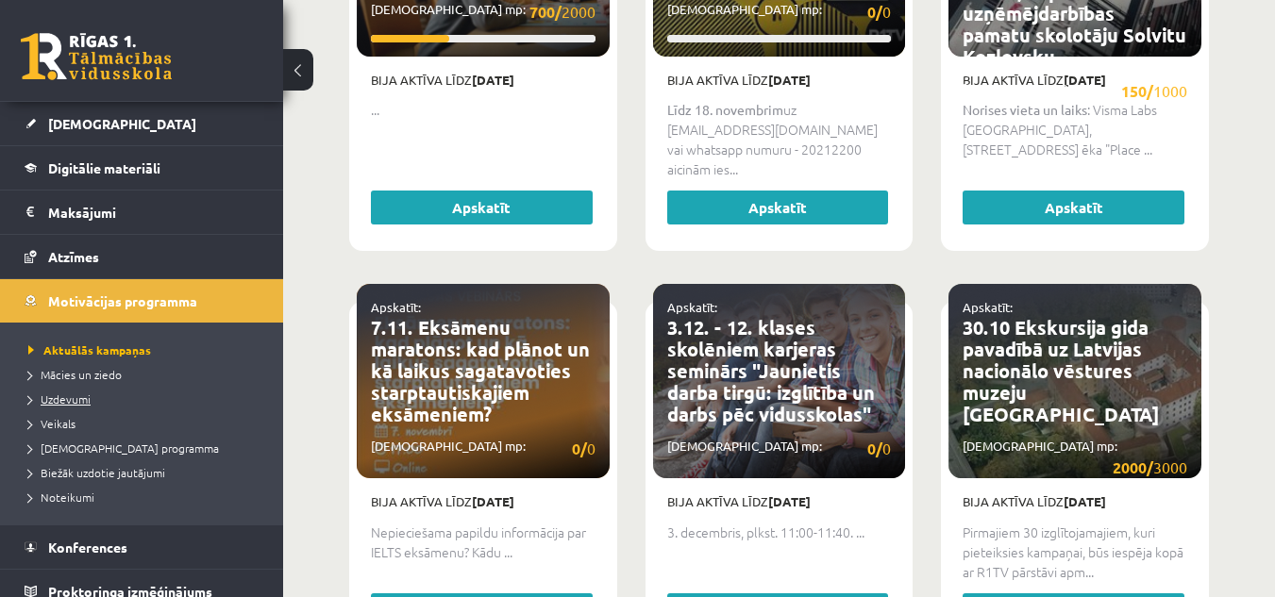
scroll to position [222, 0]
click at [108, 416] on link "Veikals" at bounding box center [146, 422] width 236 height 17
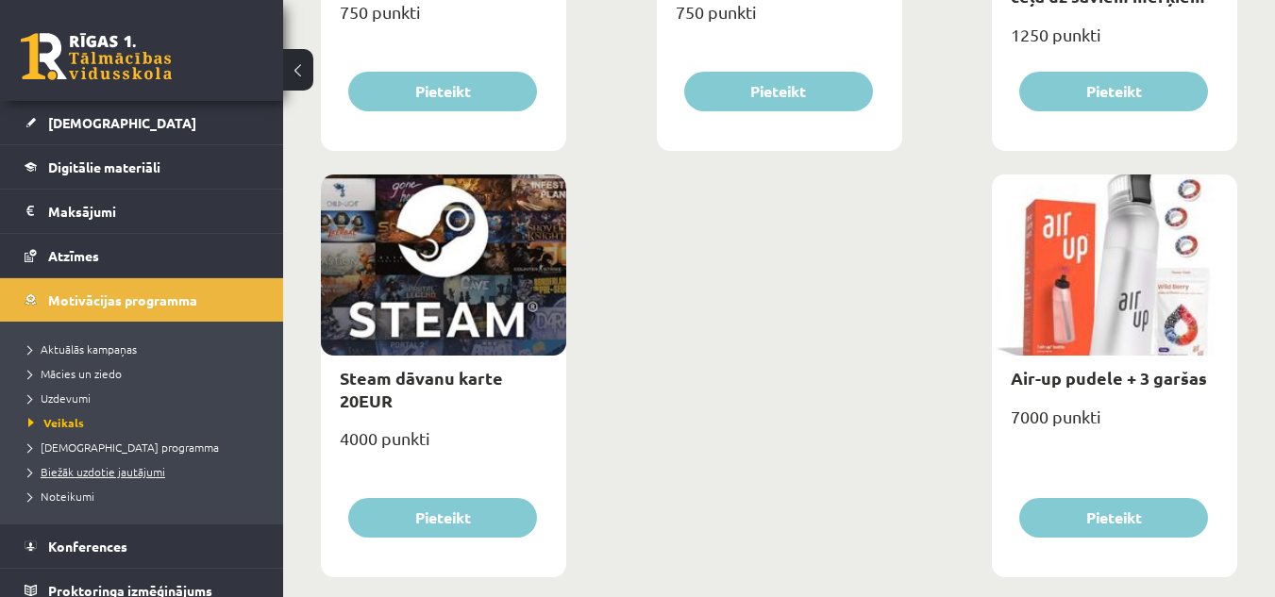
scroll to position [237, 0]
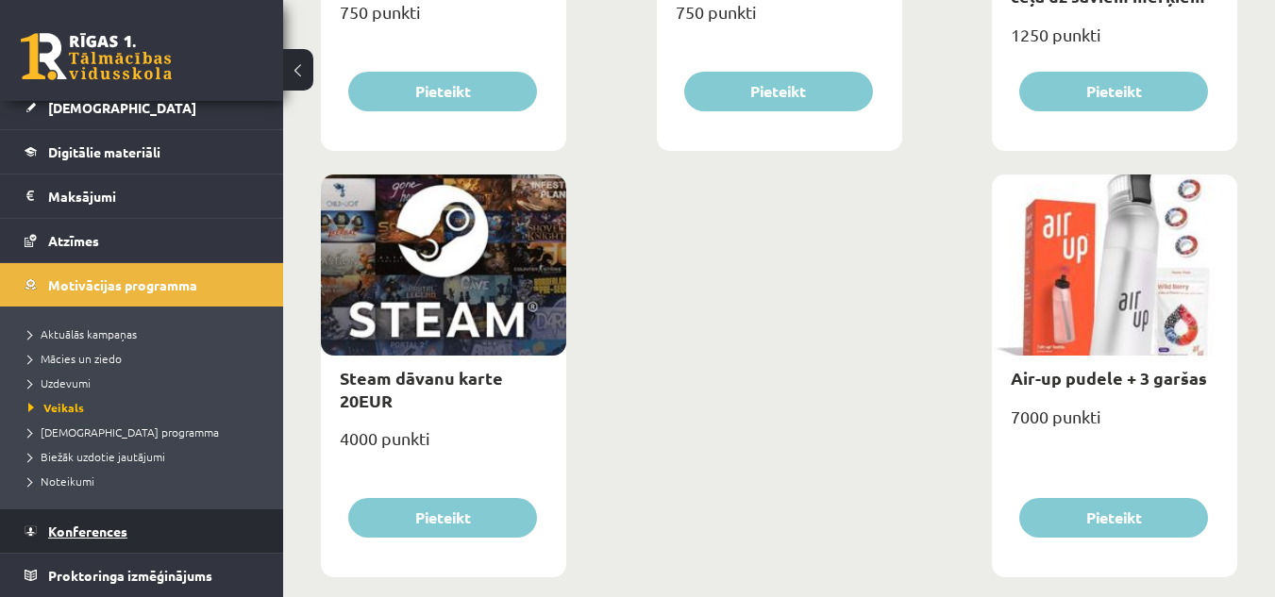
click at [214, 520] on link "Konferences" at bounding box center [142, 530] width 235 height 43
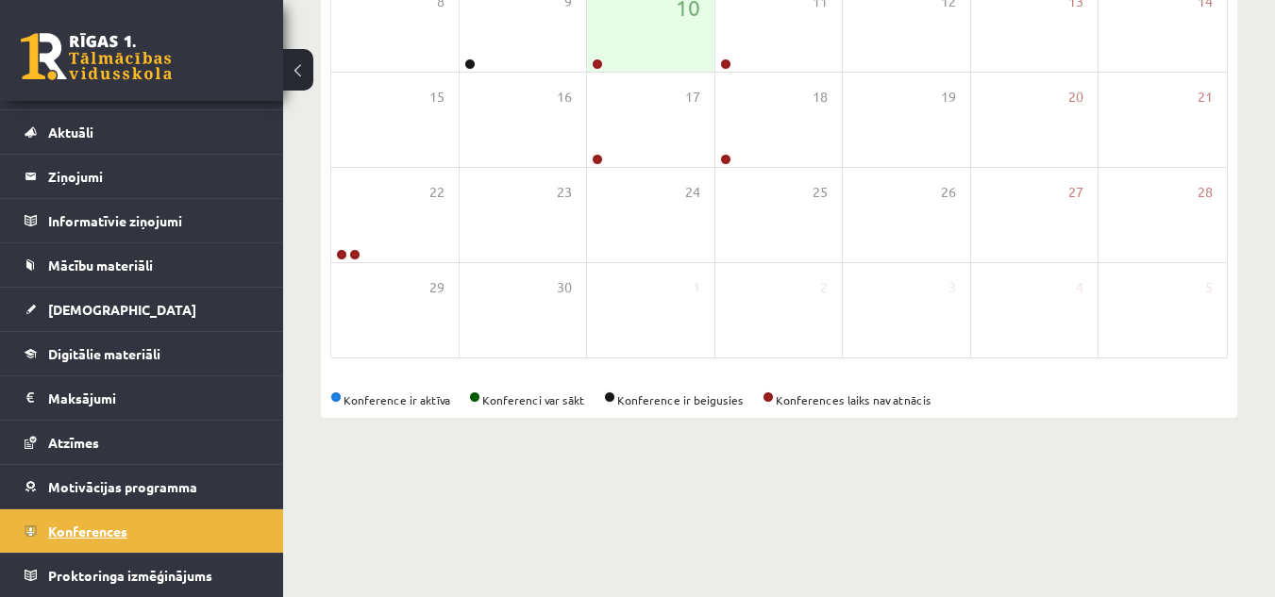
scroll to position [305, 0]
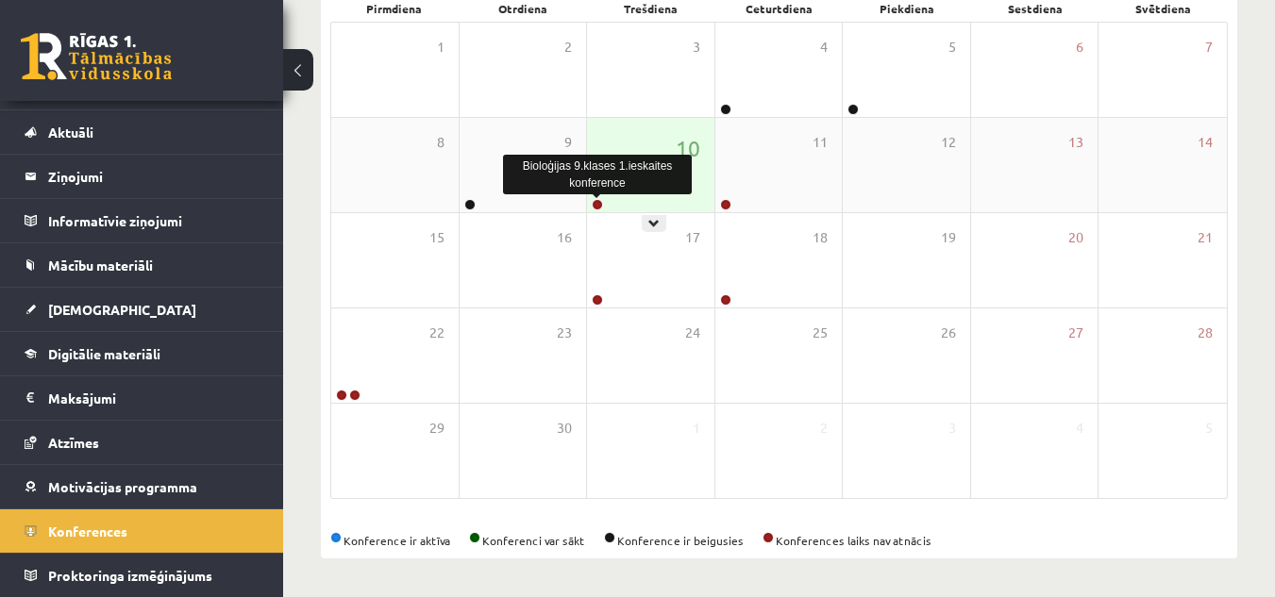
click at [600, 204] on link at bounding box center [597, 204] width 11 height 11
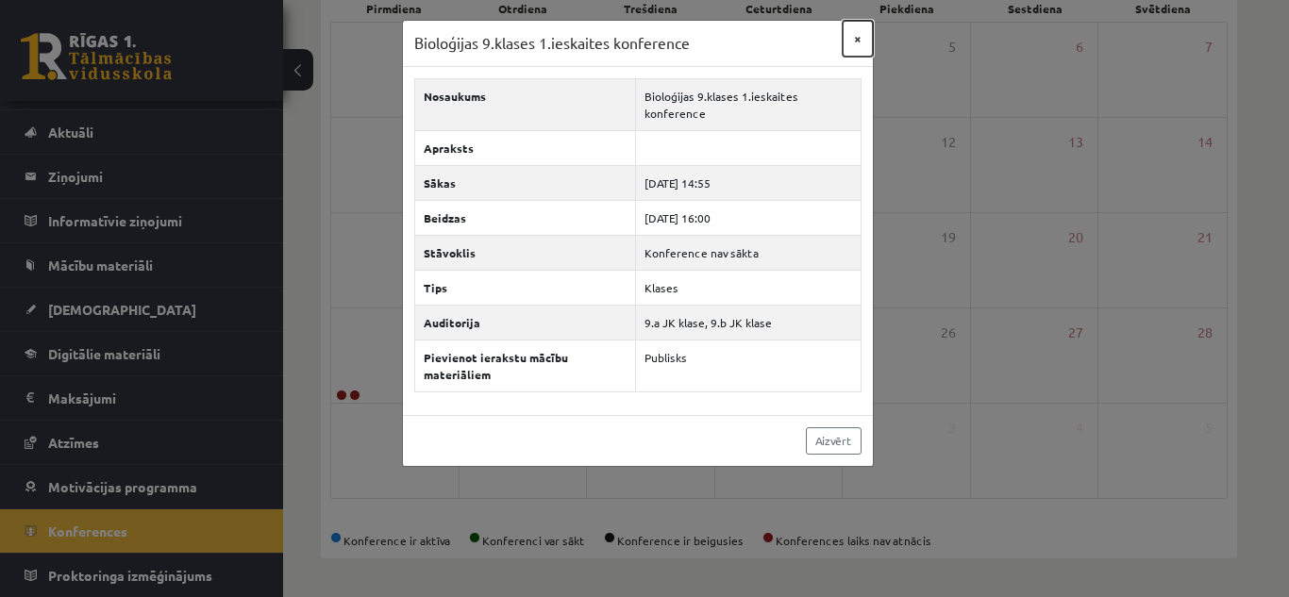
click at [859, 38] on button "×" at bounding box center [858, 39] width 30 height 36
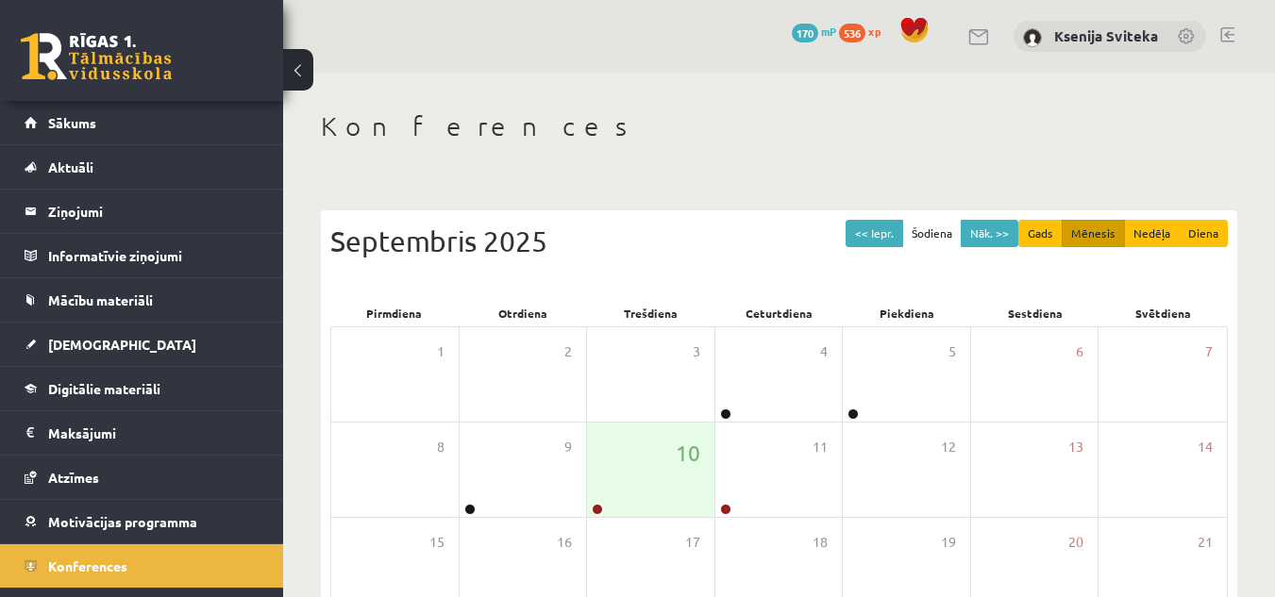
scroll to position [298, 0]
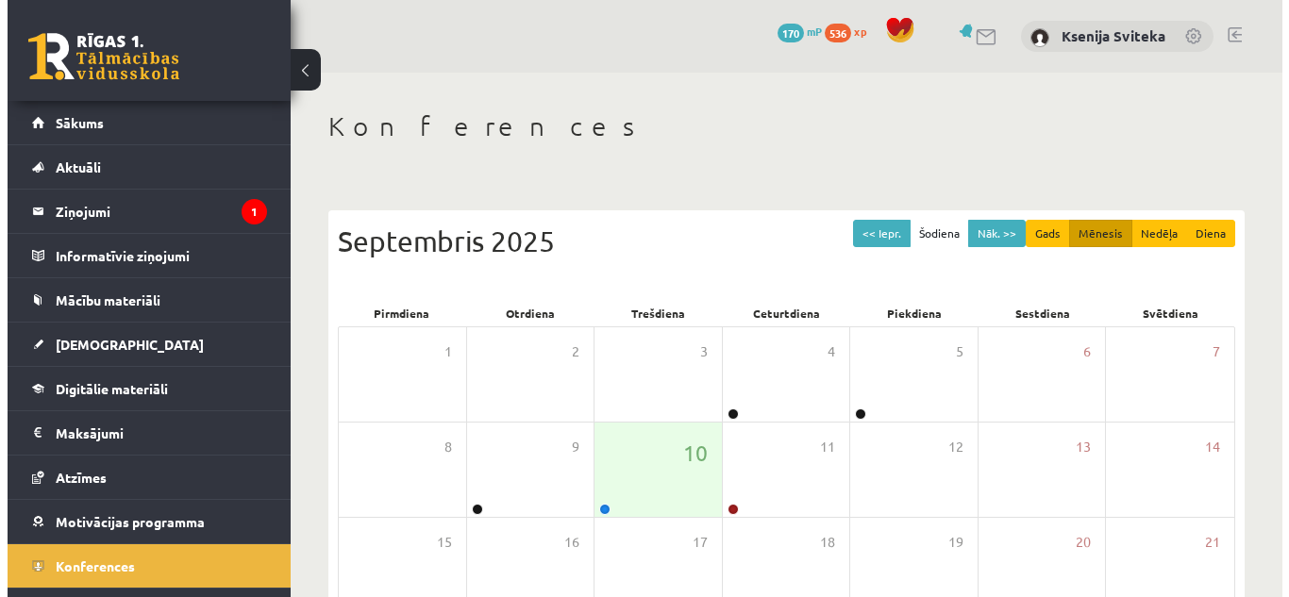
scroll to position [298, 0]
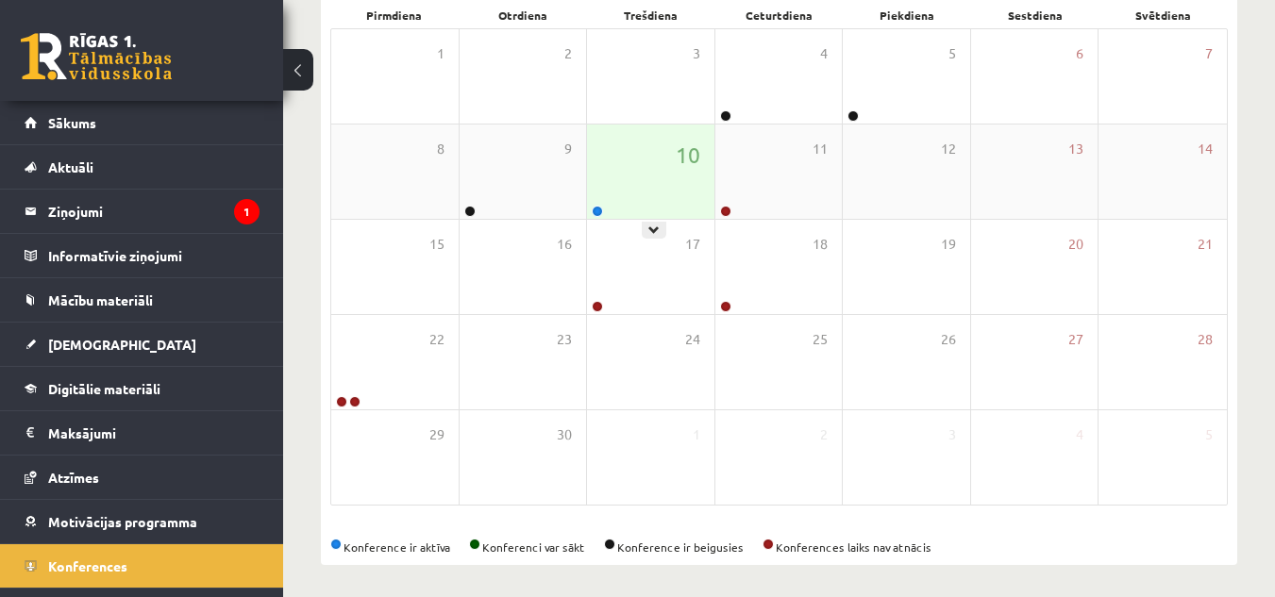
click at [638, 156] on div "10" at bounding box center [650, 172] width 127 height 94
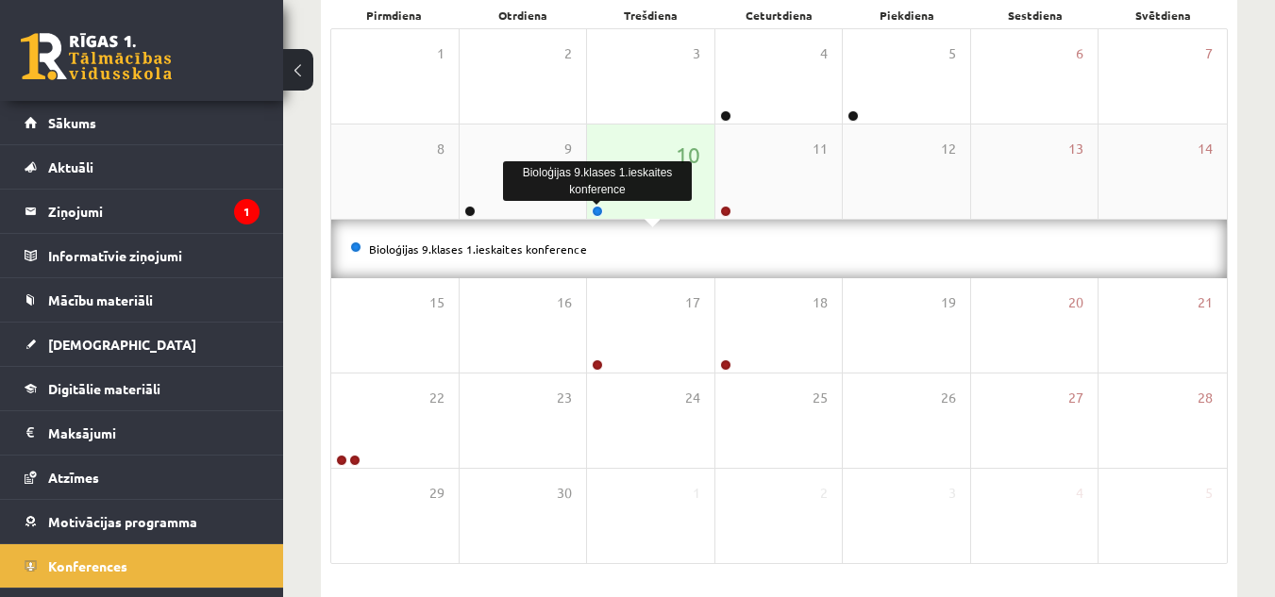
click at [598, 209] on link at bounding box center [597, 211] width 11 height 11
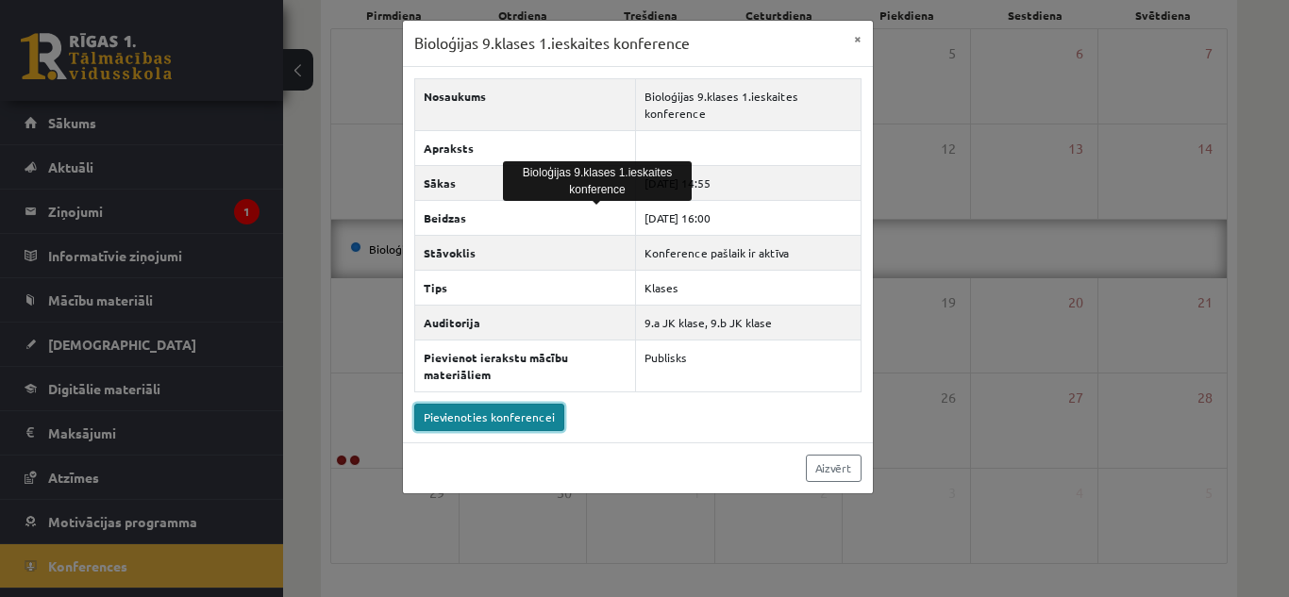
click at [536, 409] on link "Pievienoties konferencei" at bounding box center [489, 417] width 150 height 27
